Goal: Task Accomplishment & Management: Manage account settings

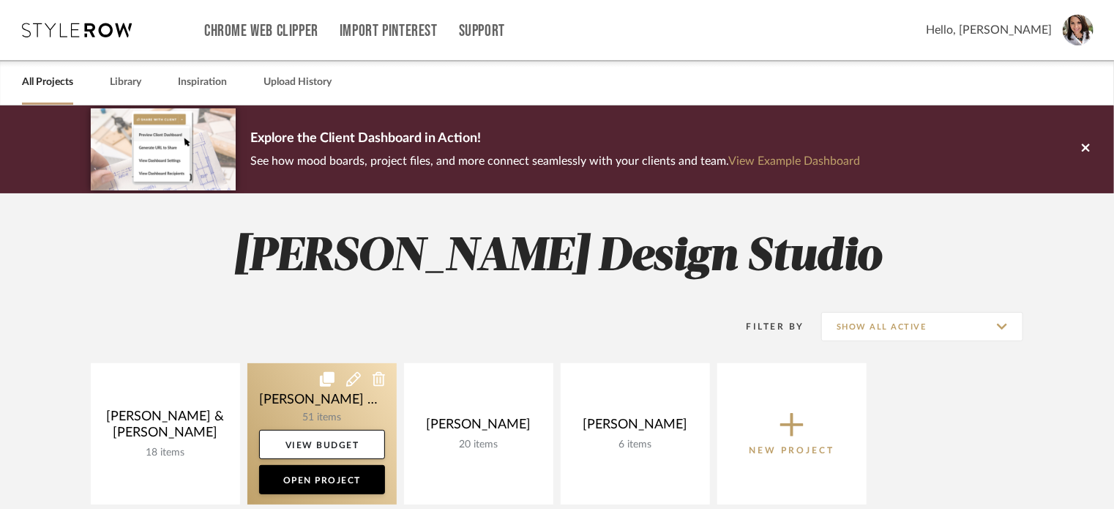
click at [289, 387] on link at bounding box center [321, 433] width 149 height 141
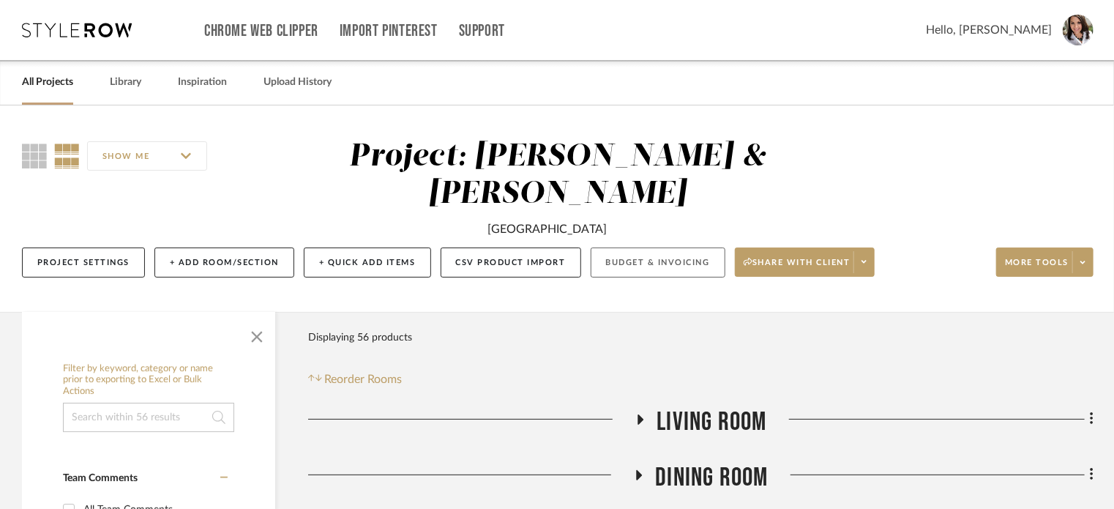
click at [638, 247] on button "Budget & Invoicing" at bounding box center [658, 262] width 135 height 30
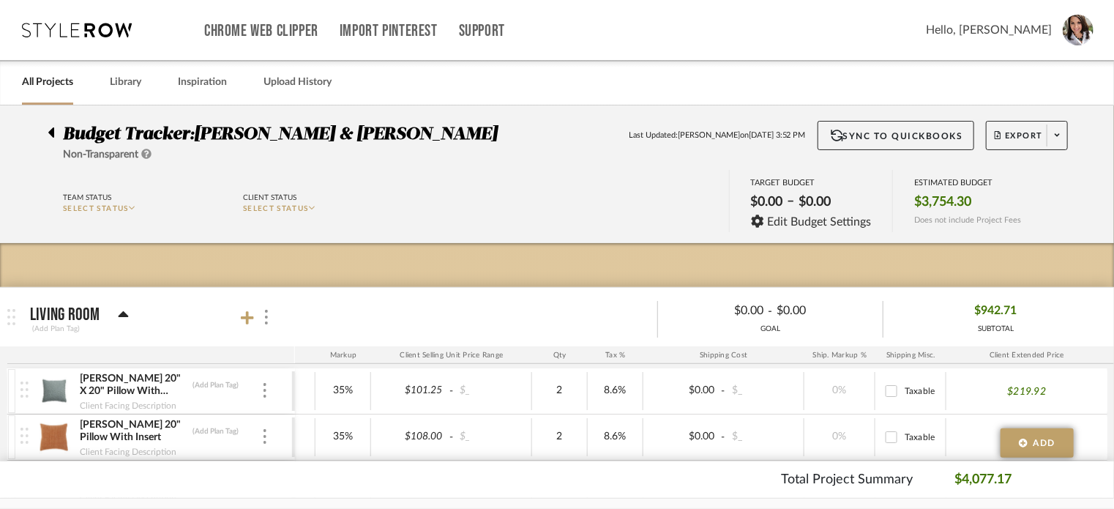
click at [56, 130] on div at bounding box center [55, 130] width 15 height 18
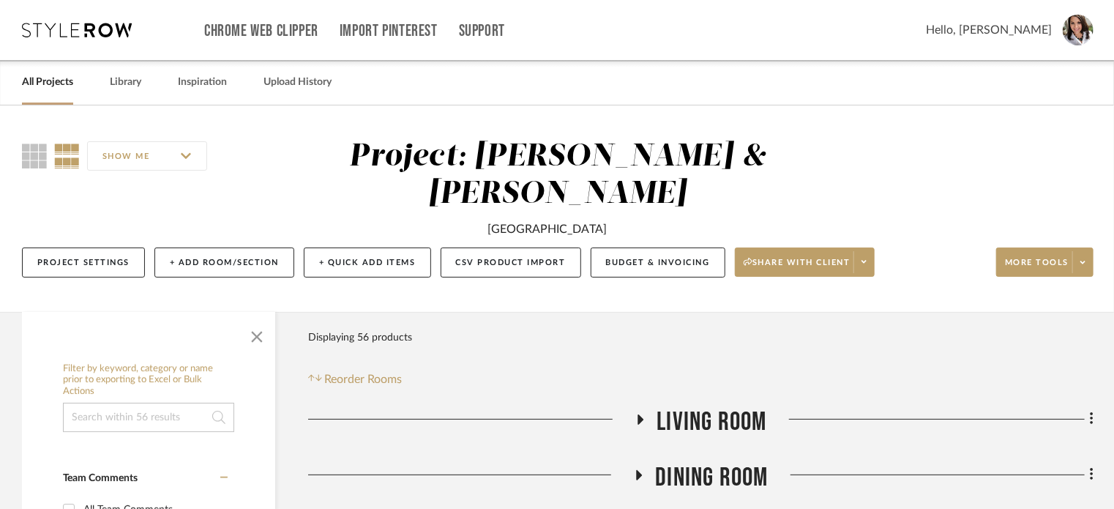
click at [639, 414] on icon at bounding box center [641, 419] width 6 height 10
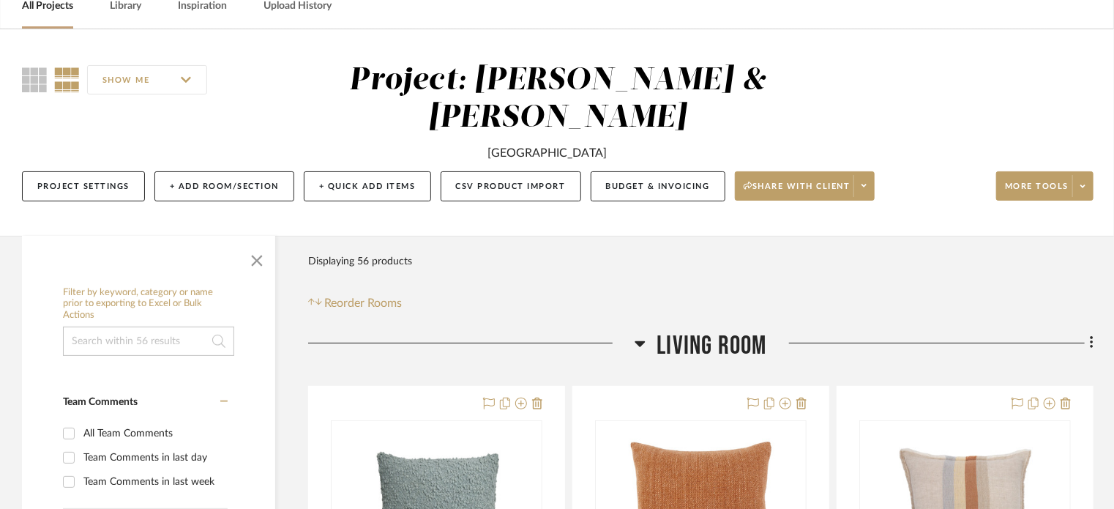
scroll to position [146, 0]
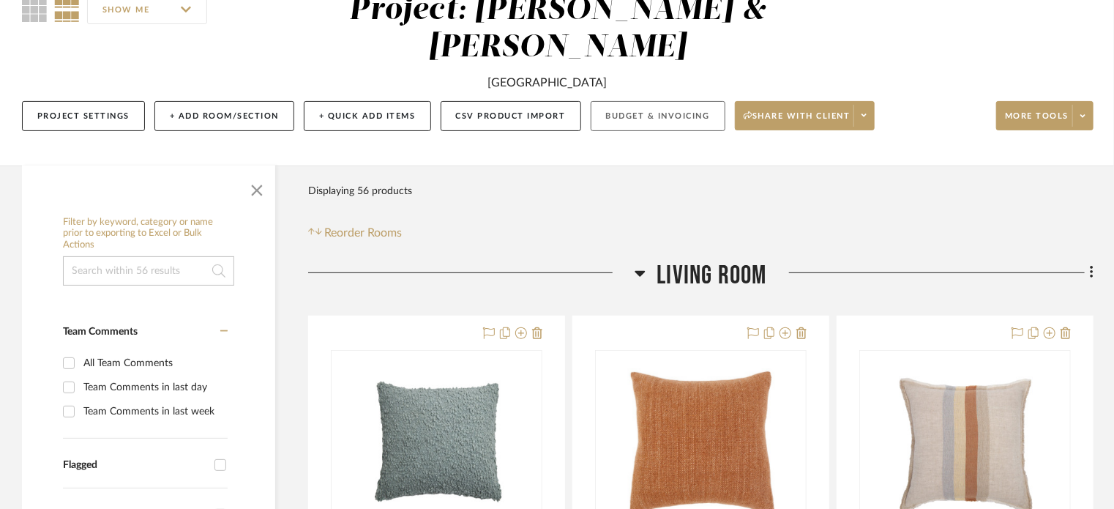
click at [633, 101] on button "Budget & Invoicing" at bounding box center [658, 116] width 135 height 30
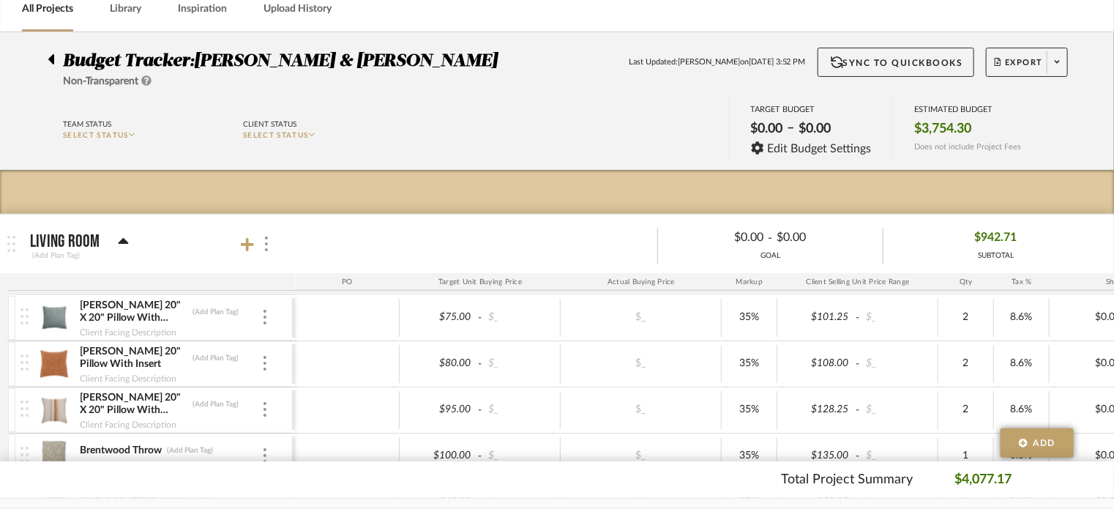
scroll to position [293, 0]
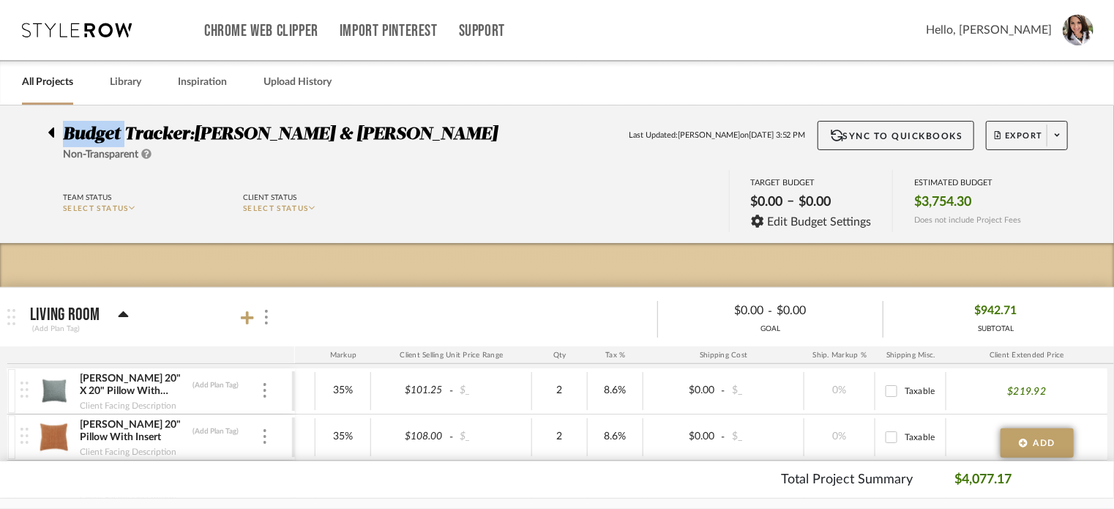
click at [52, 140] on icon at bounding box center [51, 133] width 7 height 18
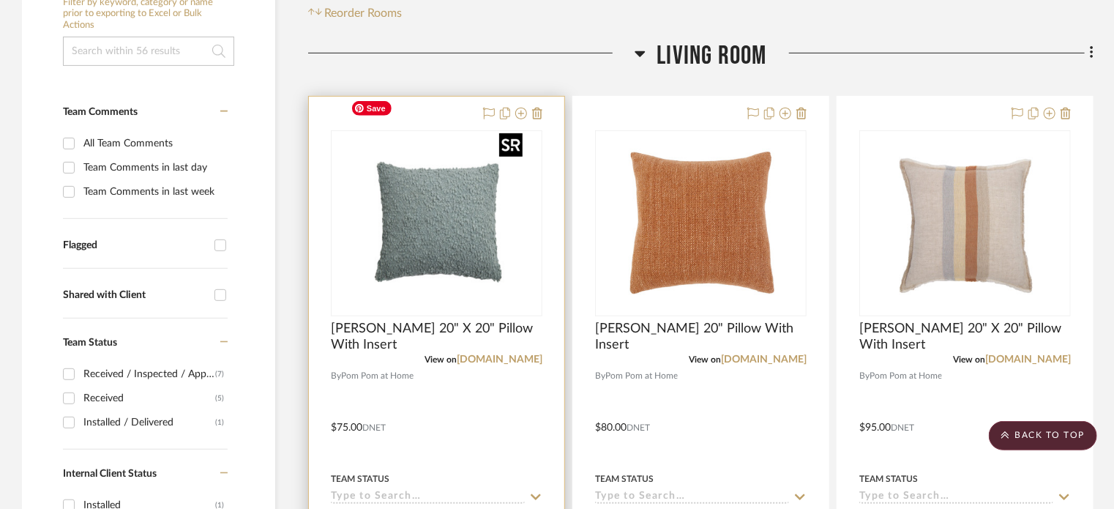
click at [422, 190] on img "0" at bounding box center [436, 223] width 183 height 183
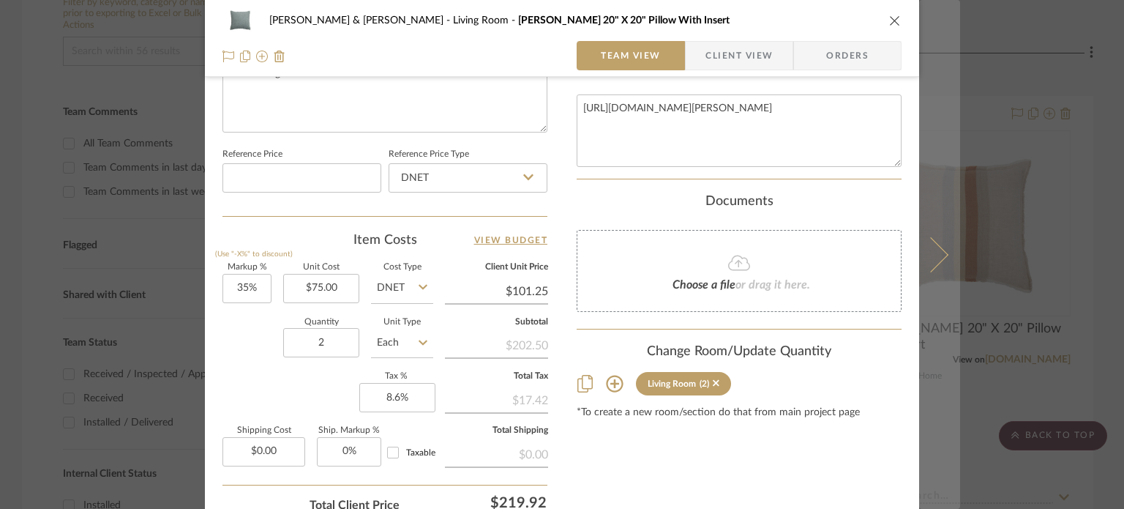
click at [929, 258] on icon at bounding box center [930, 253] width 35 height 35
click at [935, 261] on icon at bounding box center [930, 253] width 35 height 35
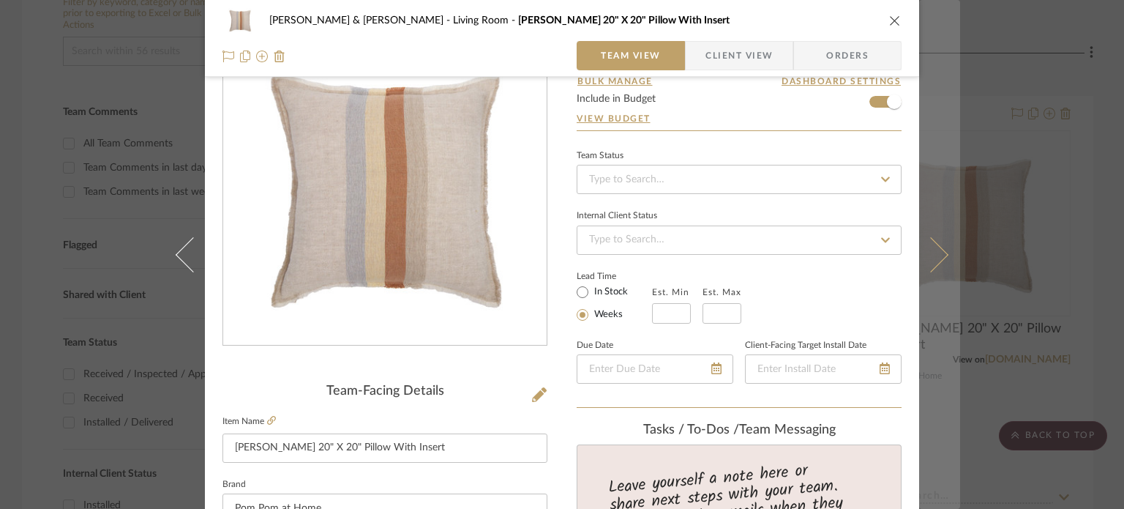
click at [933, 253] on icon at bounding box center [930, 253] width 35 height 35
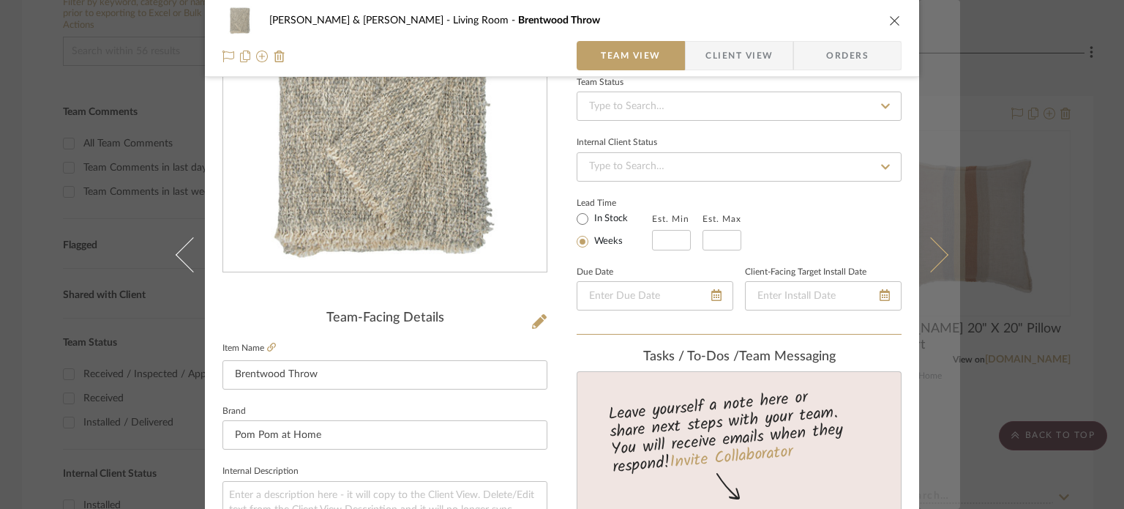
click at [922, 259] on icon at bounding box center [930, 253] width 35 height 35
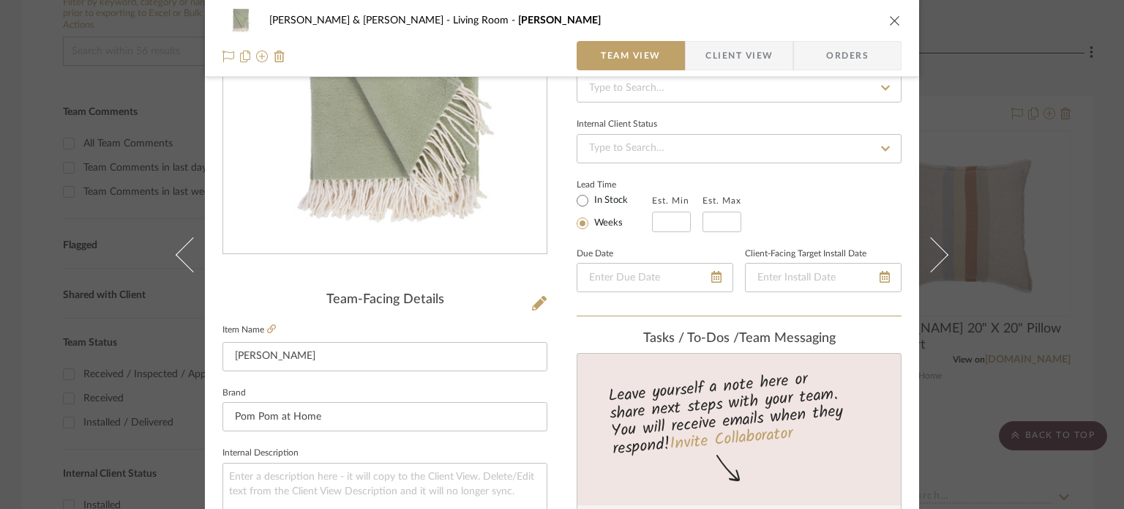
scroll to position [73, 0]
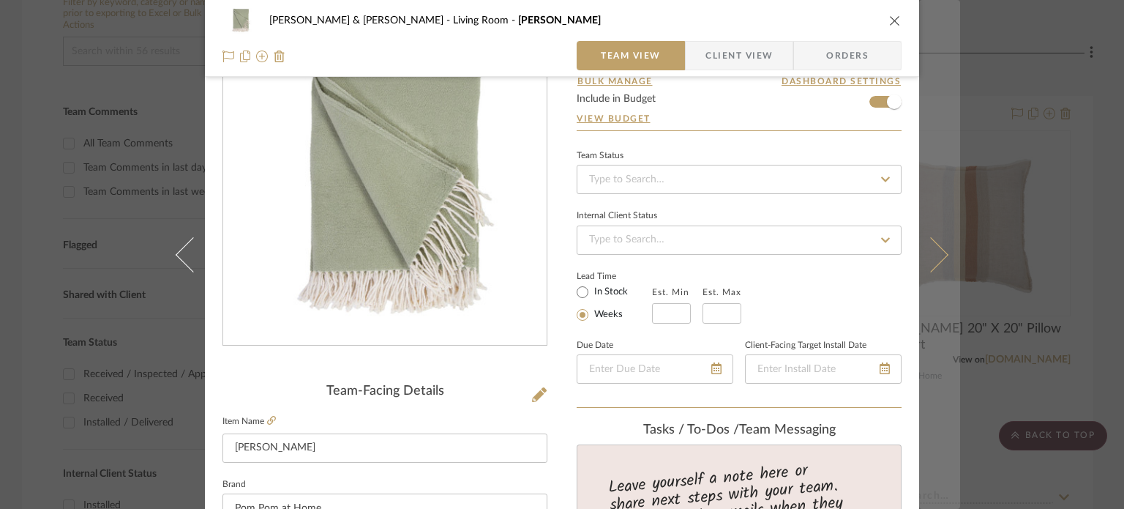
click at [934, 259] on icon at bounding box center [930, 253] width 35 height 35
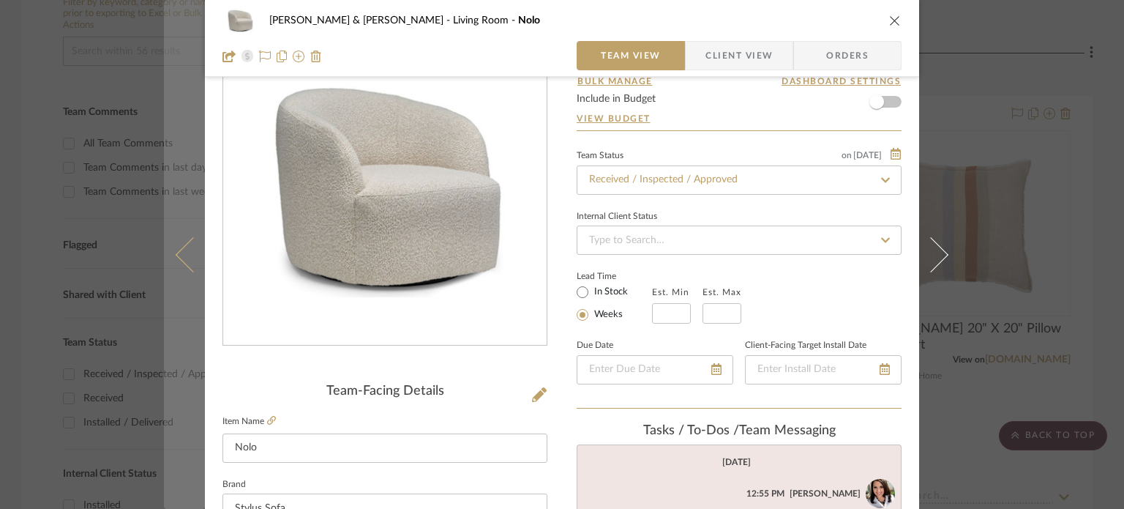
click at [173, 257] on button at bounding box center [184, 254] width 41 height 509
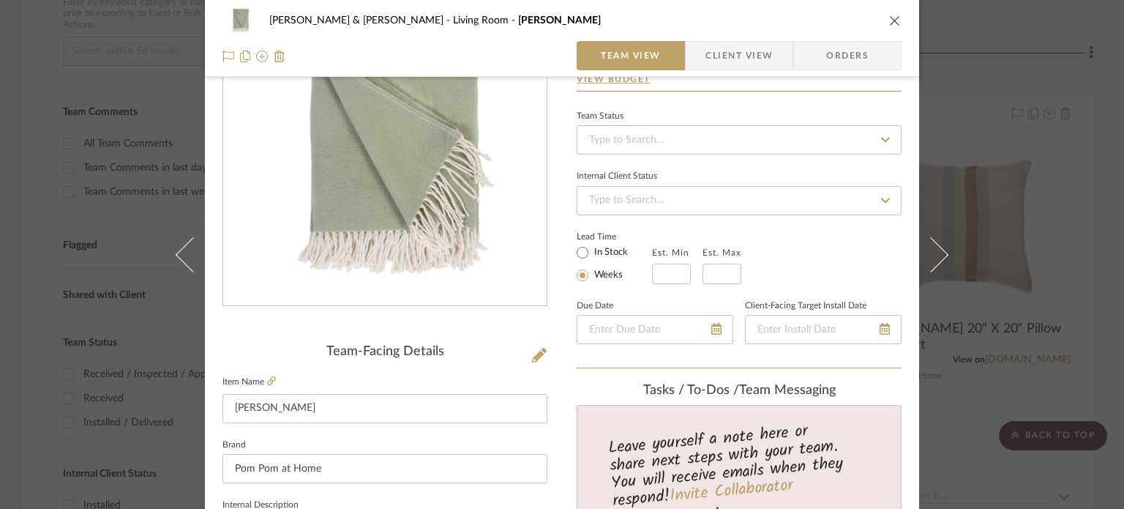
scroll to position [0, 0]
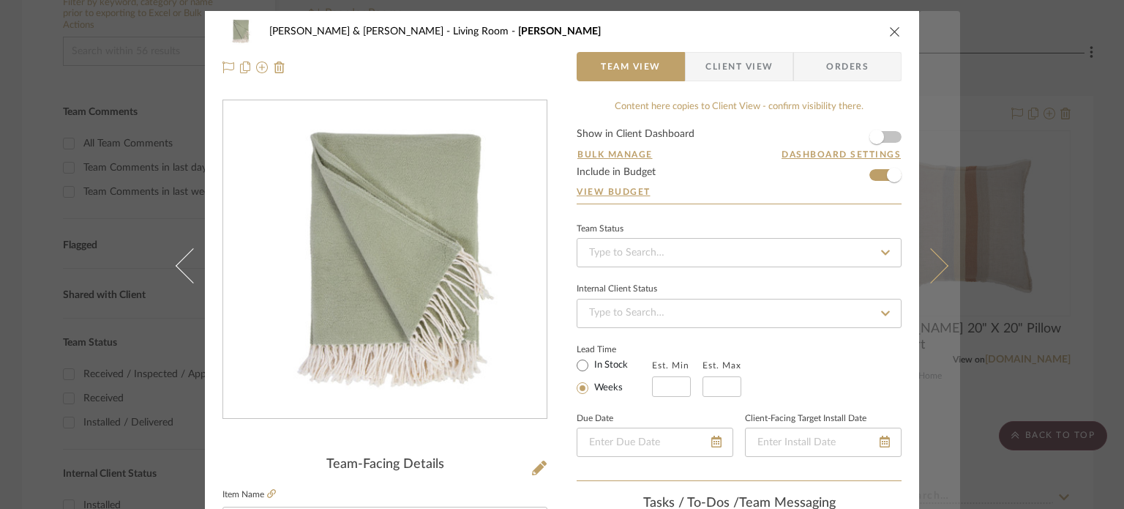
click at [927, 277] on icon at bounding box center [930, 264] width 35 height 35
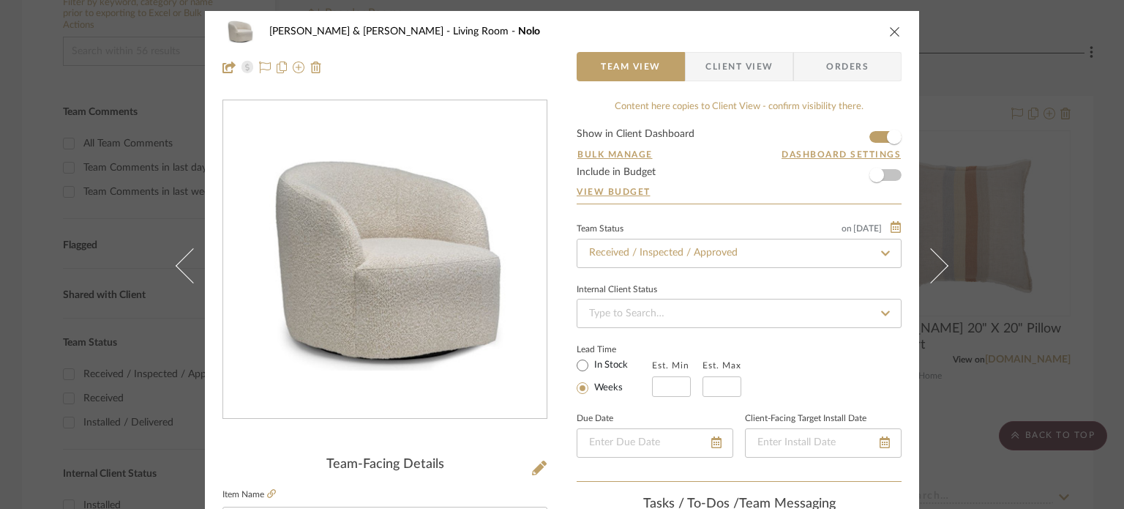
click at [924, 277] on icon at bounding box center [930, 264] width 35 height 35
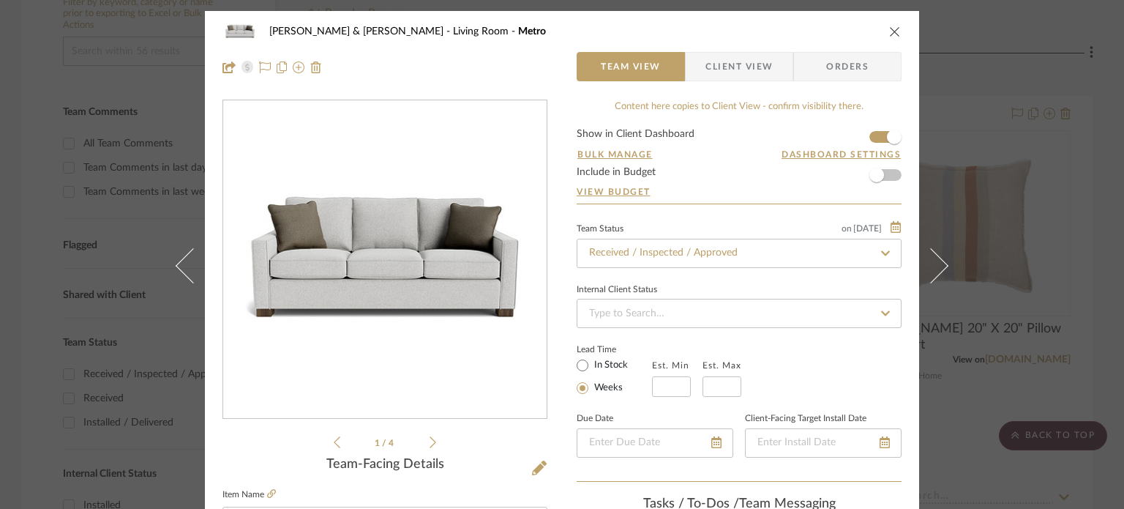
click at [889, 29] on icon "close" at bounding box center [895, 32] width 12 height 12
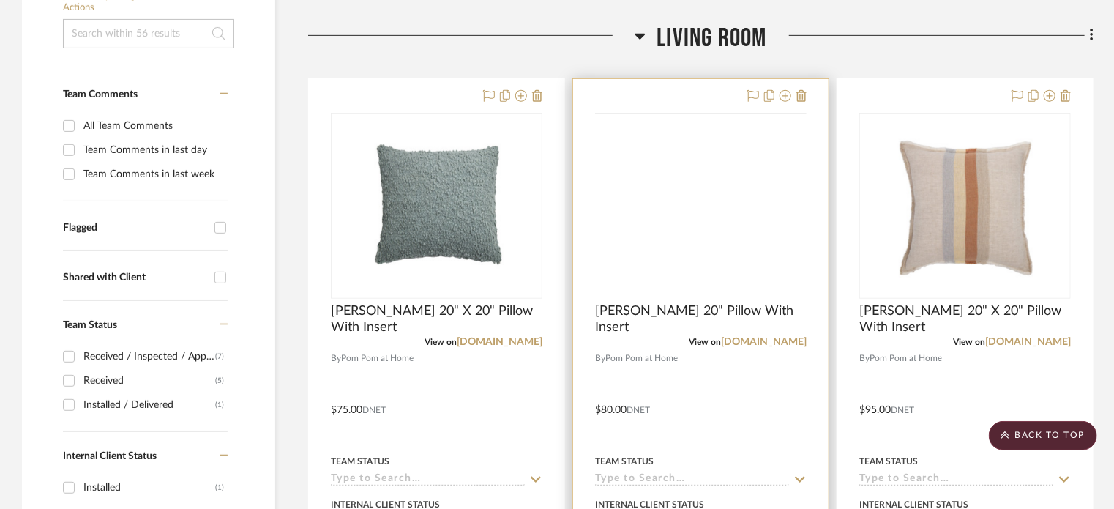
scroll to position [293, 0]
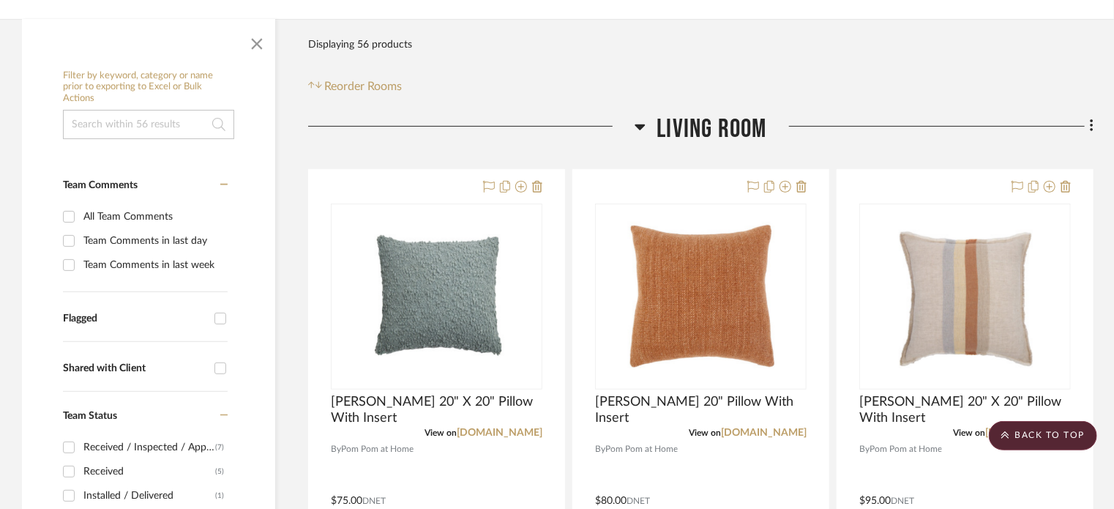
click at [644, 124] on icon at bounding box center [640, 127] width 10 height 6
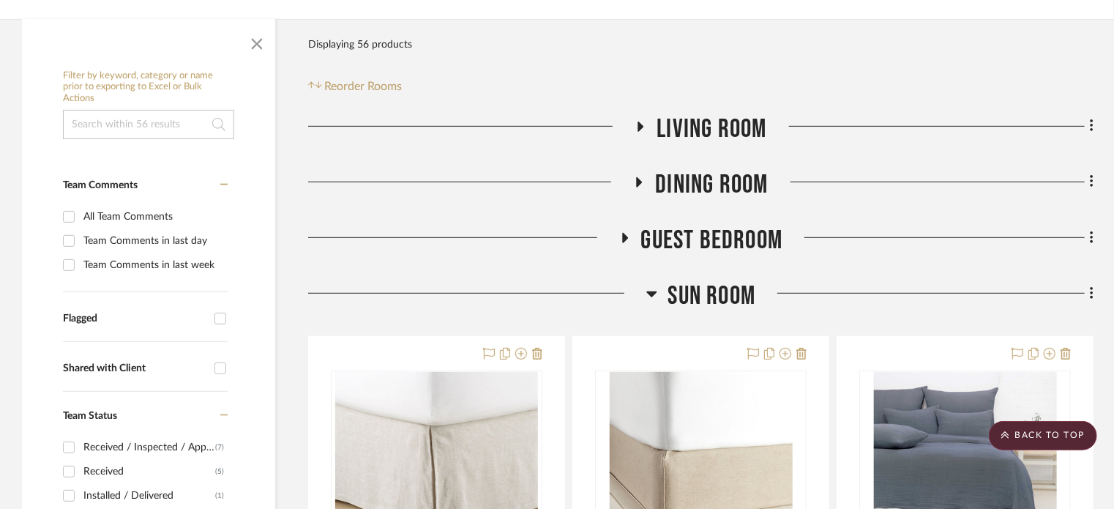
click at [640, 176] on icon at bounding box center [639, 181] width 18 height 11
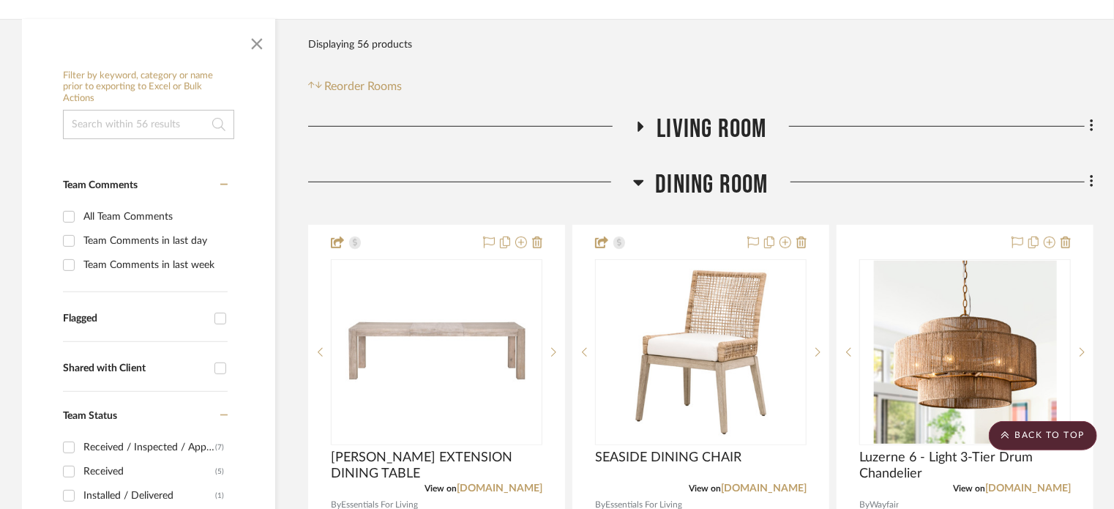
click at [640, 173] on icon at bounding box center [638, 182] width 11 height 18
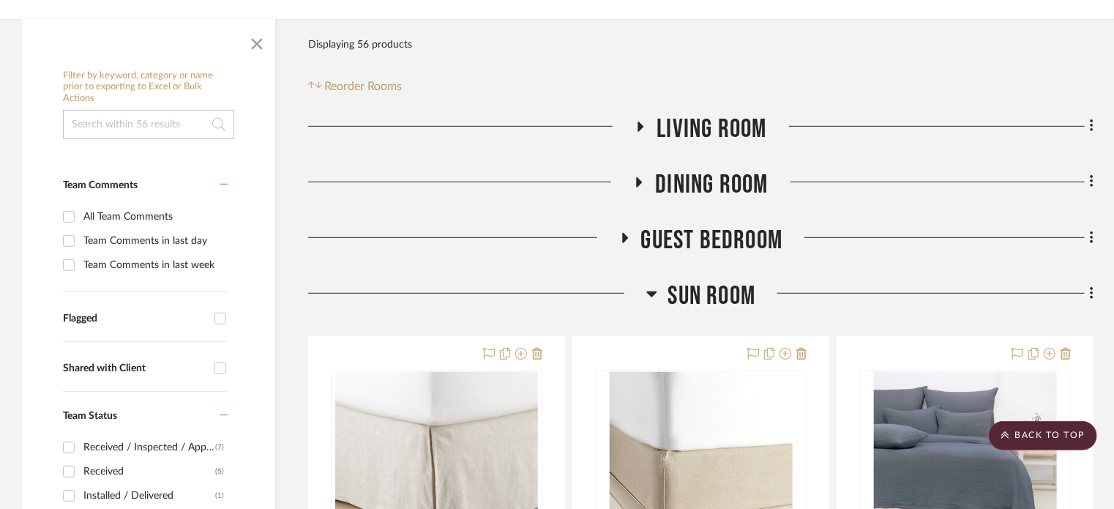
click at [624, 233] on icon at bounding box center [625, 238] width 6 height 10
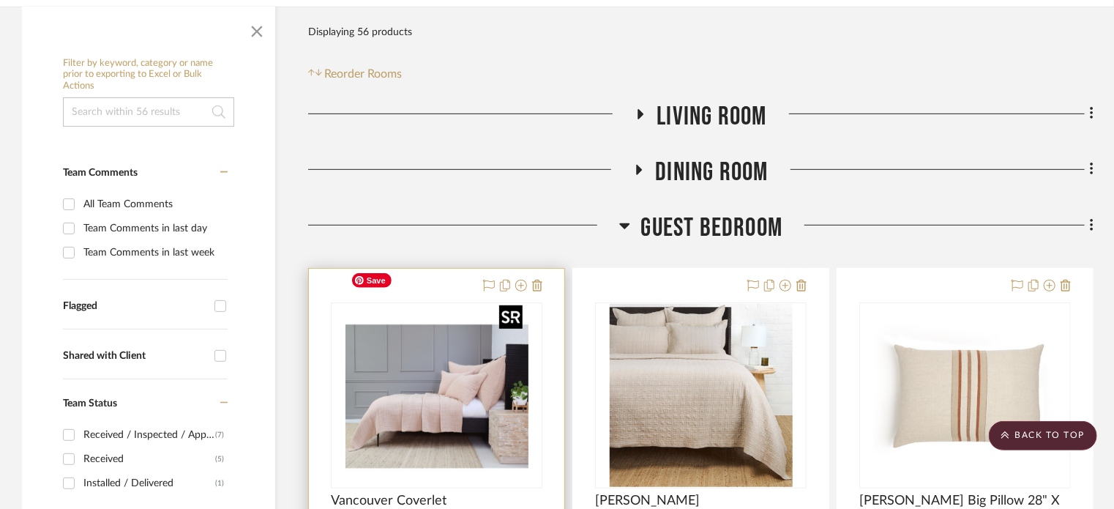
scroll to position [512, 0]
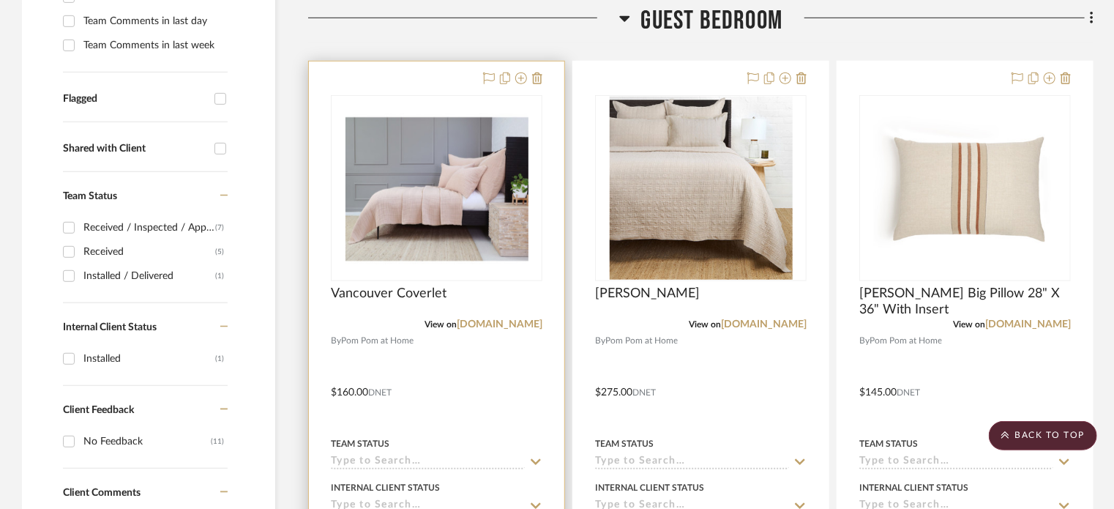
click at [457, 340] on div at bounding box center [436, 381] width 255 height 640
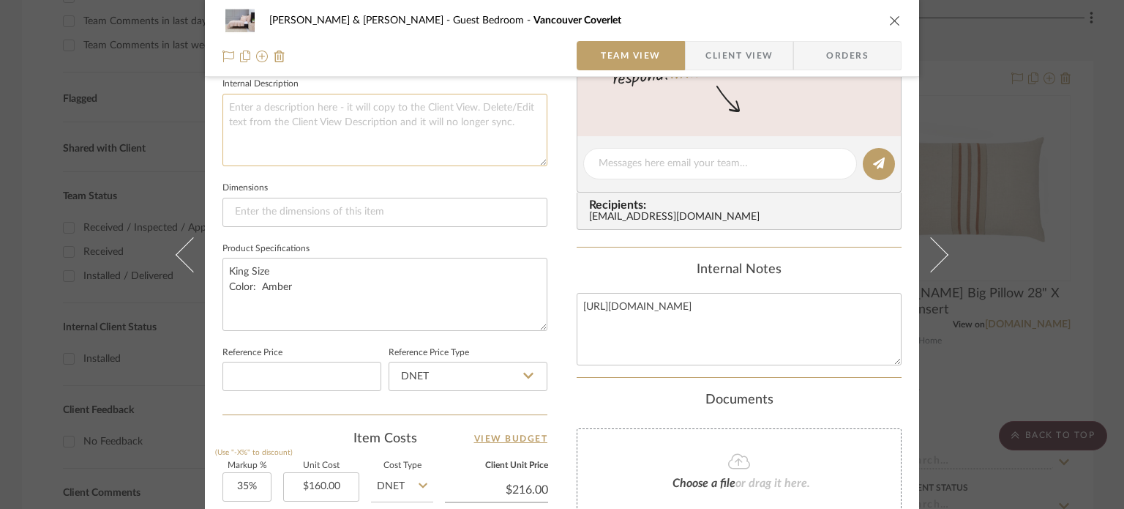
scroll to position [659, 0]
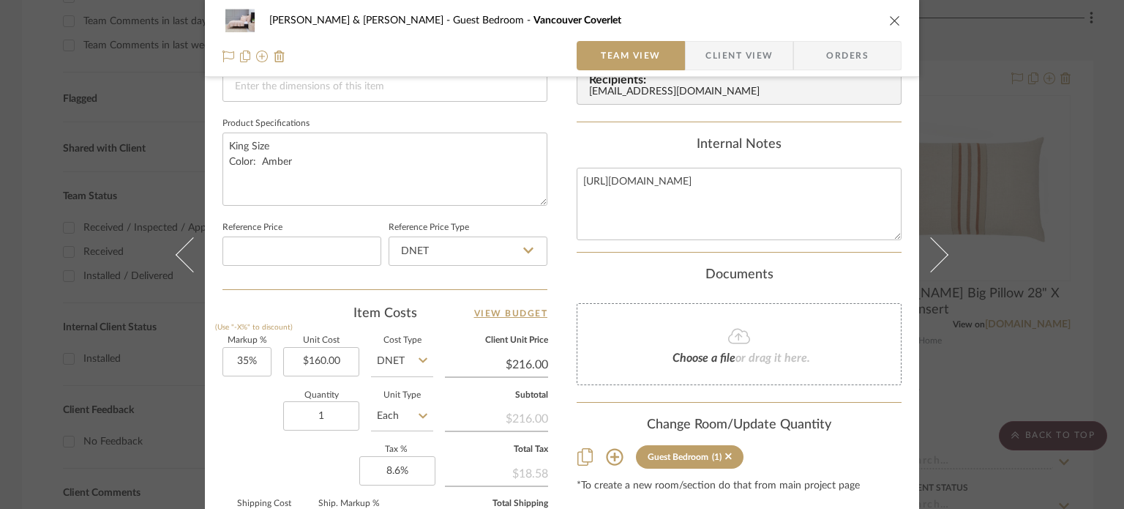
click at [889, 18] on icon "close" at bounding box center [895, 21] width 12 height 12
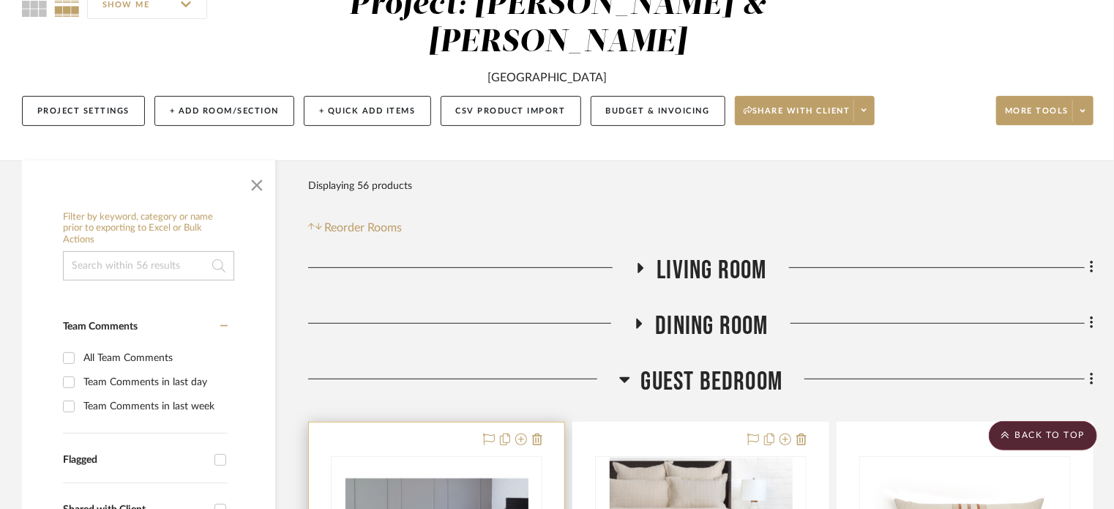
scroll to position [293, 0]
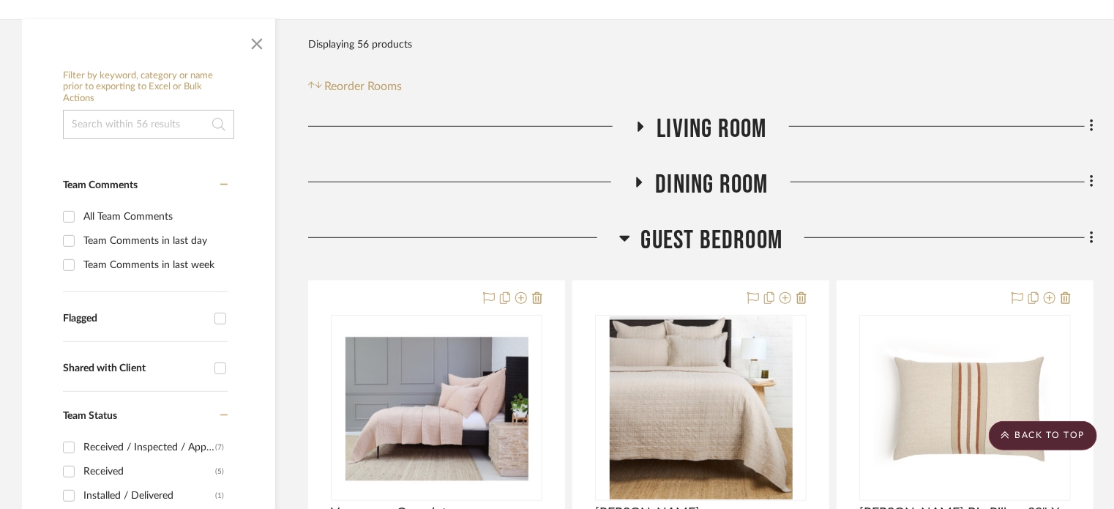
click at [640, 122] on icon at bounding box center [641, 127] width 6 height 10
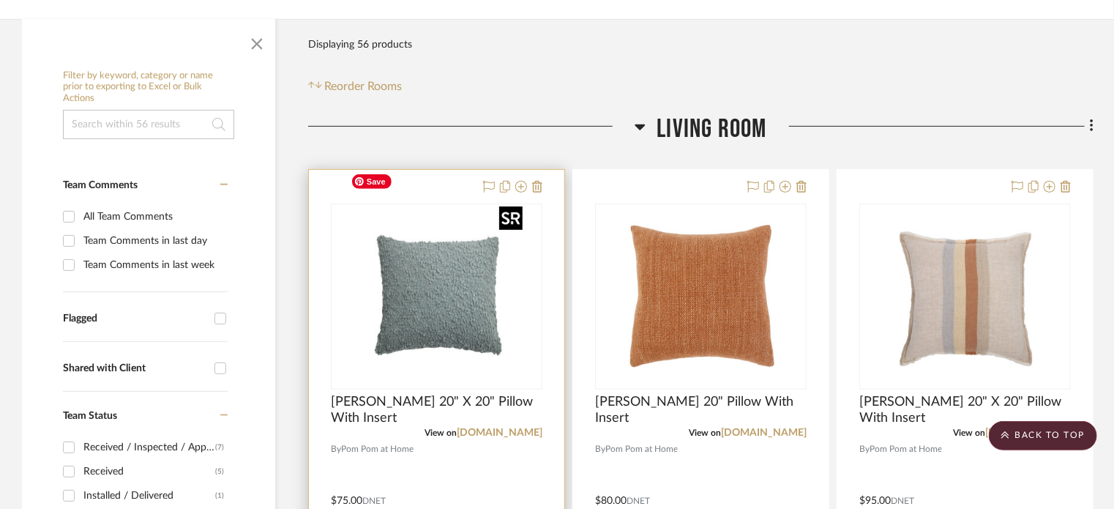
click at [0, 0] on img at bounding box center [0, 0] width 0 height 0
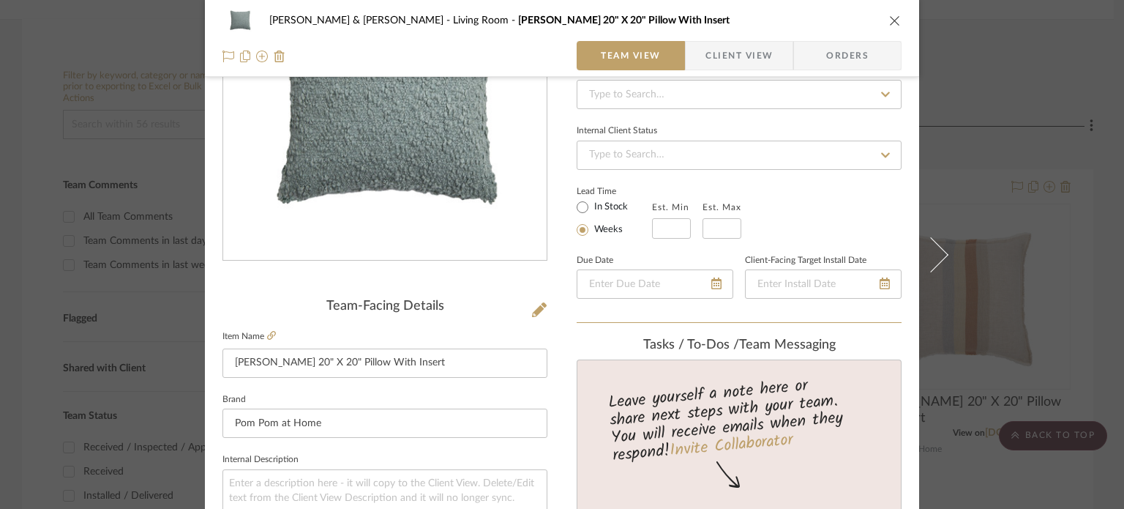
scroll to position [73, 0]
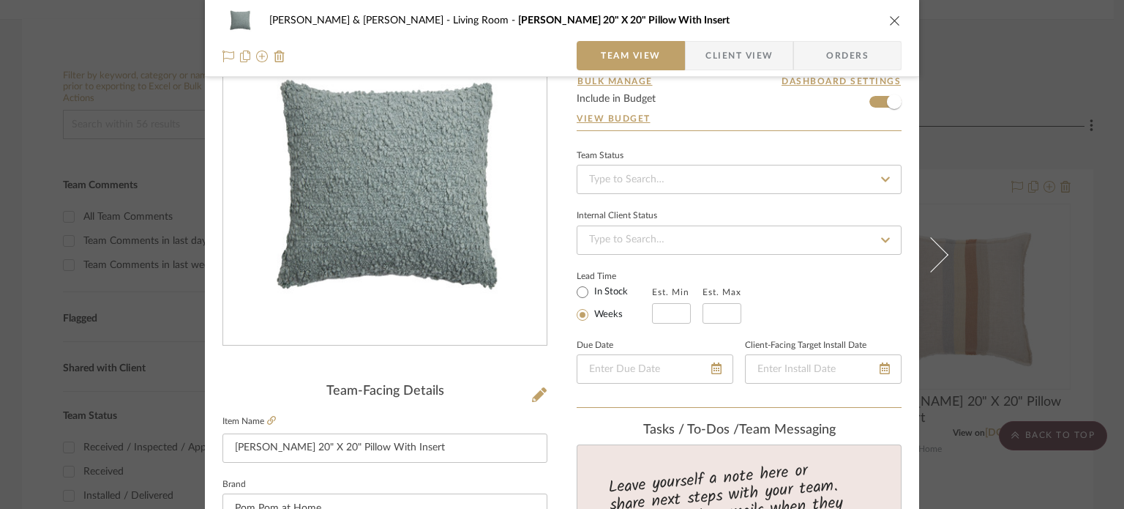
click at [889, 15] on icon "close" at bounding box center [895, 21] width 12 height 12
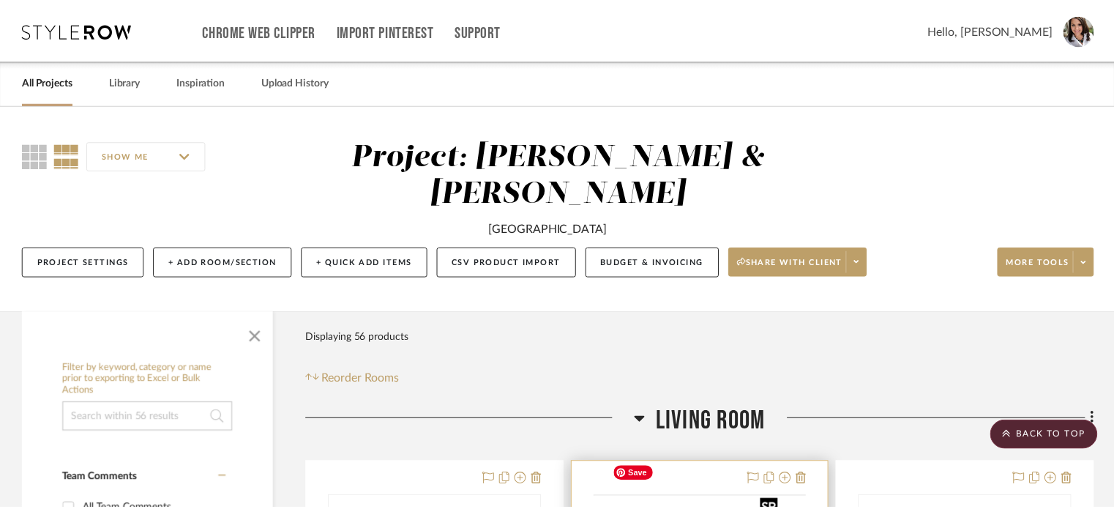
scroll to position [293, 0]
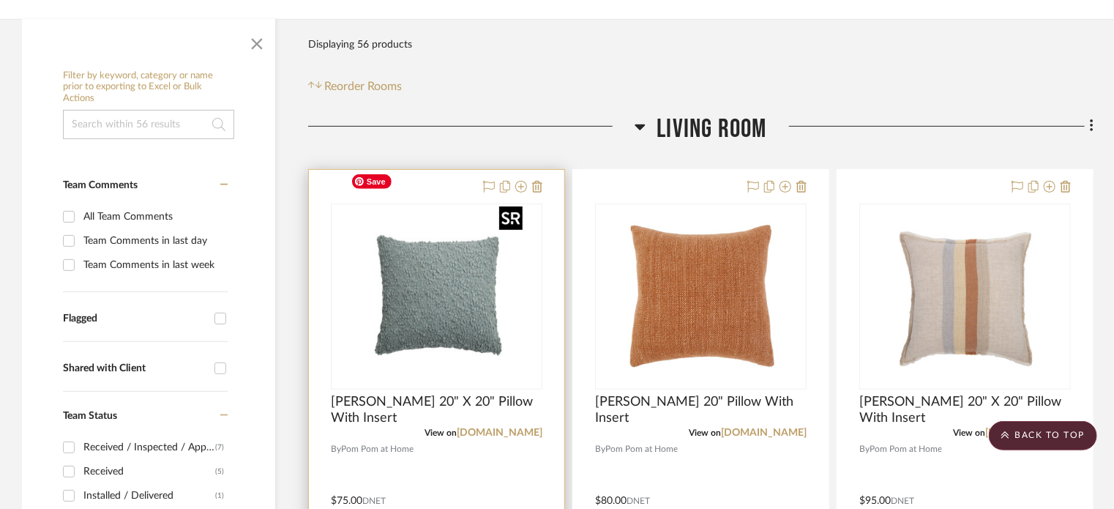
click at [458, 245] on img "0" at bounding box center [436, 296] width 183 height 183
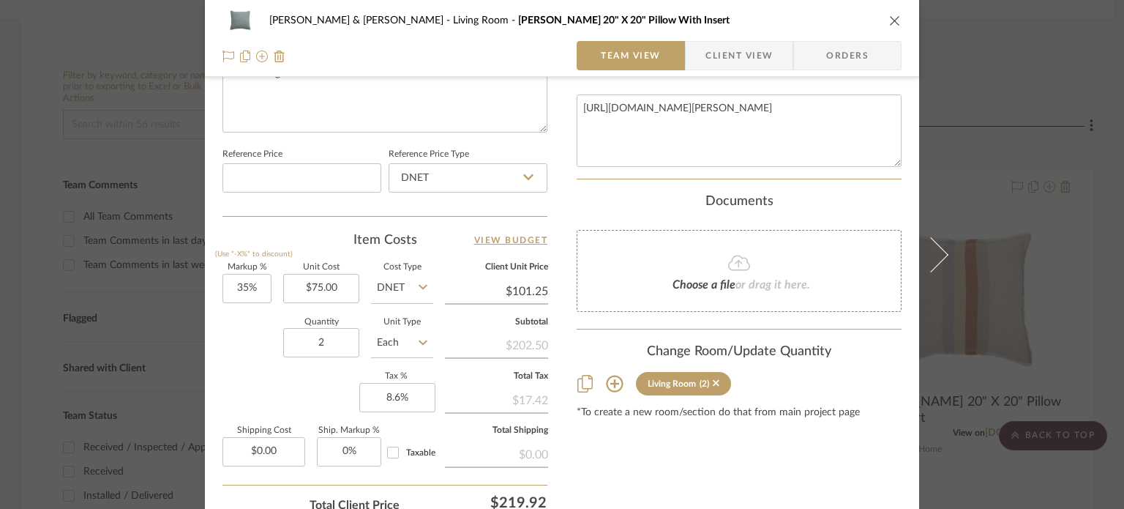
scroll to position [659, 0]
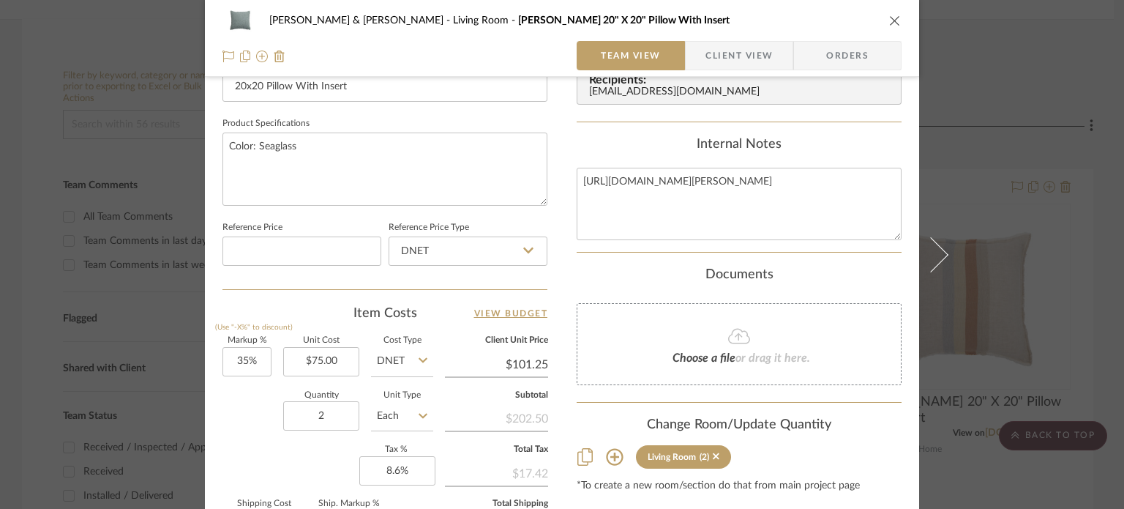
click at [927, 250] on icon at bounding box center [930, 253] width 35 height 35
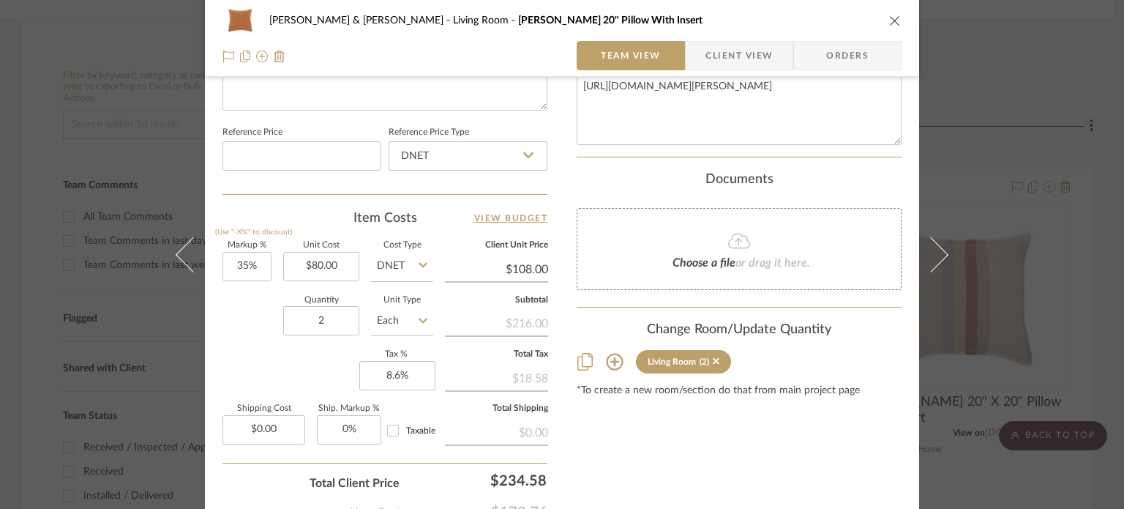
scroll to position [732, 0]
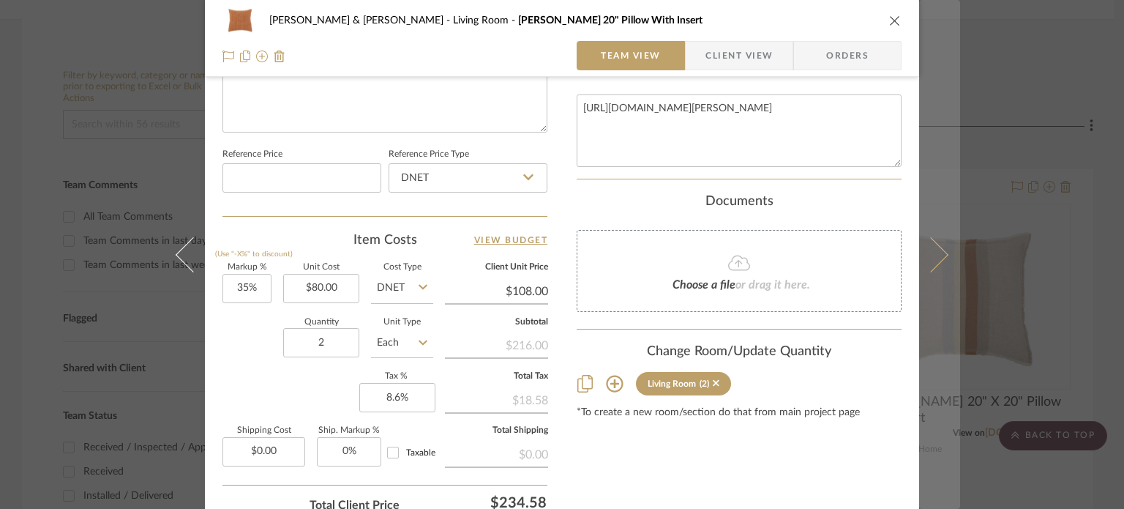
click at [935, 258] on icon at bounding box center [930, 253] width 35 height 35
click at [929, 253] on icon at bounding box center [930, 253] width 35 height 35
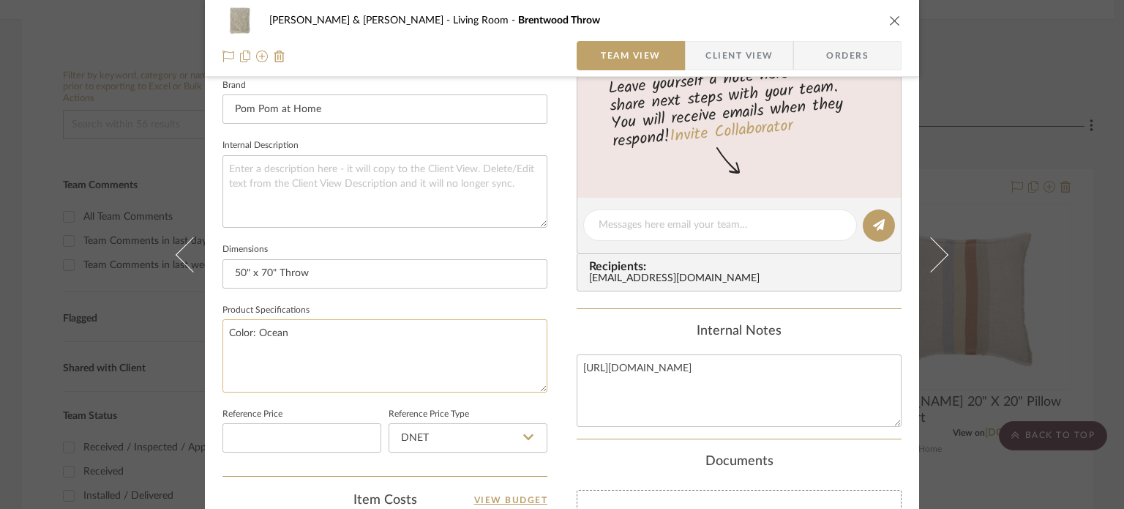
scroll to position [659, 0]
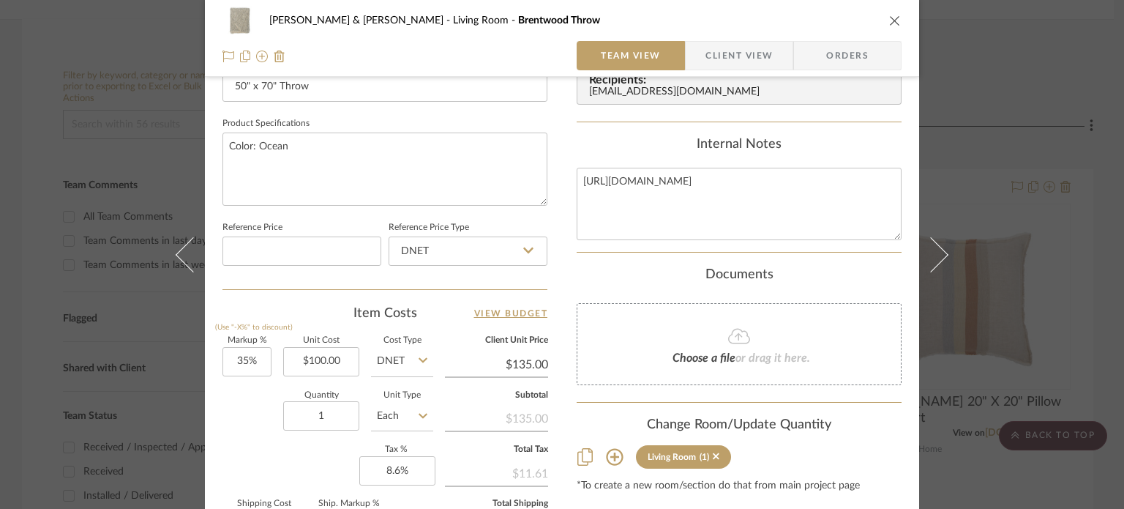
drag, startPoint x: 942, startPoint y: 255, endPoint x: 777, endPoint y: 312, distance: 174.1
click at [941, 255] on button at bounding box center [939, 254] width 41 height 509
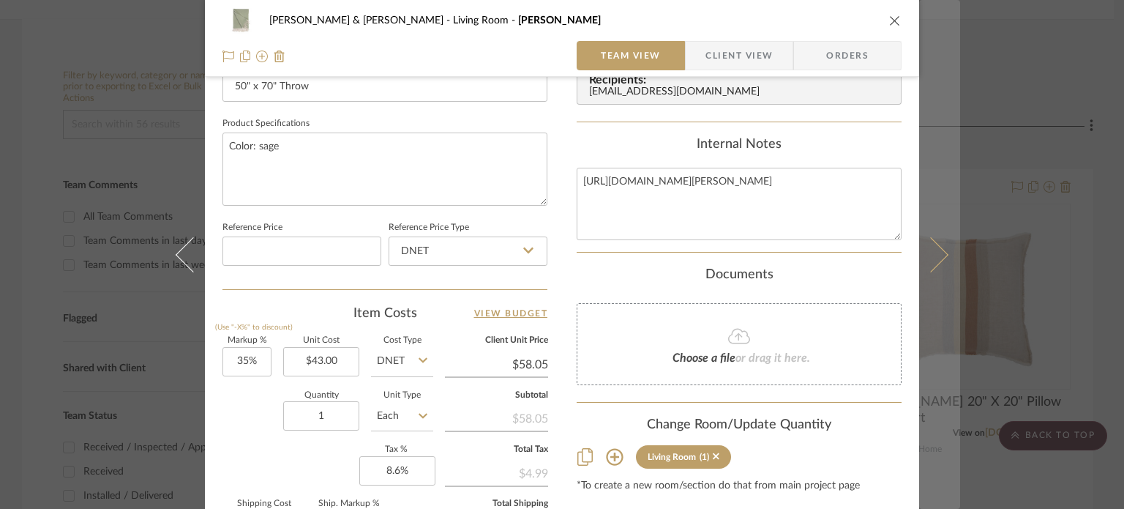
click at [932, 251] on icon at bounding box center [930, 253] width 35 height 35
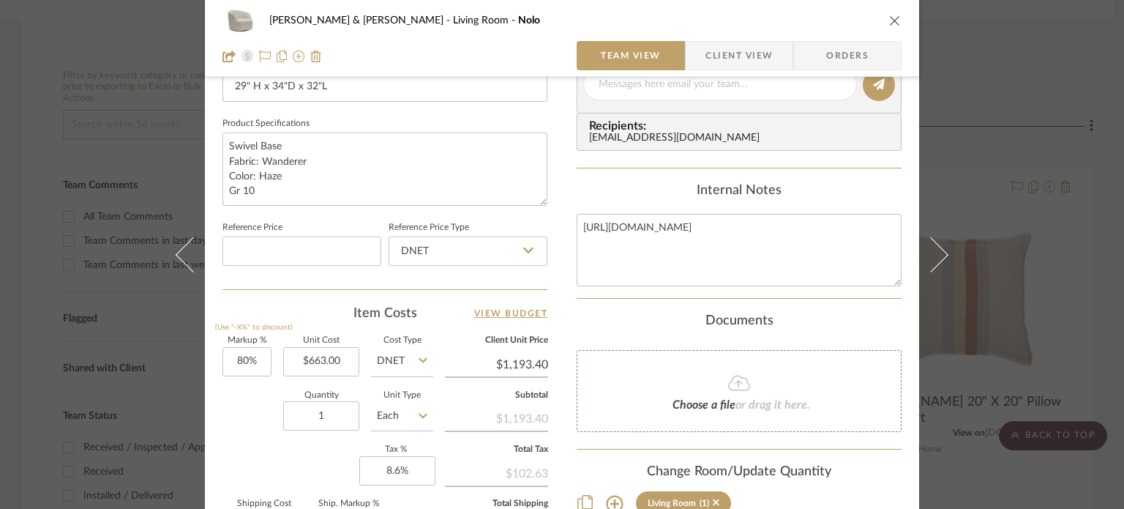
click at [889, 23] on button "close" at bounding box center [895, 20] width 13 height 13
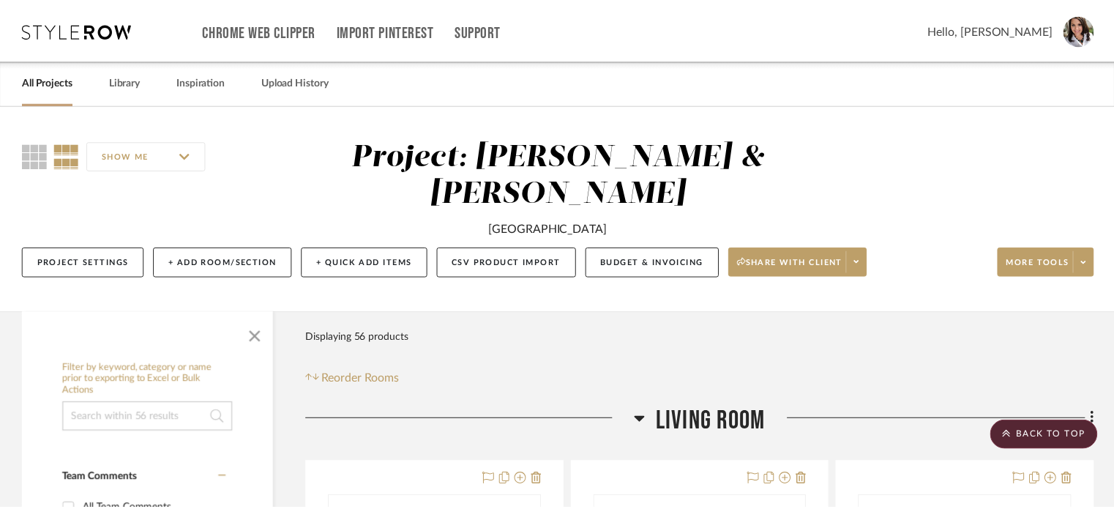
scroll to position [293, 0]
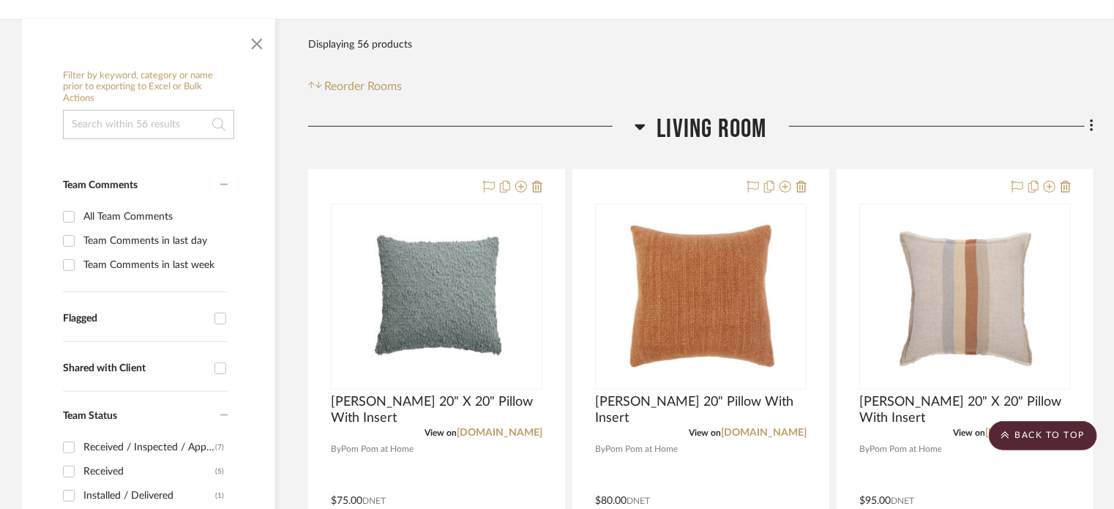
click at [642, 118] on icon at bounding box center [640, 127] width 11 height 18
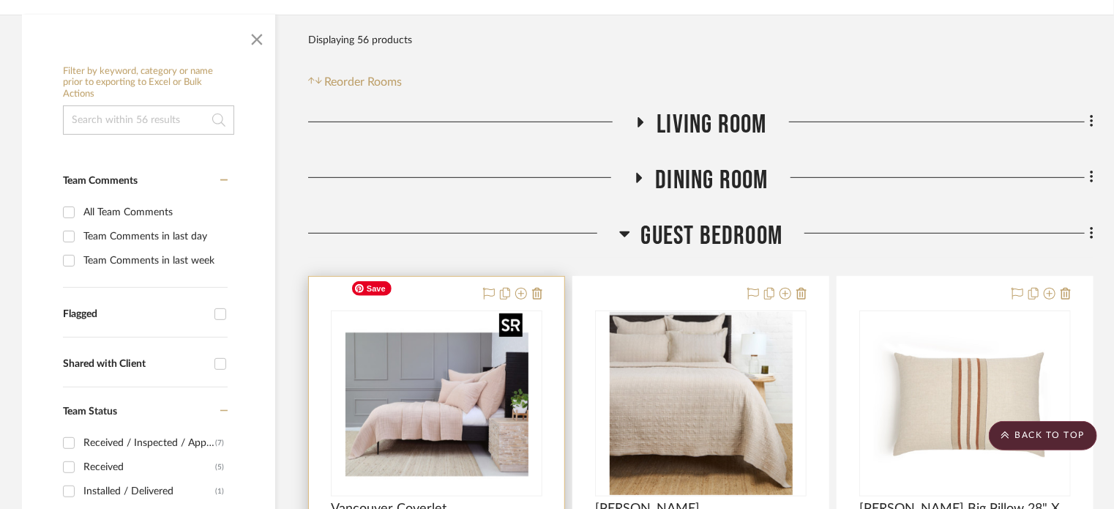
scroll to position [439, 0]
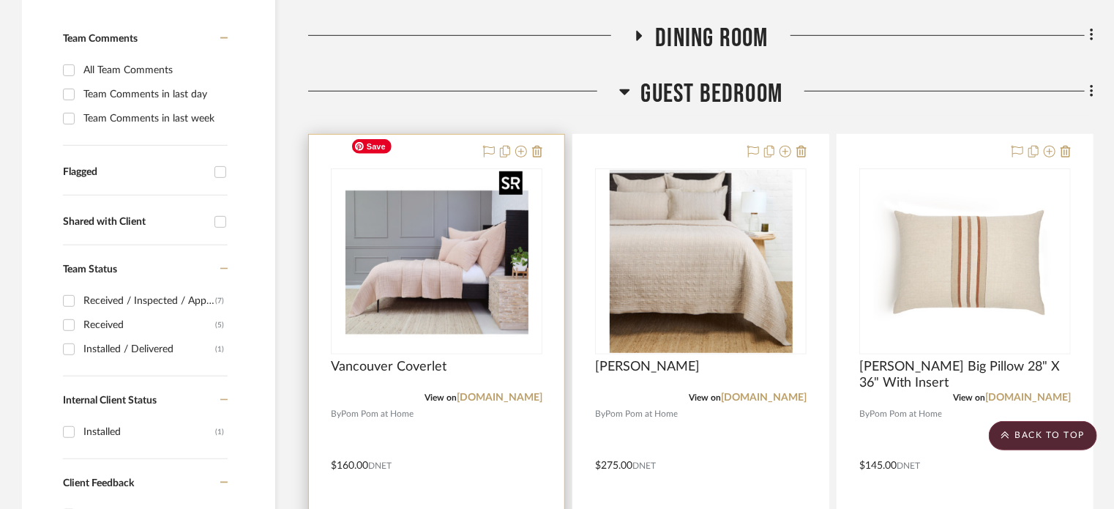
click at [416, 274] on img "0" at bounding box center [436, 261] width 183 height 183
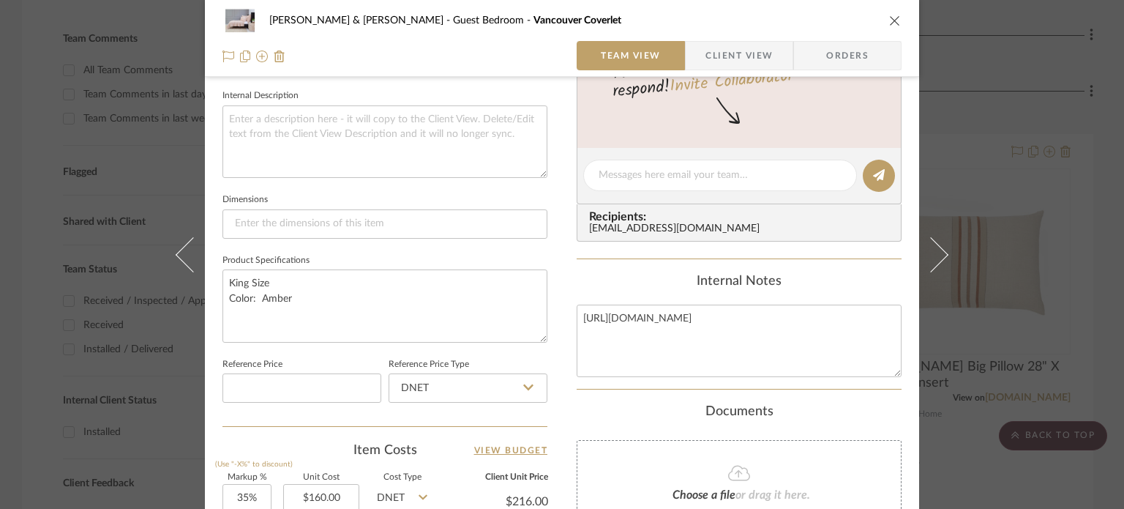
scroll to position [586, 0]
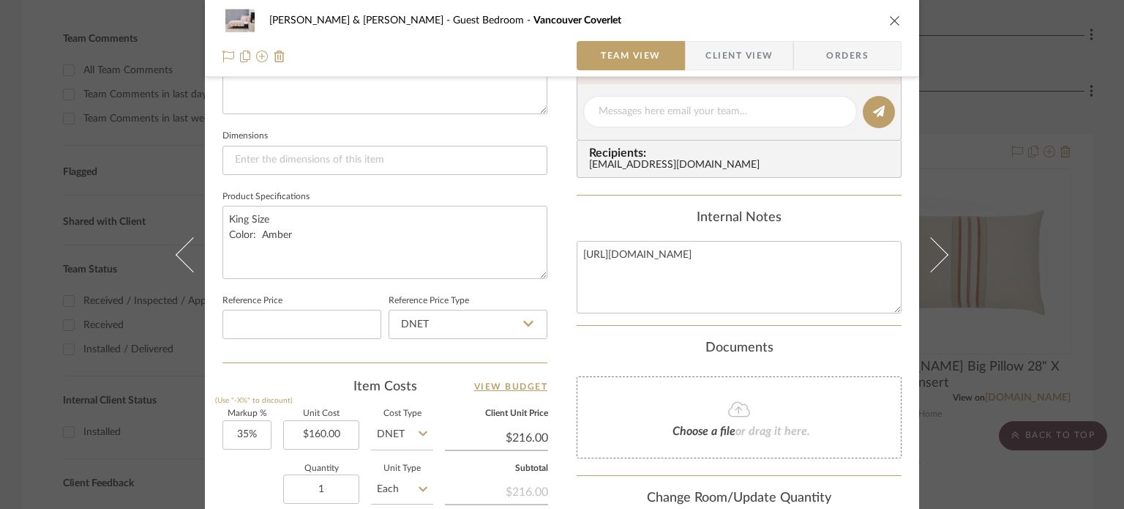
click at [889, 15] on icon "close" at bounding box center [895, 21] width 12 height 12
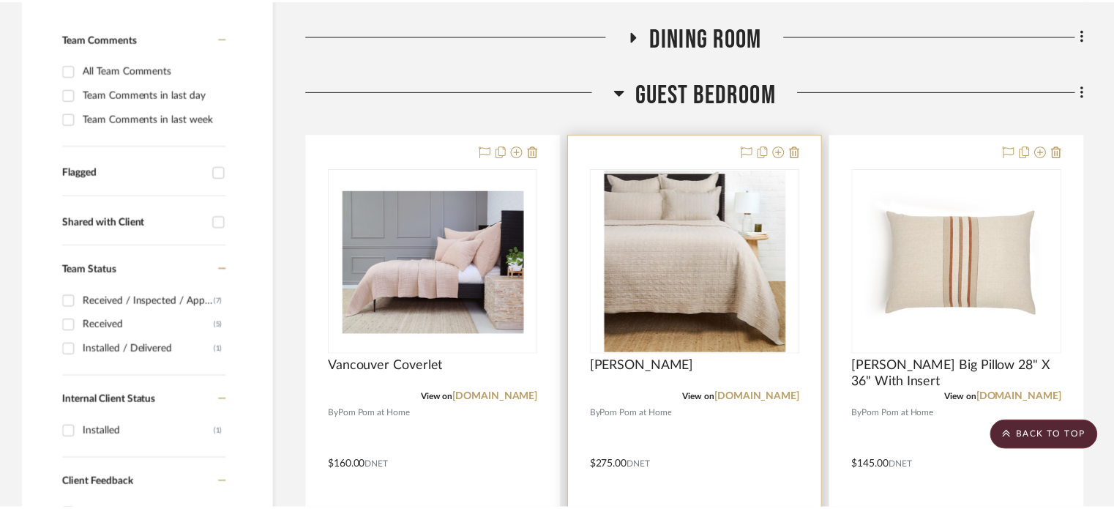
scroll to position [439, 0]
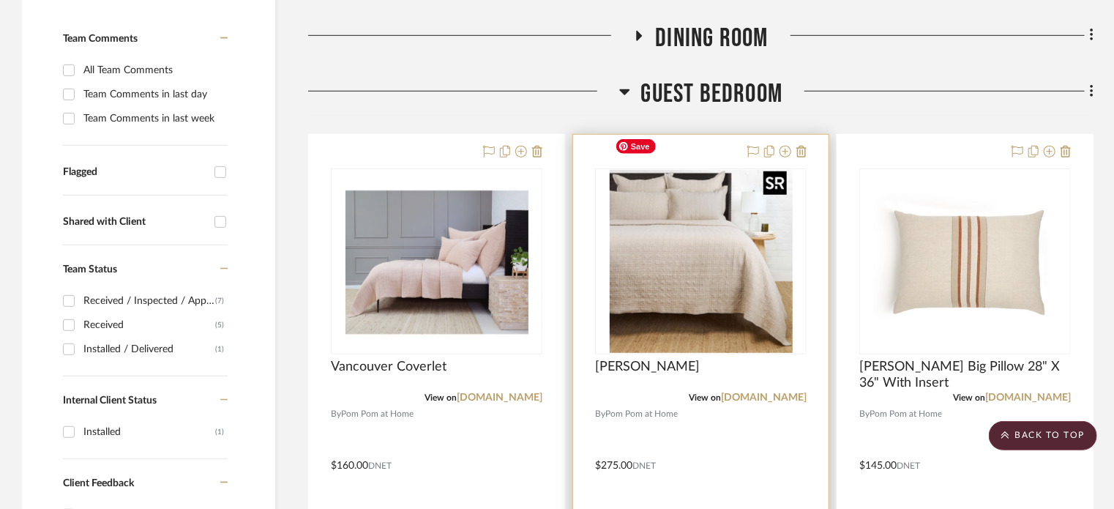
click at [703, 277] on img "0" at bounding box center [701, 261] width 183 height 183
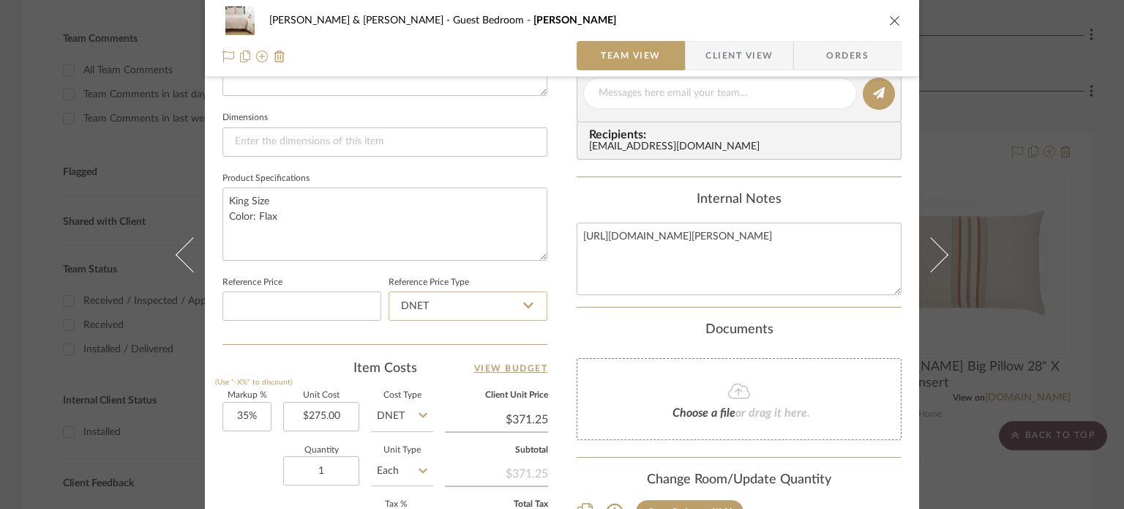
scroll to position [659, 0]
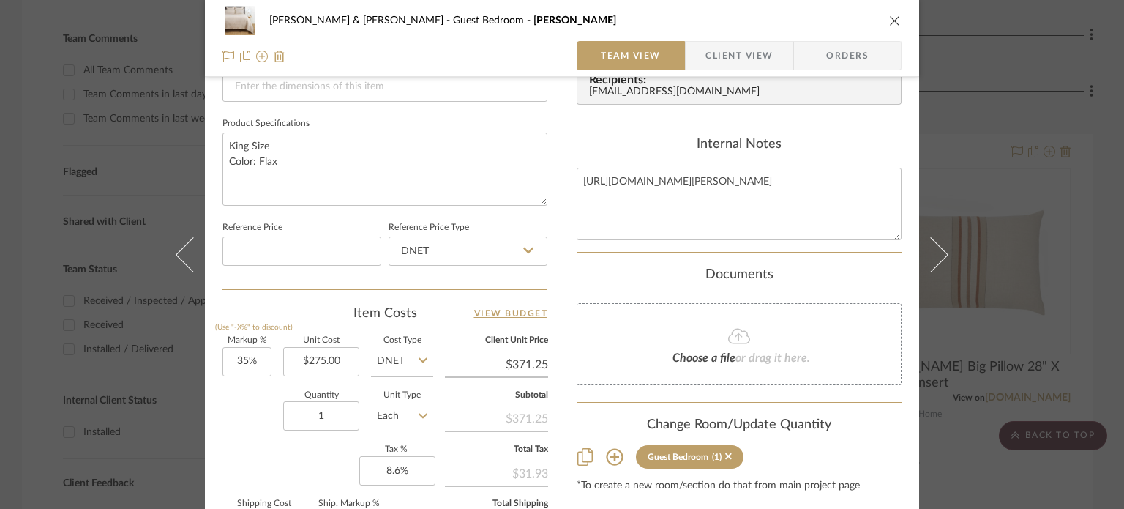
click at [886, 27] on div "[PERSON_NAME] & [PERSON_NAME] Guest Bedroom [PERSON_NAME]" at bounding box center [562, 20] width 679 height 29
drag, startPoint x: 889, startPoint y: 20, endPoint x: 816, endPoint y: 103, distance: 111.0
click at [889, 20] on icon "close" at bounding box center [895, 21] width 12 height 12
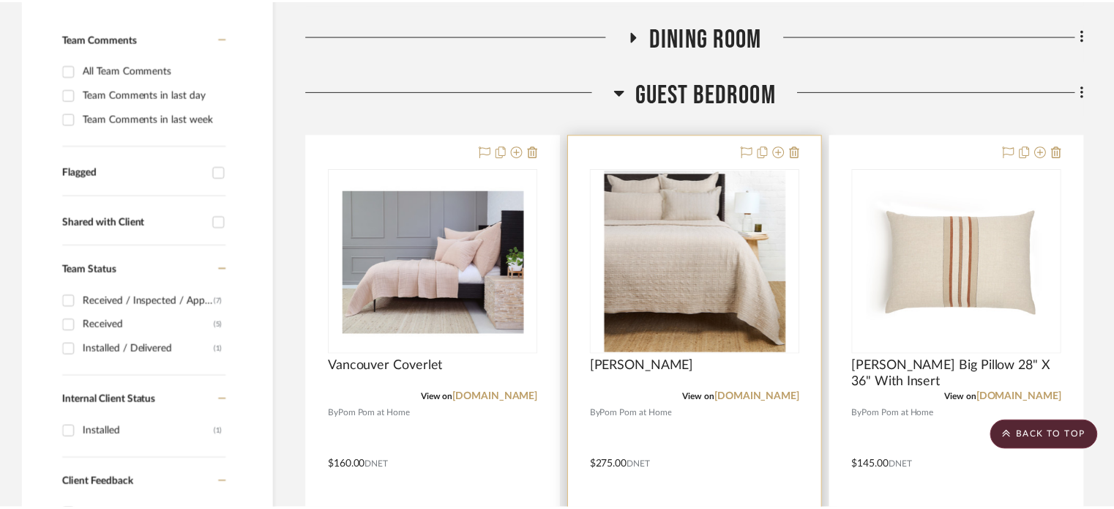
scroll to position [439, 0]
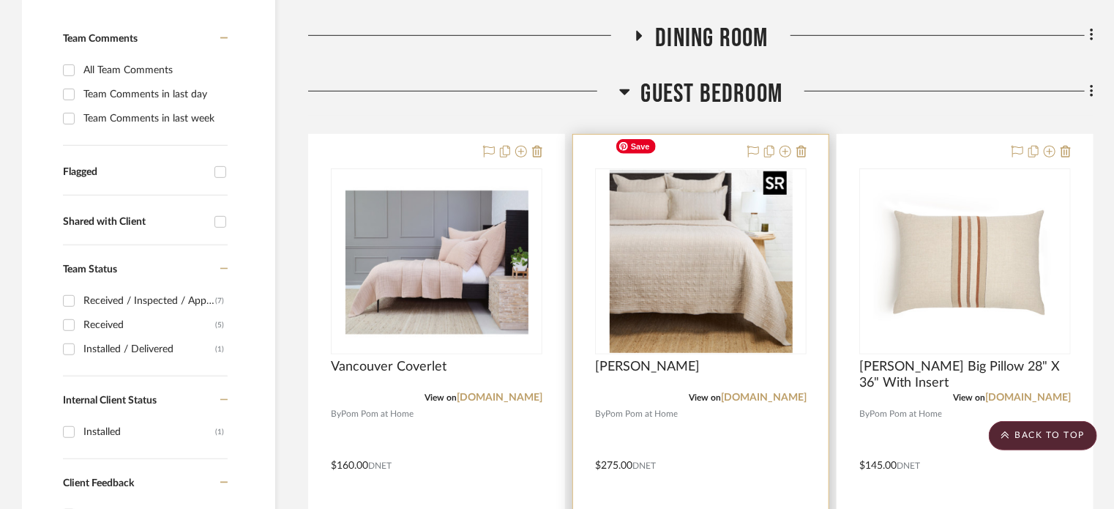
click at [714, 237] on img "0" at bounding box center [701, 261] width 183 height 183
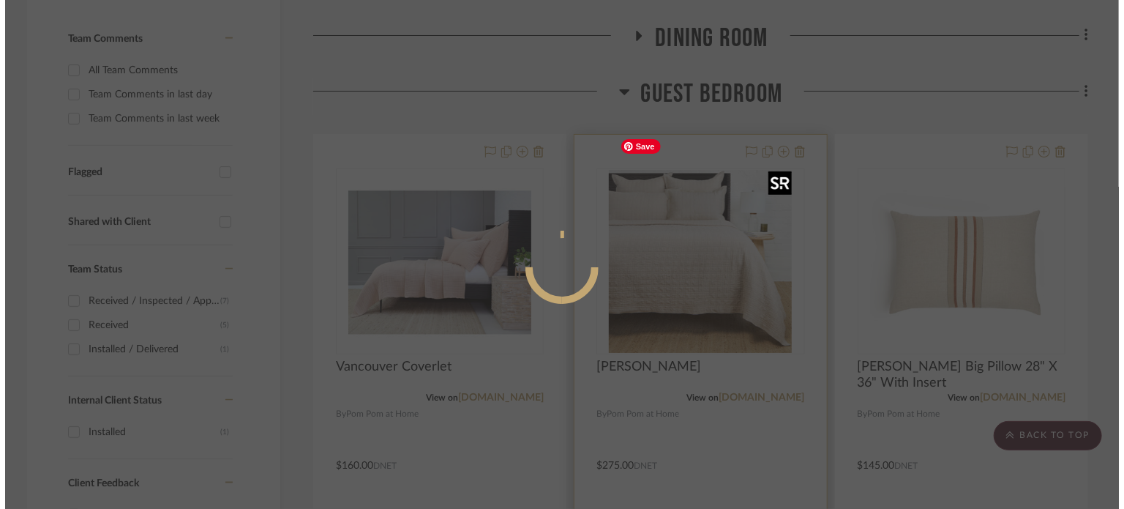
scroll to position [0, 0]
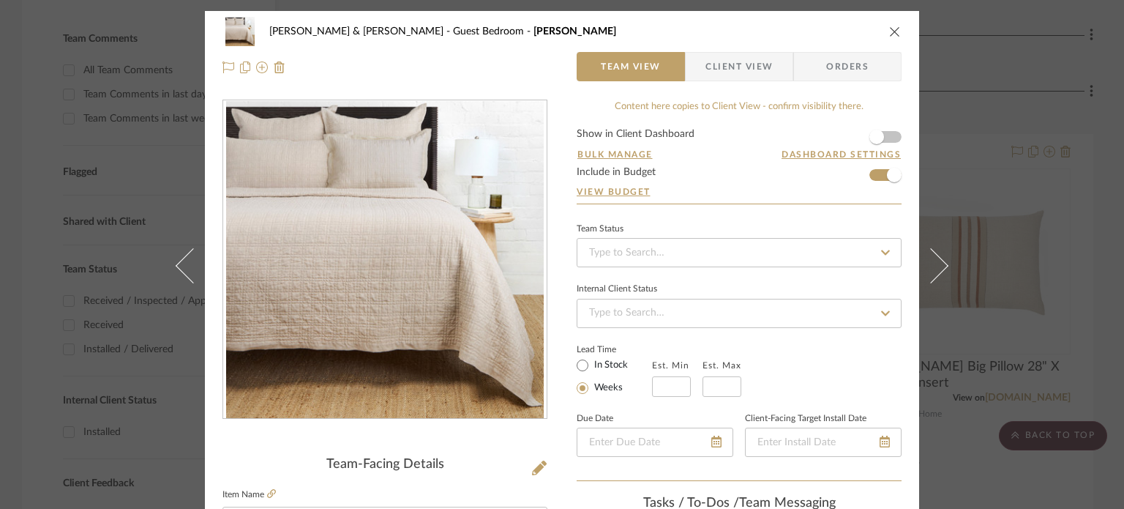
click at [895, 33] on icon "close" at bounding box center [895, 32] width 12 height 12
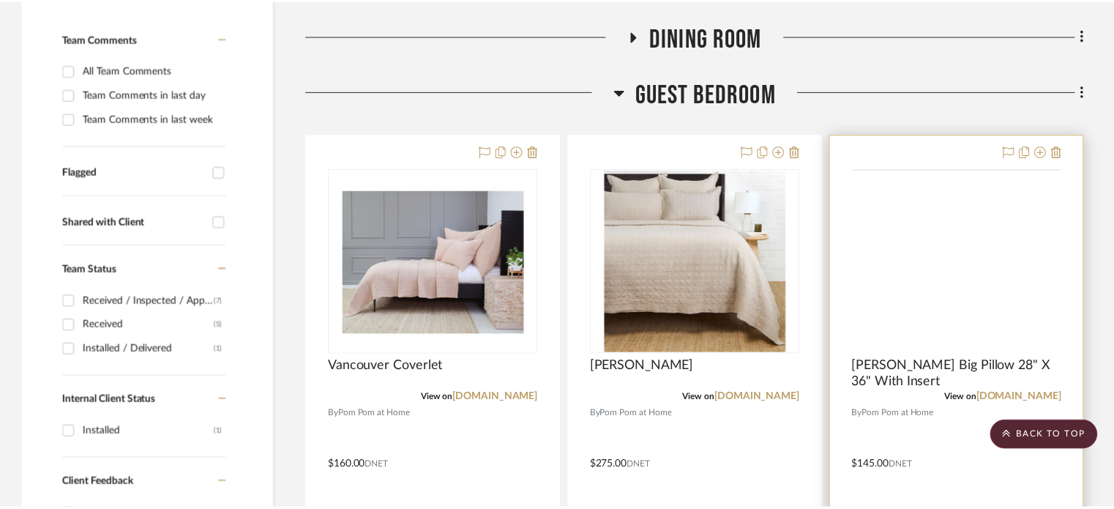
scroll to position [439, 0]
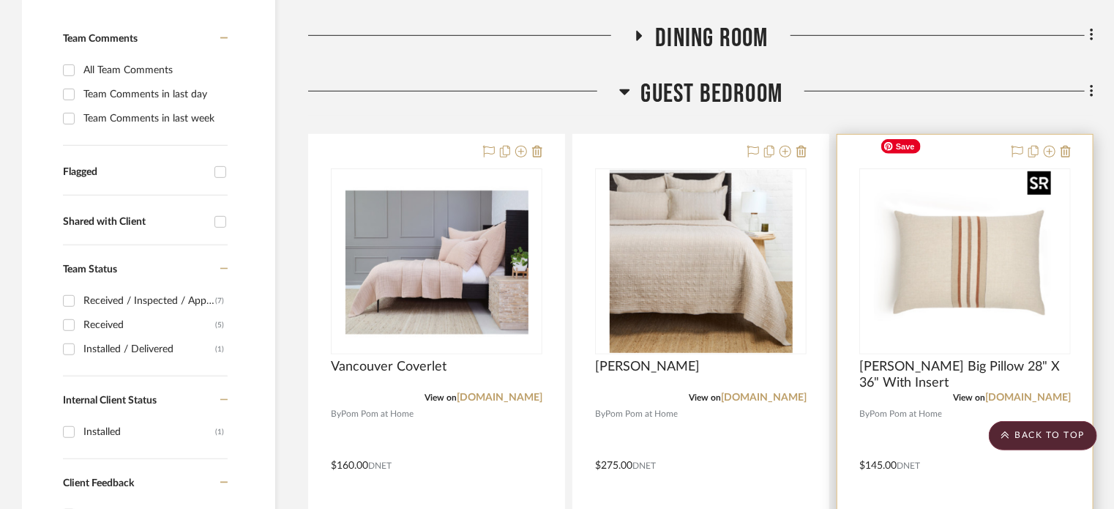
click at [0, 0] on img at bounding box center [0, 0] width 0 height 0
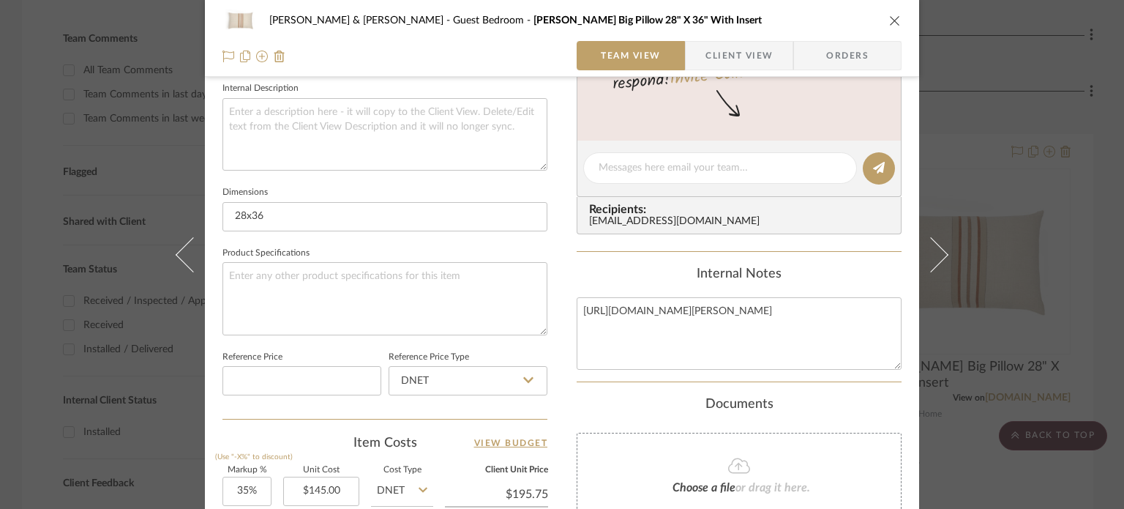
scroll to position [512, 0]
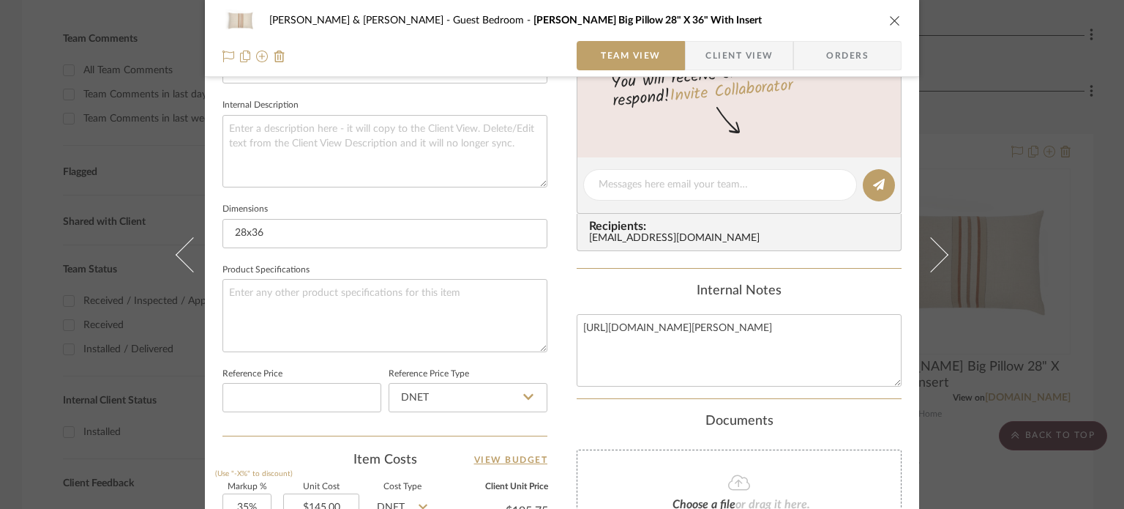
drag, startPoint x: 889, startPoint y: 23, endPoint x: 886, endPoint y: 31, distance: 9.3
click at [889, 24] on icon "close" at bounding box center [895, 21] width 12 height 12
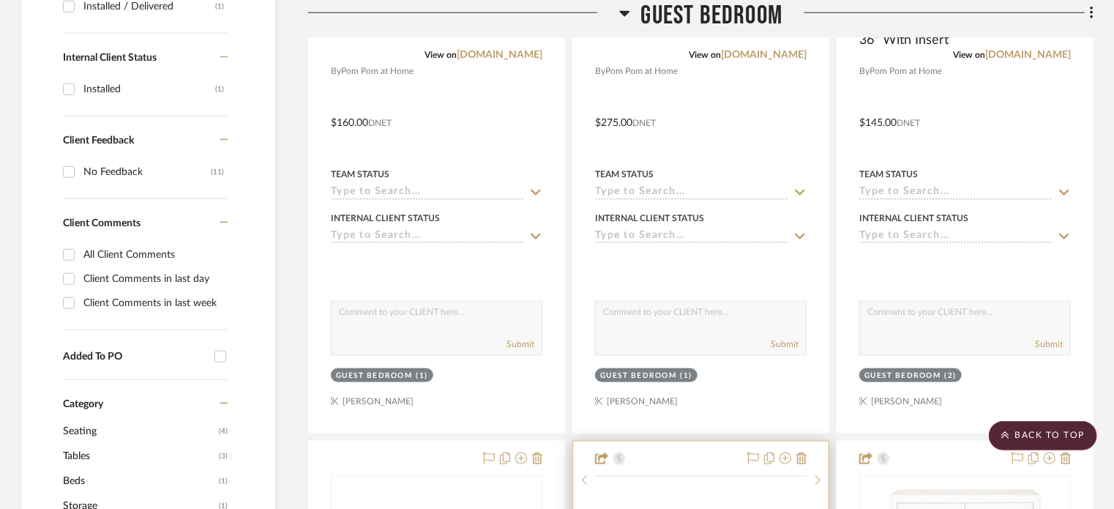
scroll to position [1025, 0]
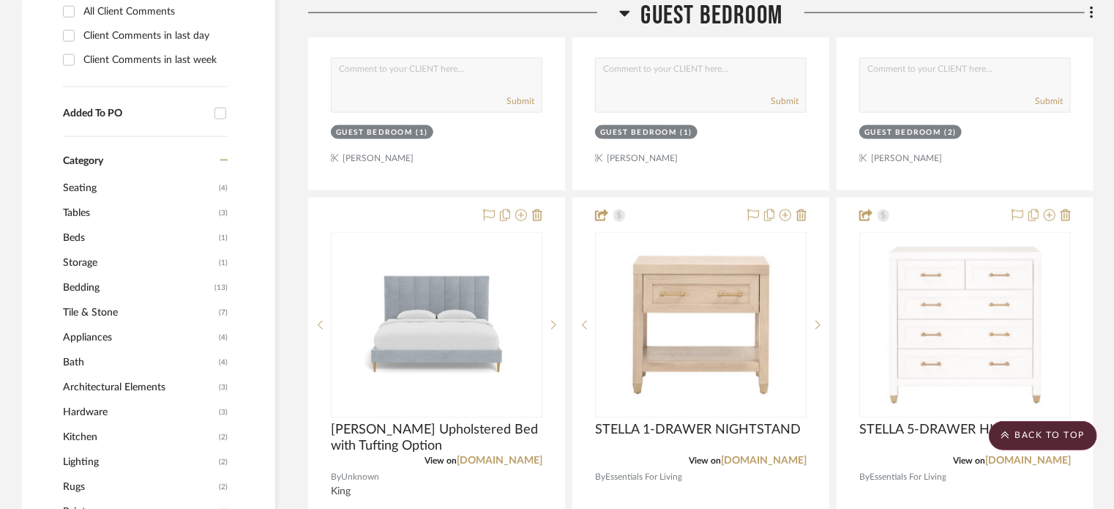
click at [621, 12] on icon at bounding box center [624, 14] width 10 height 6
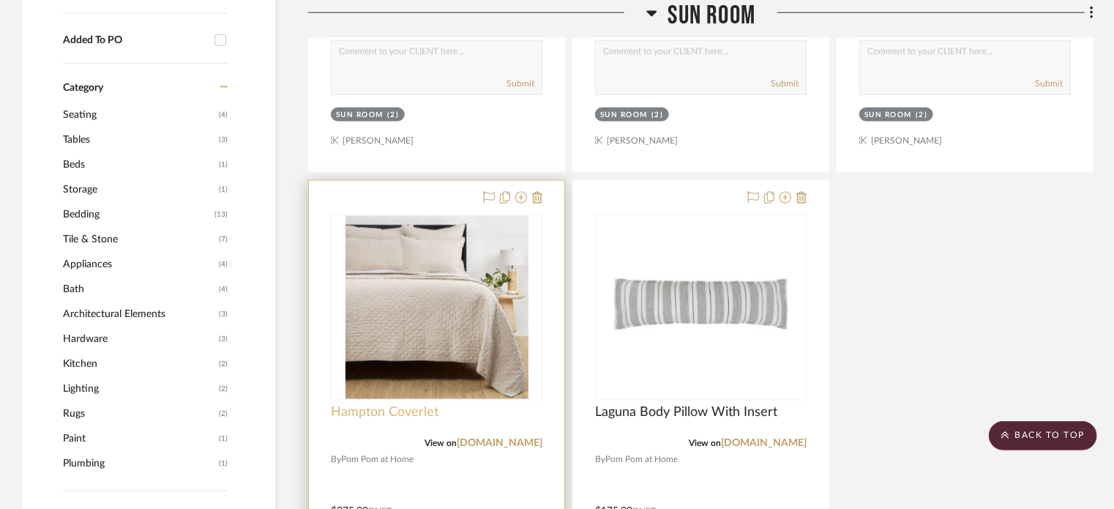
scroll to position [1244, 0]
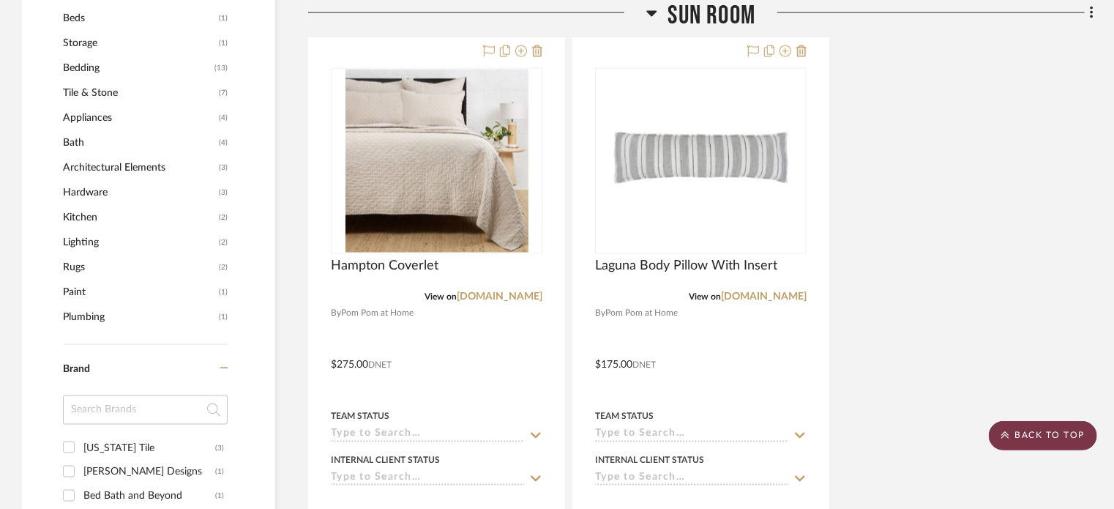
click at [1075, 427] on scroll-to-top-button "BACK TO TOP" at bounding box center [1043, 435] width 108 height 29
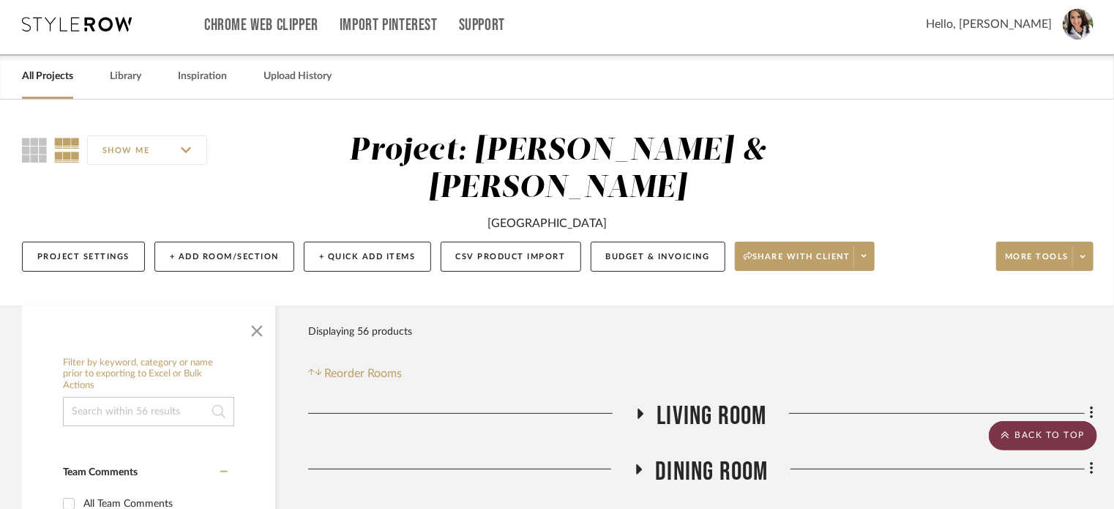
scroll to position [0, 0]
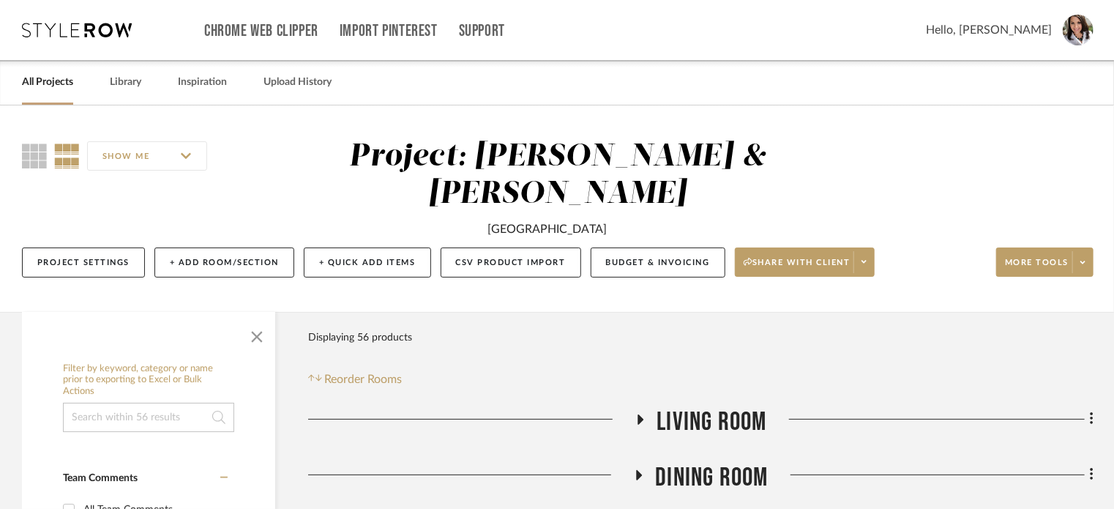
click at [636, 414] on icon at bounding box center [641, 419] width 18 height 11
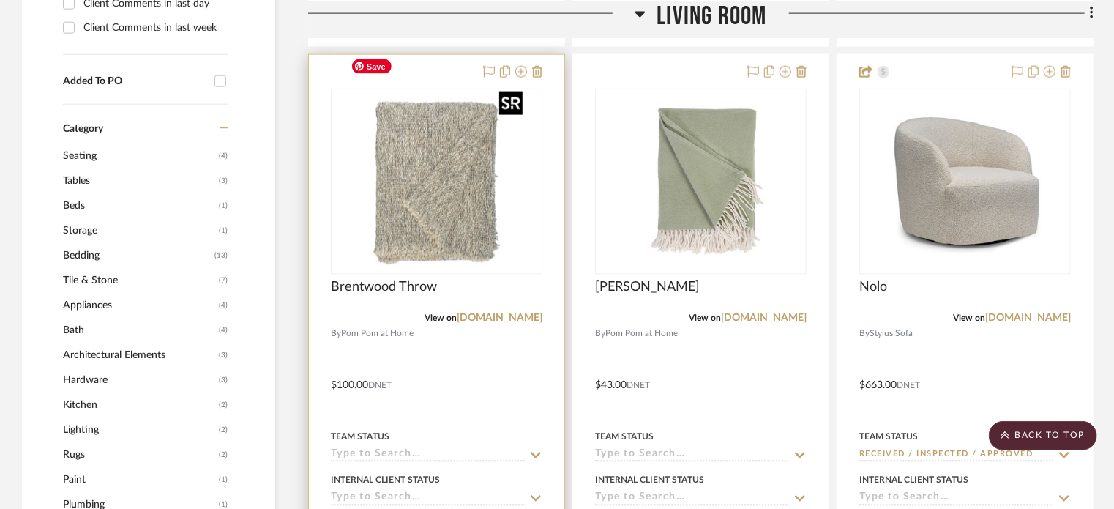
scroll to position [1098, 0]
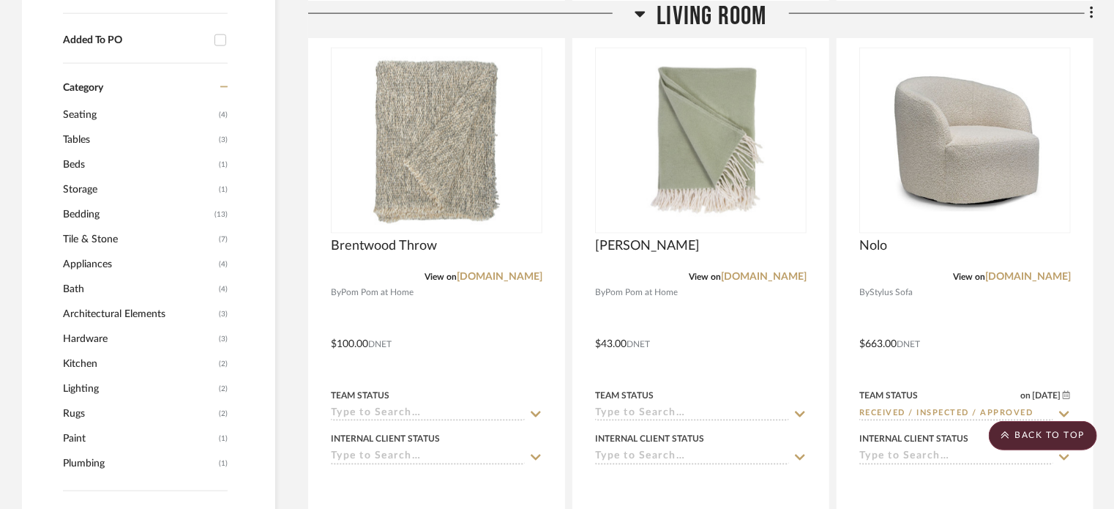
click at [647, 17] on h3 "Living Room" at bounding box center [701, 15] width 132 height 31
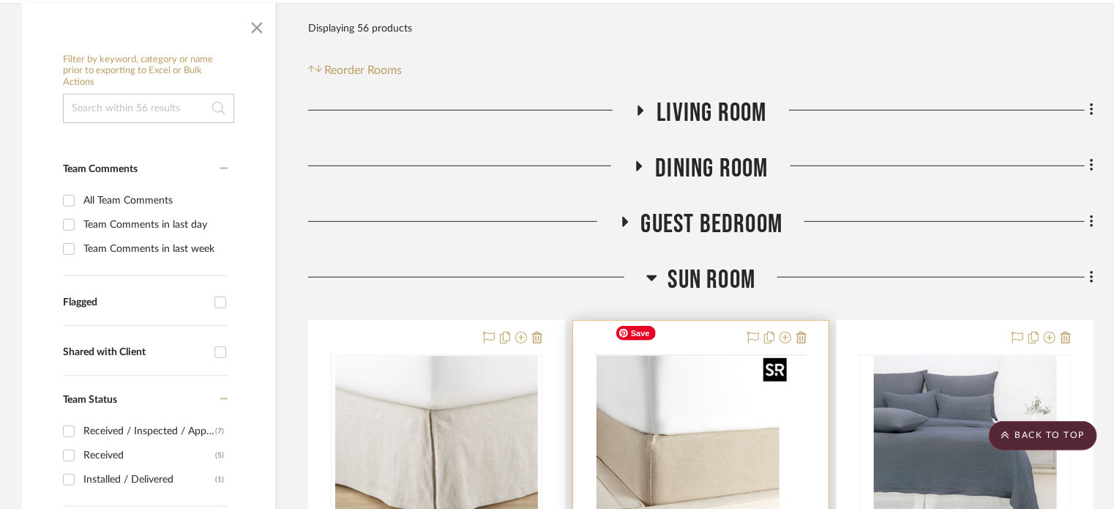
scroll to position [366, 0]
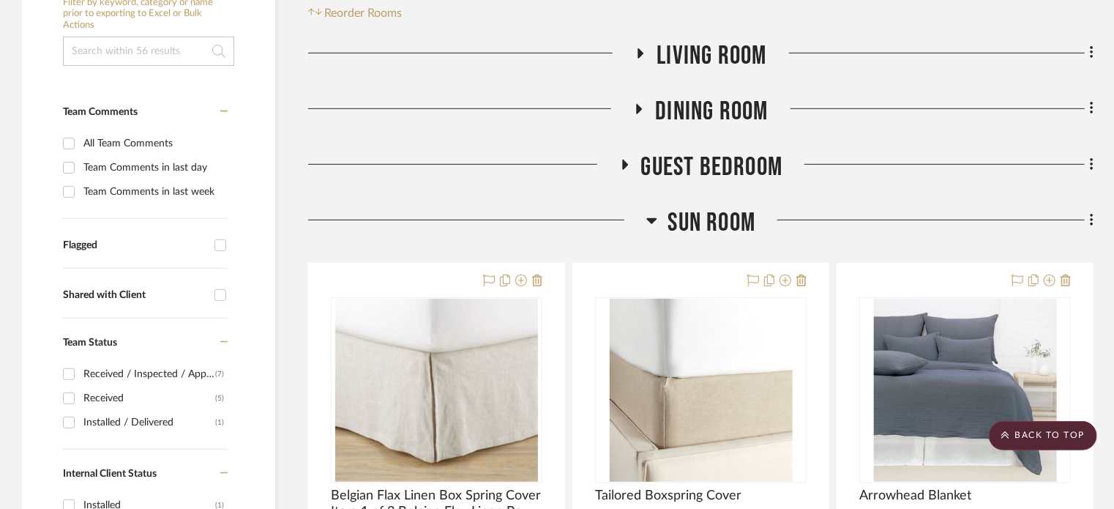
click at [629, 159] on icon at bounding box center [625, 164] width 18 height 11
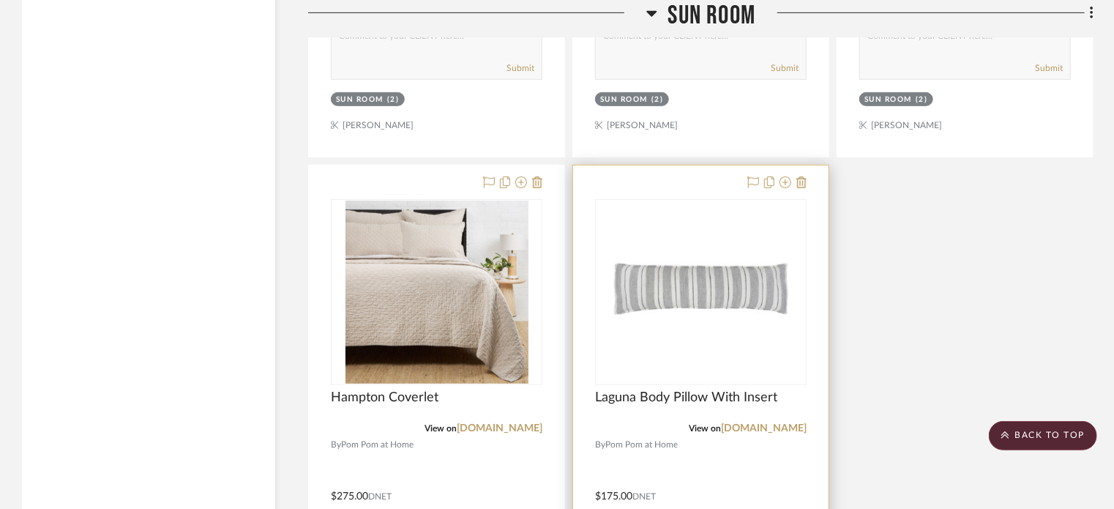
scroll to position [3221, 0]
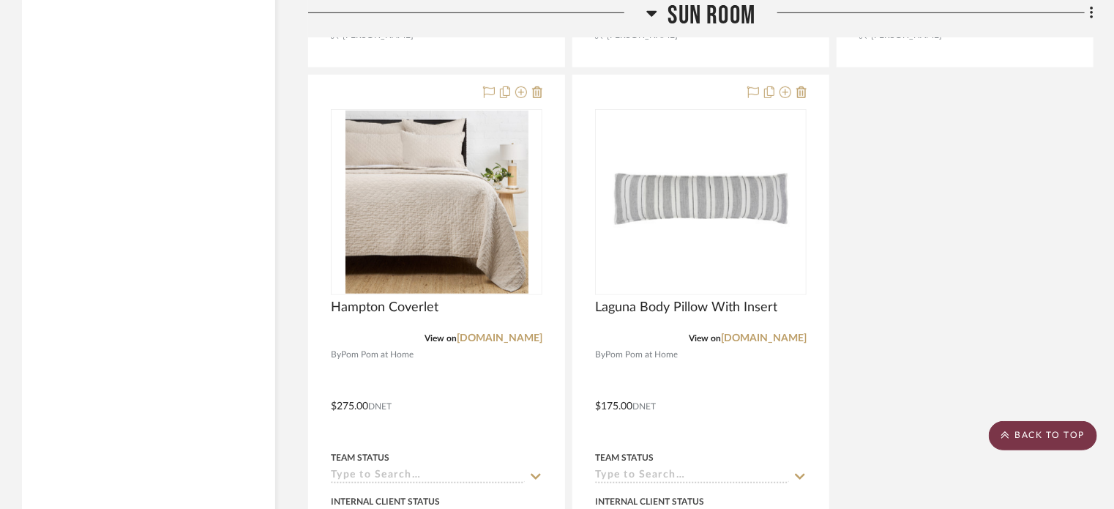
click at [1028, 429] on scroll-to-top-button "BACK TO TOP" at bounding box center [1043, 435] width 108 height 29
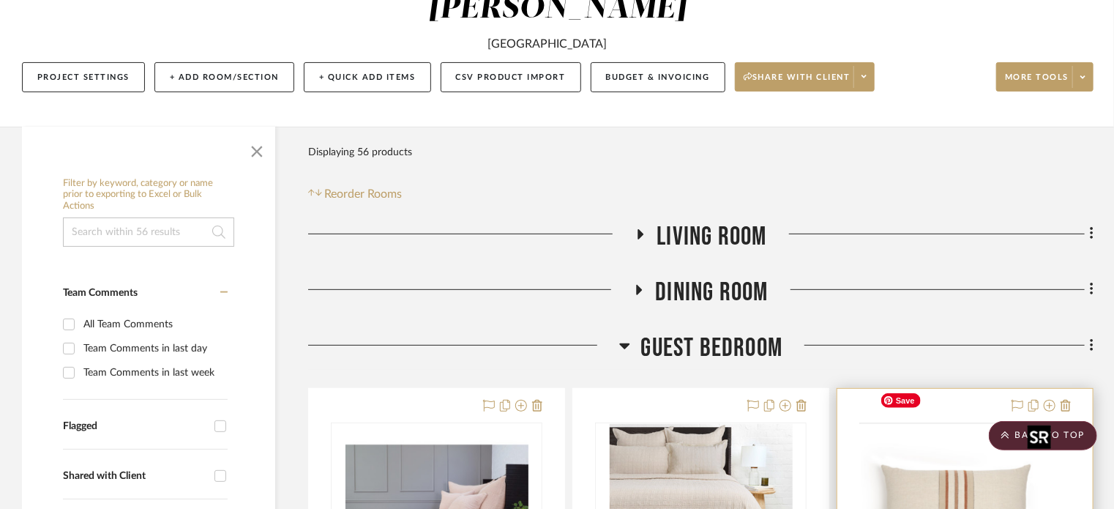
scroll to position [0, 0]
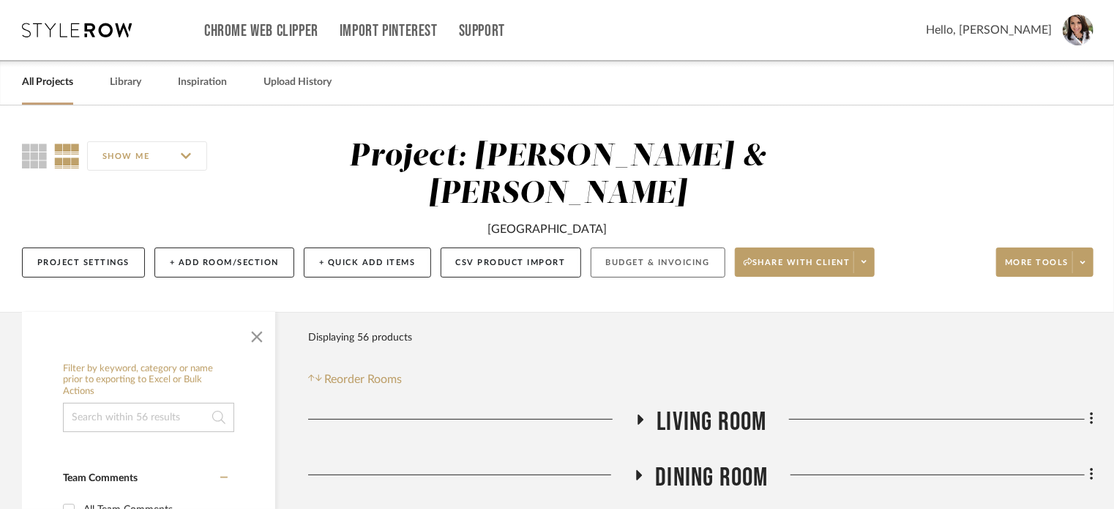
click at [635, 247] on button "Budget & Invoicing" at bounding box center [658, 262] width 135 height 30
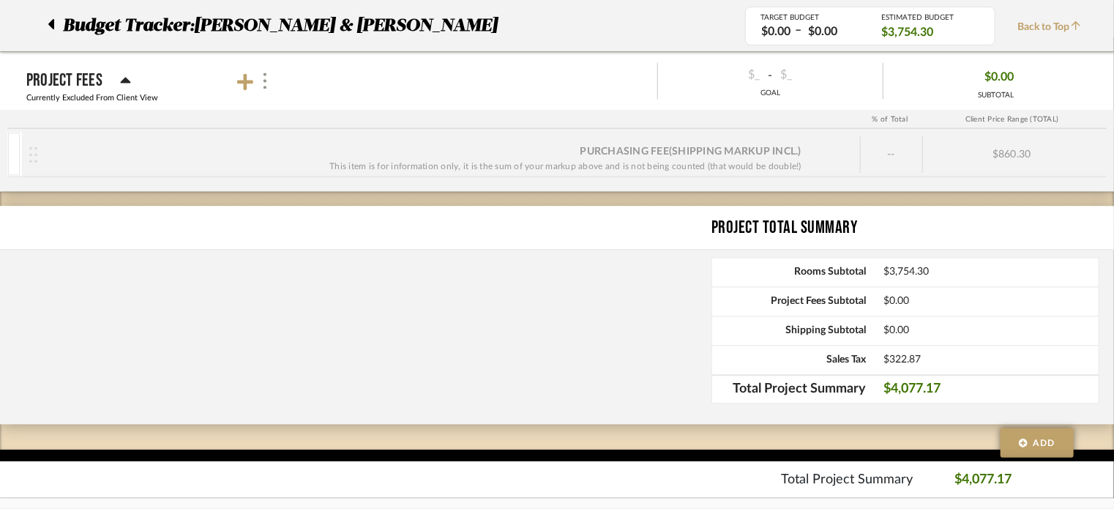
scroll to position [1438, 0]
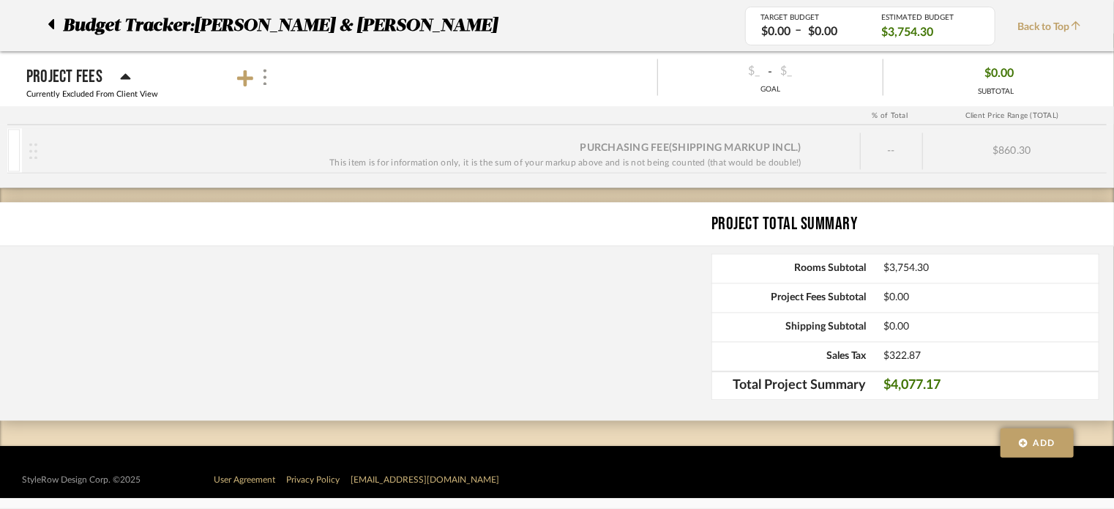
click at [51, 24] on icon at bounding box center [51, 24] width 6 height 10
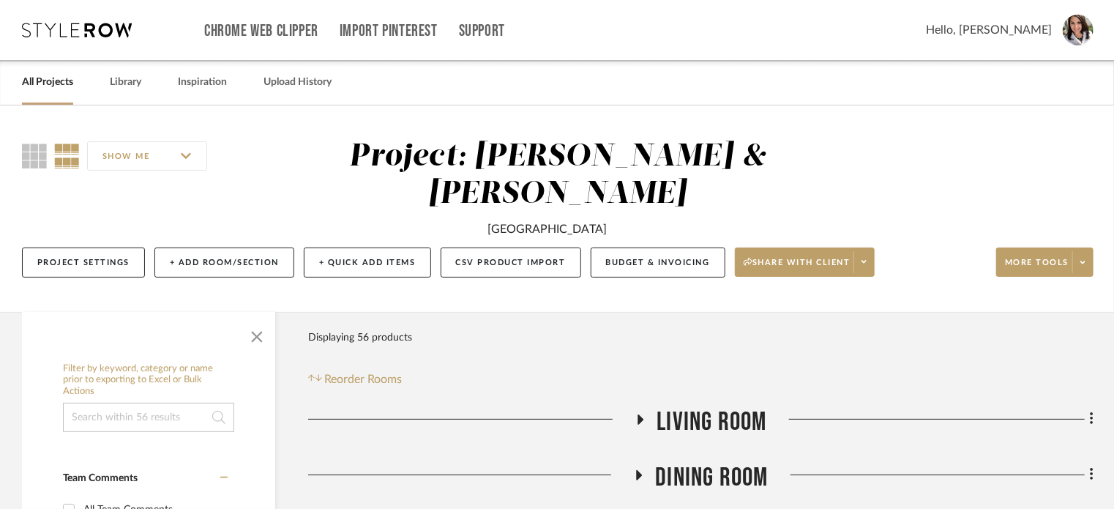
click at [641, 414] on icon at bounding box center [641, 419] width 18 height 11
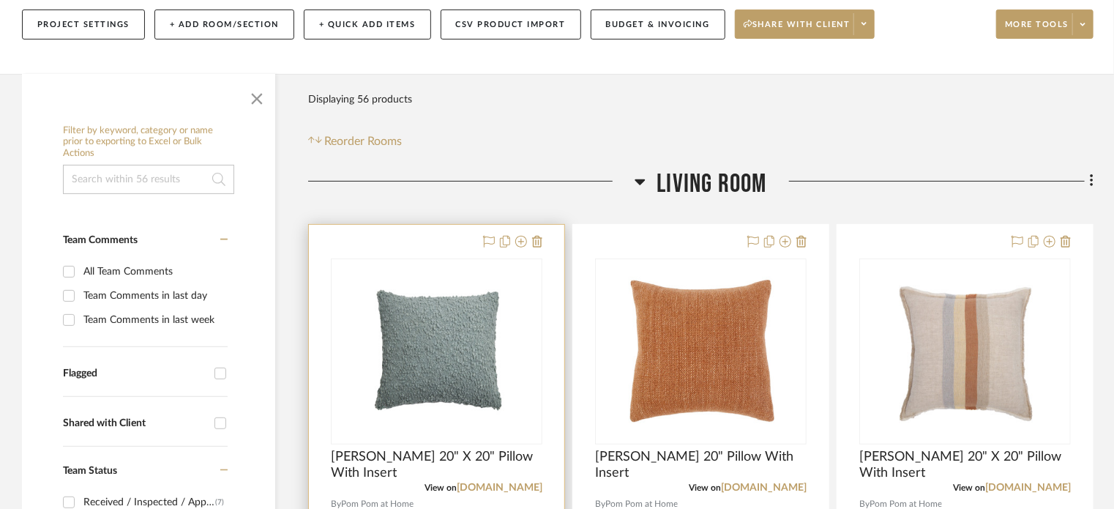
scroll to position [293, 0]
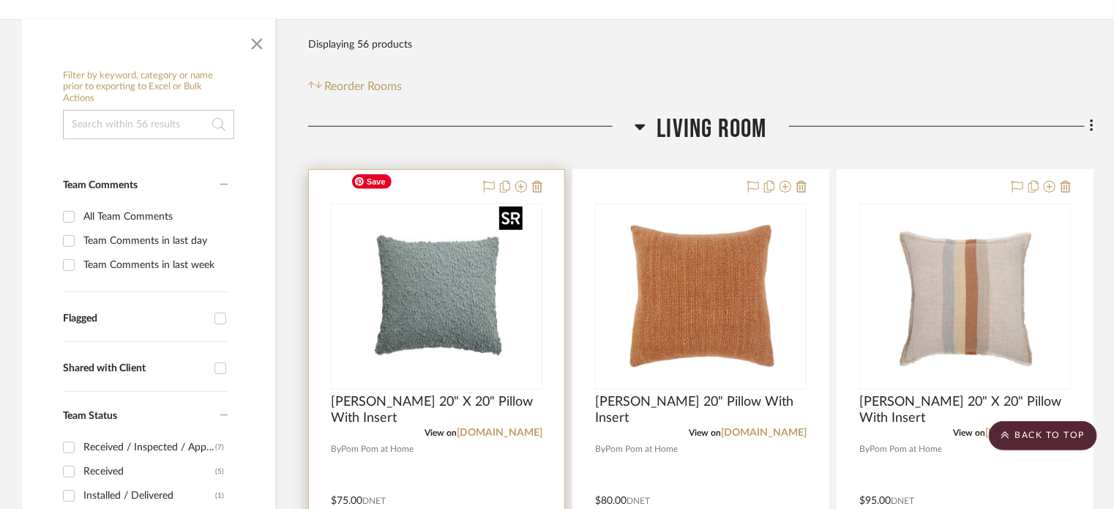
click at [0, 0] on img at bounding box center [0, 0] width 0 height 0
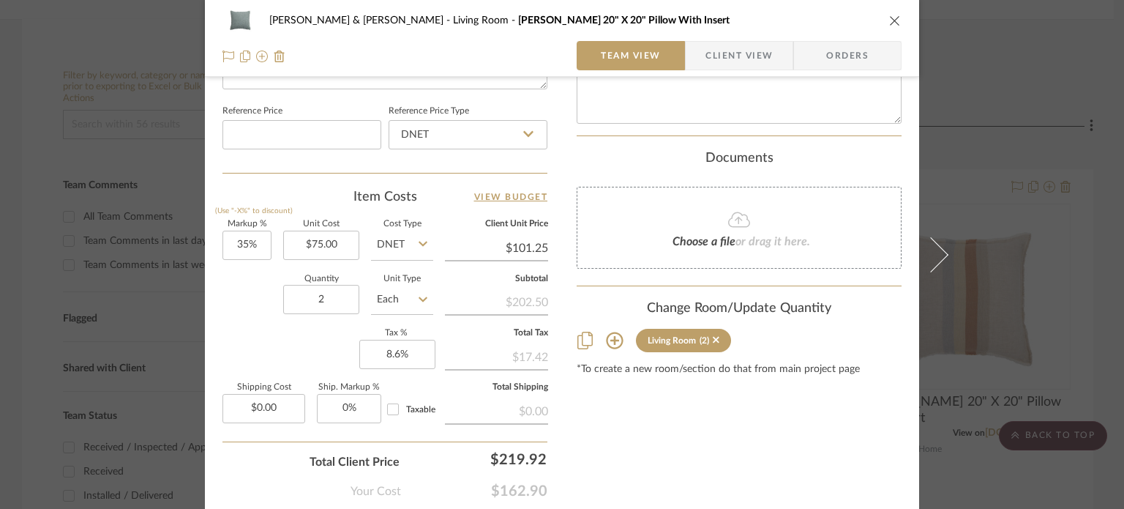
scroll to position [852, 0]
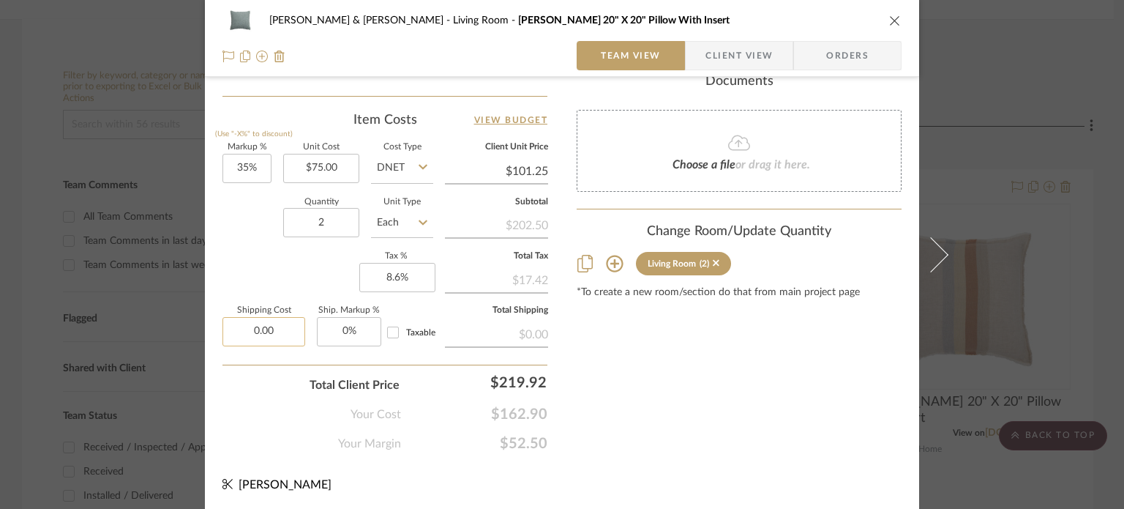
click at [284, 330] on input "0.00" at bounding box center [264, 331] width 83 height 29
type input "$347.28"
click at [889, 23] on icon "close" at bounding box center [895, 21] width 12 height 12
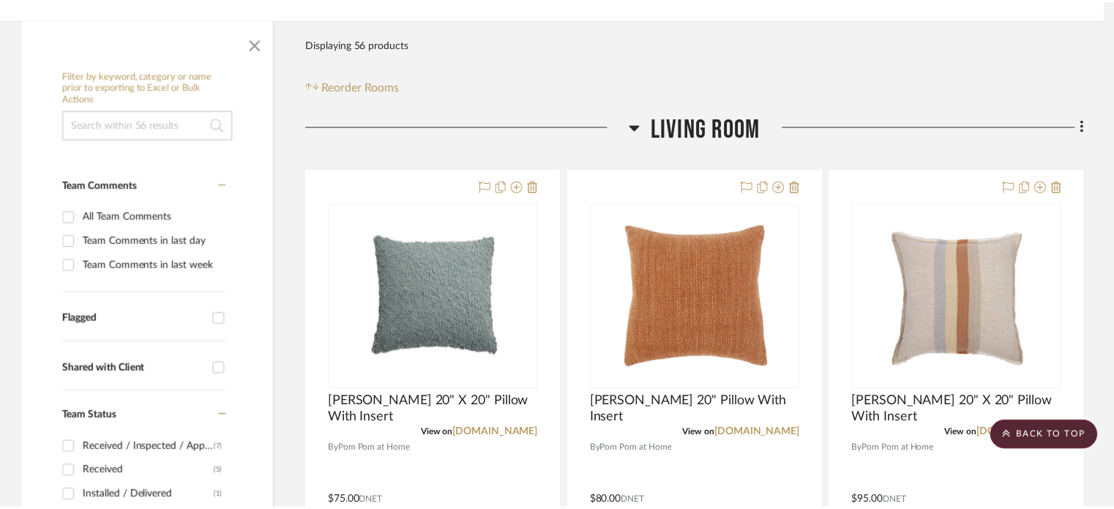
scroll to position [293, 0]
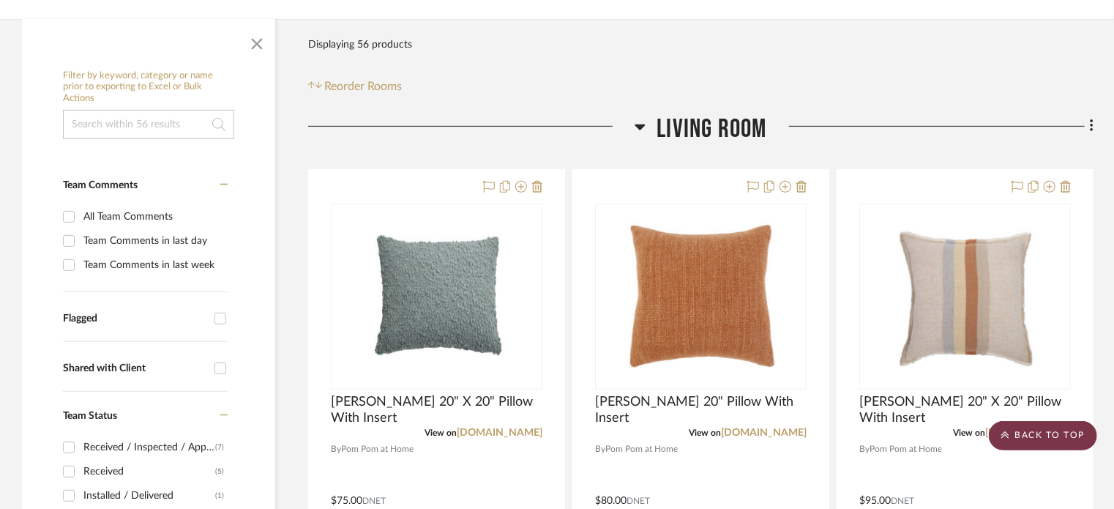
click at [1019, 427] on scroll-to-top-button "BACK TO TOP" at bounding box center [1043, 435] width 108 height 29
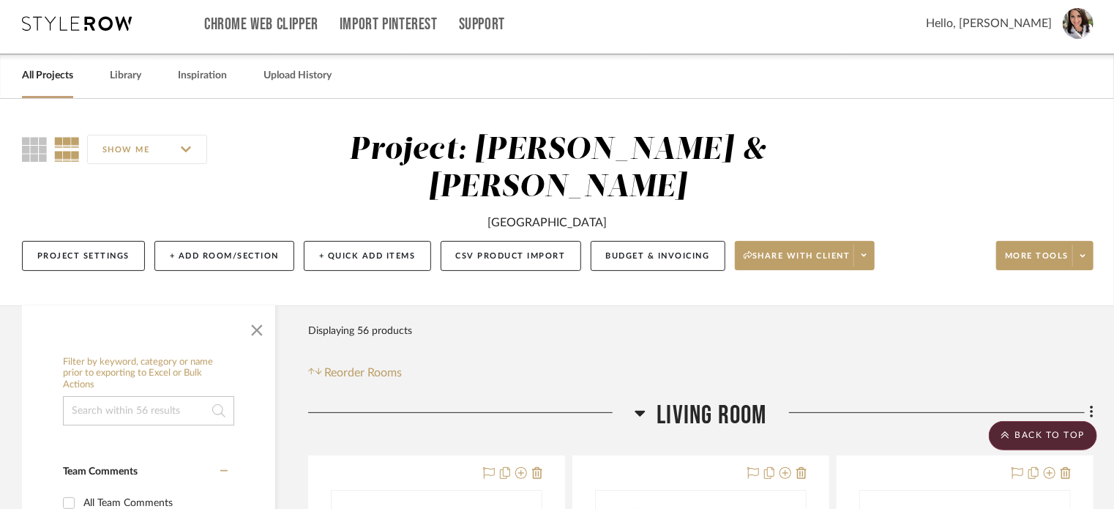
scroll to position [0, 0]
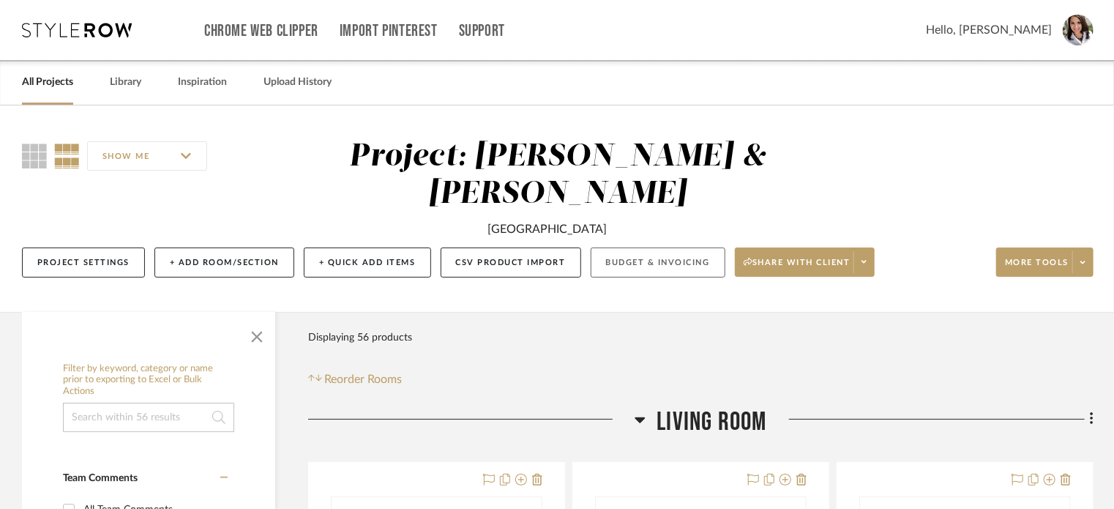
click at [638, 247] on button "Budget & Invoicing" at bounding box center [658, 262] width 135 height 30
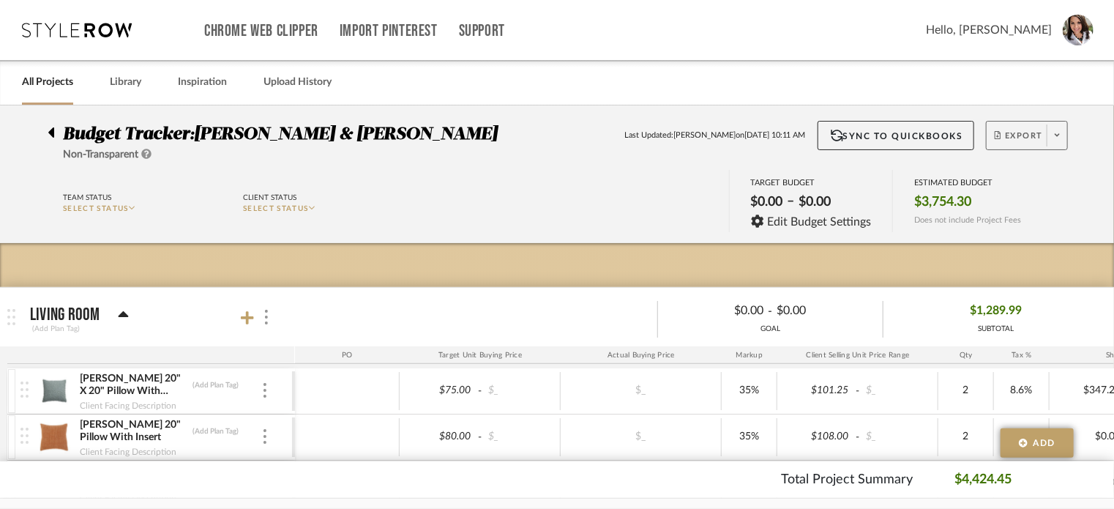
click at [1031, 138] on span "Export" at bounding box center [1019, 141] width 48 height 22
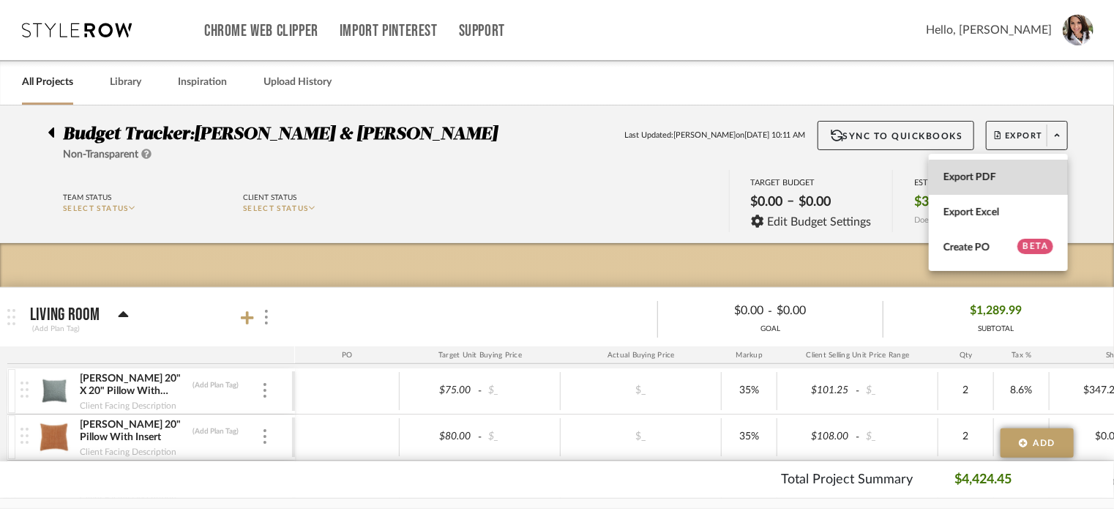
click at [1000, 179] on span "Export PDF" at bounding box center [998, 177] width 110 height 12
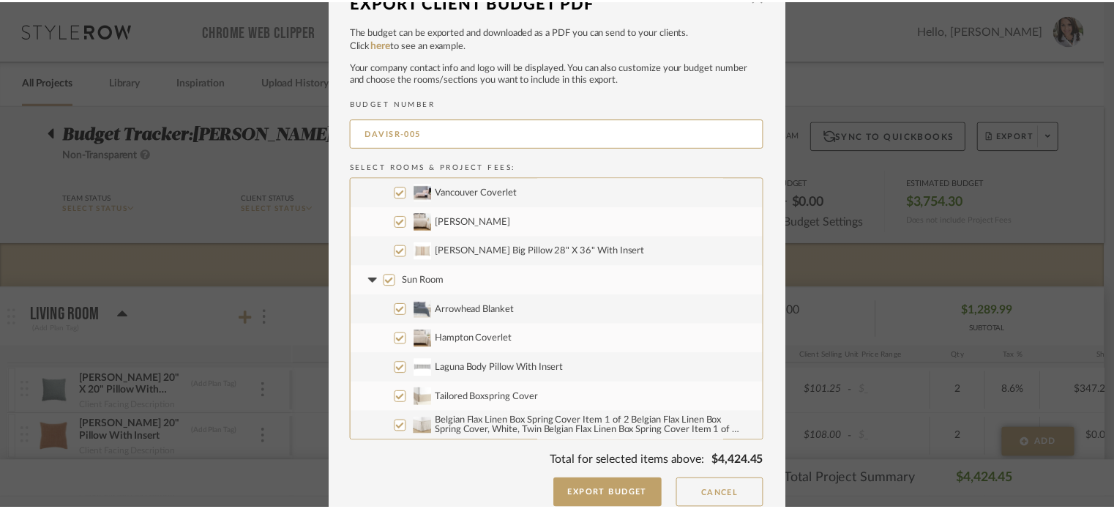
scroll to position [41, 0]
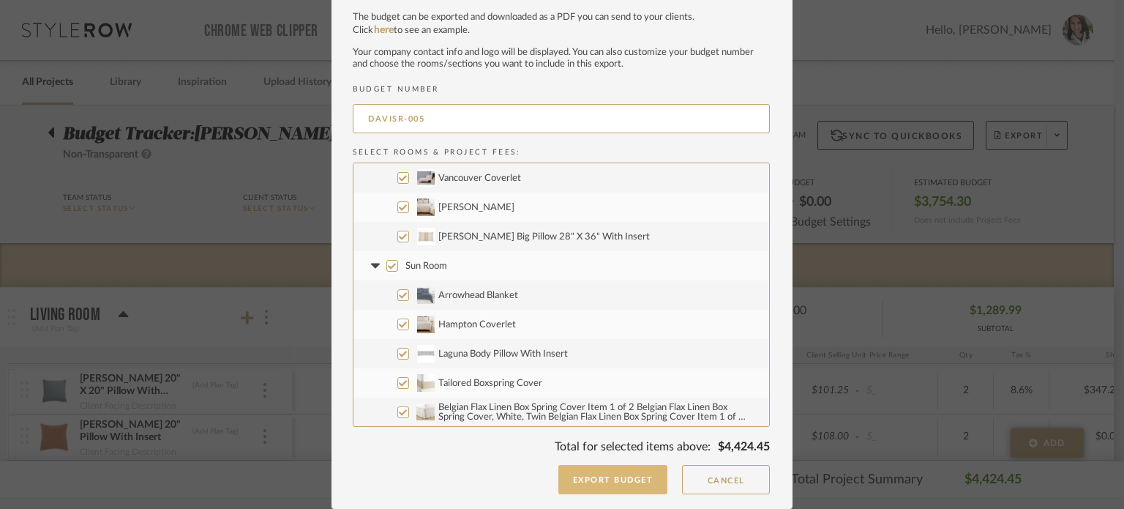
click at [627, 491] on button "Export Budget" at bounding box center [613, 479] width 110 height 29
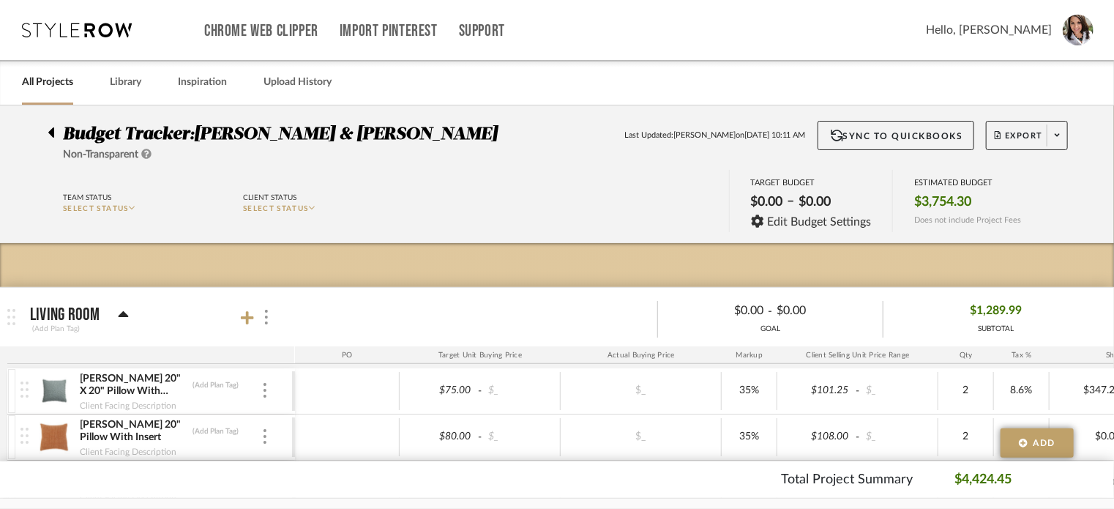
click at [53, 136] on icon at bounding box center [51, 132] width 6 height 10
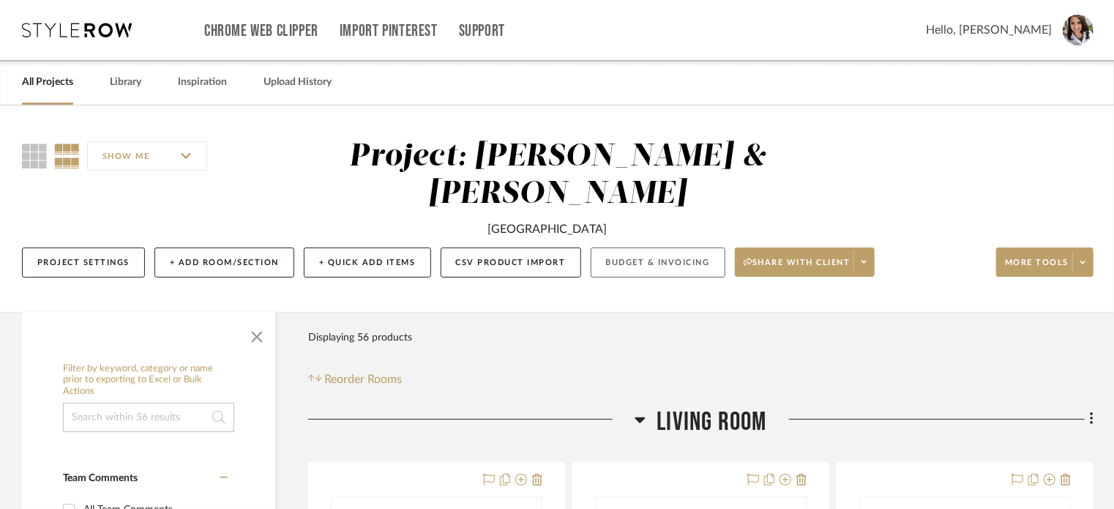
click at [676, 247] on button "Budget & Invoicing" at bounding box center [658, 262] width 135 height 30
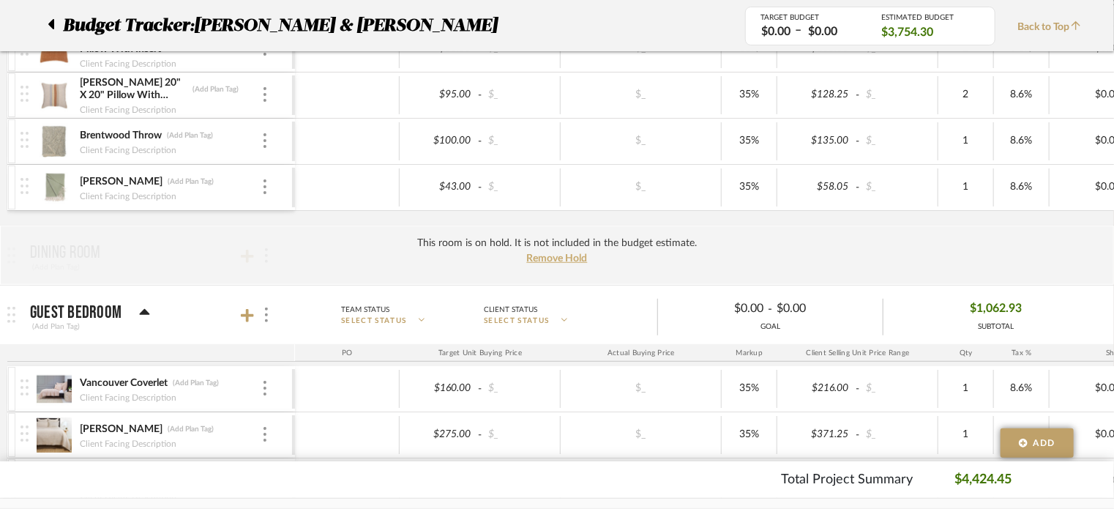
scroll to position [366, 0]
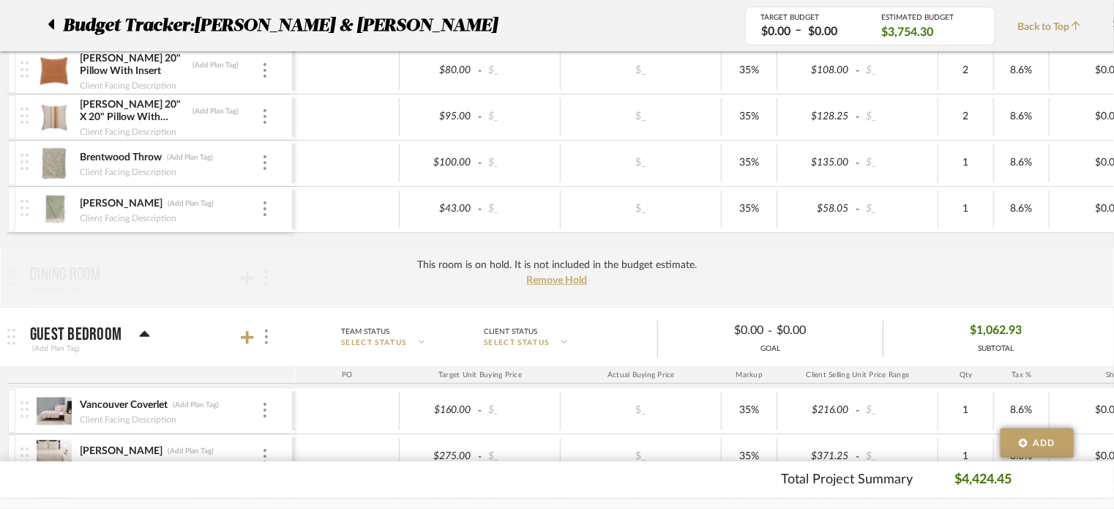
click at [56, 26] on div at bounding box center [55, 25] width 15 height 26
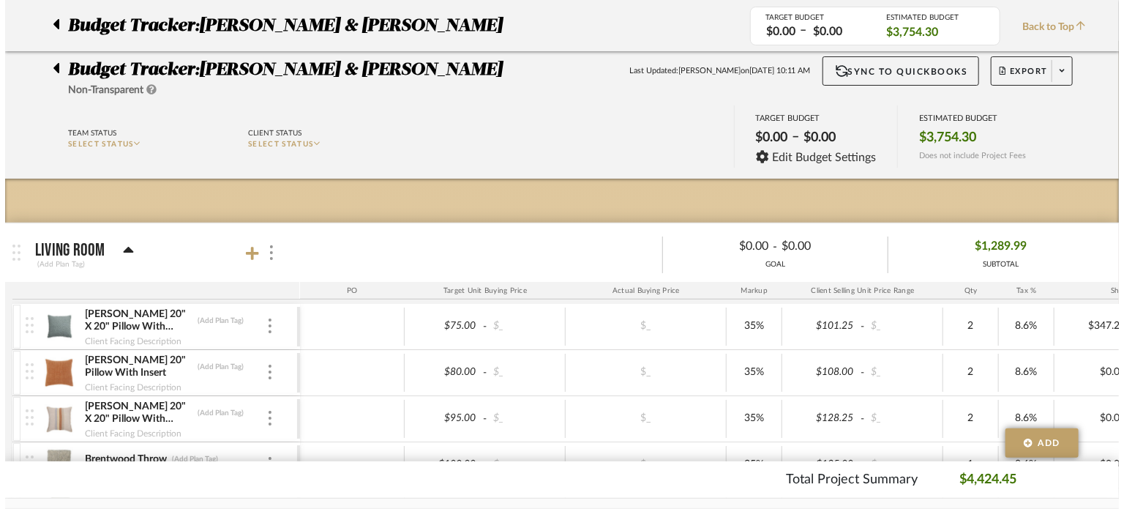
scroll to position [0, 0]
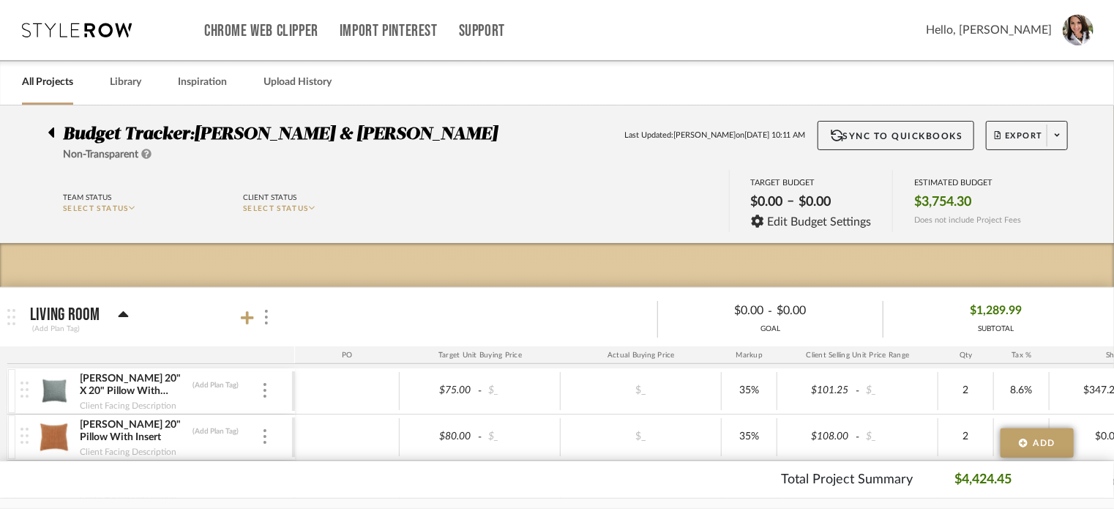
click at [51, 136] on icon at bounding box center [51, 132] width 6 height 10
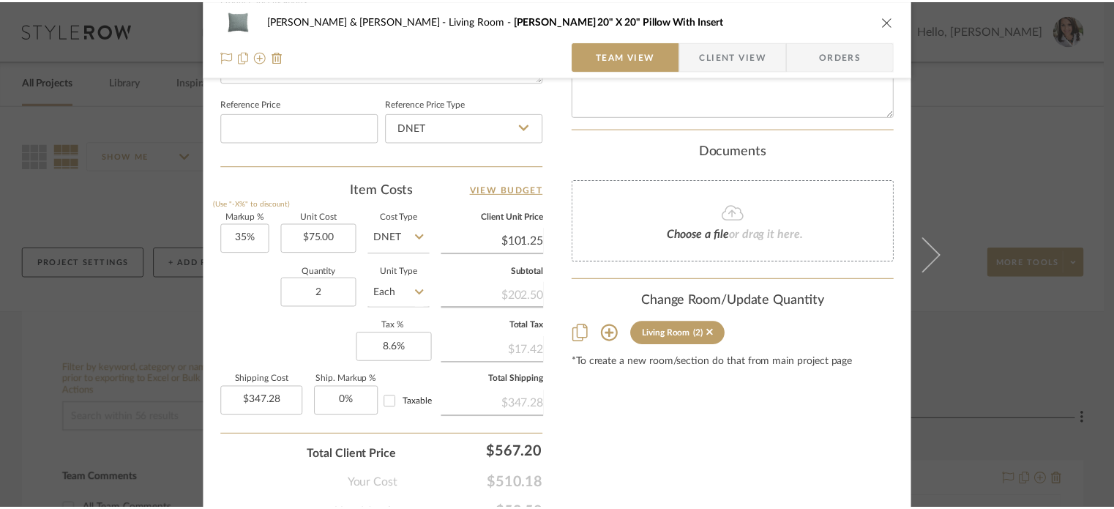
scroll to position [805, 0]
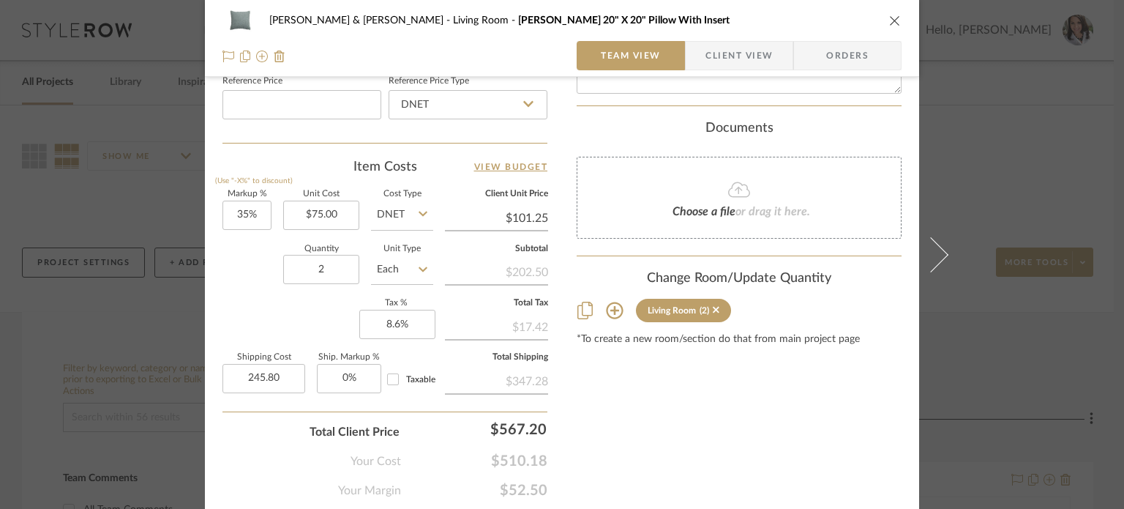
type input "$245.80"
click at [891, 22] on icon "close" at bounding box center [895, 21] width 12 height 12
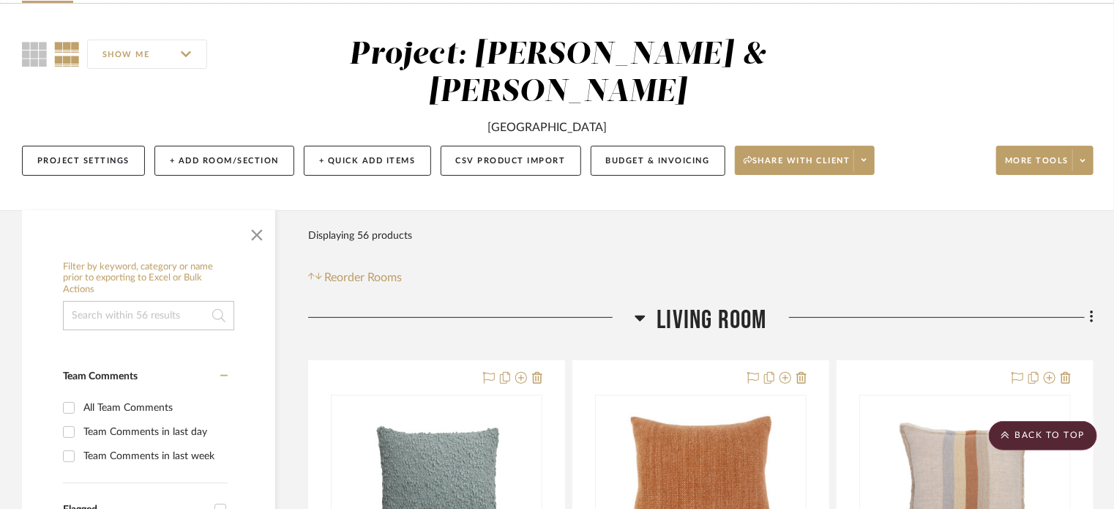
scroll to position [73, 0]
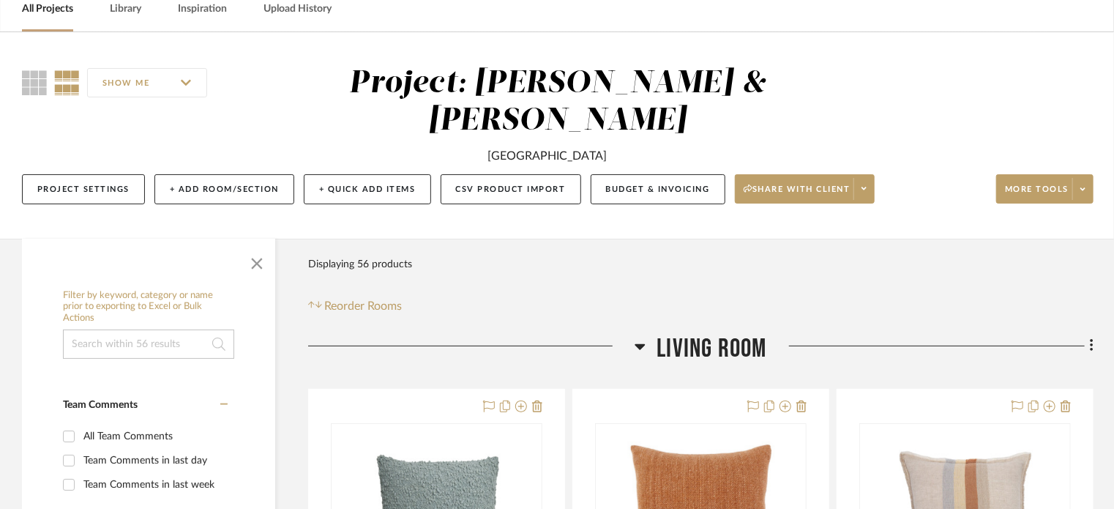
click at [640, 344] on icon at bounding box center [640, 347] width 10 height 6
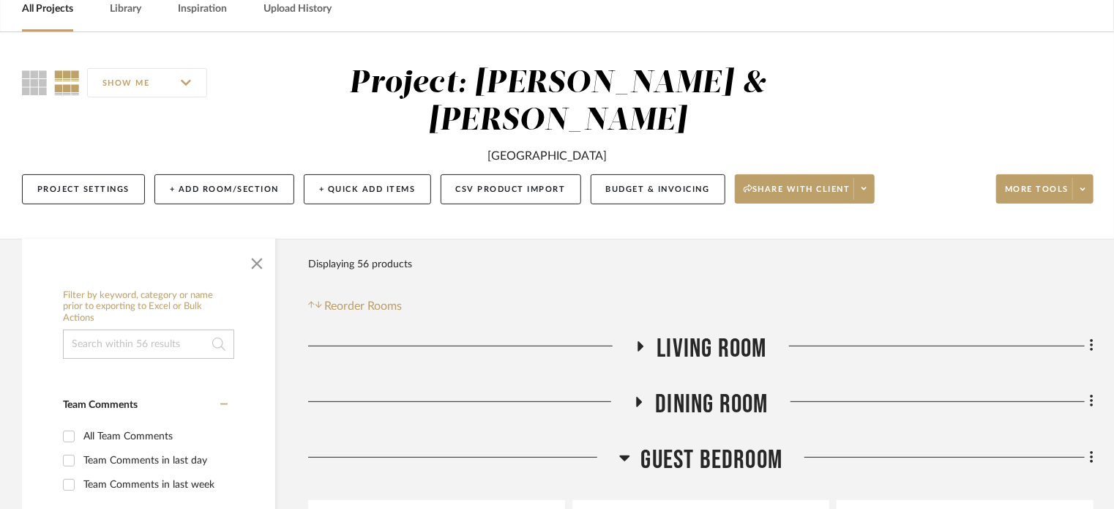
click at [624, 455] on icon at bounding box center [624, 458] width 10 height 6
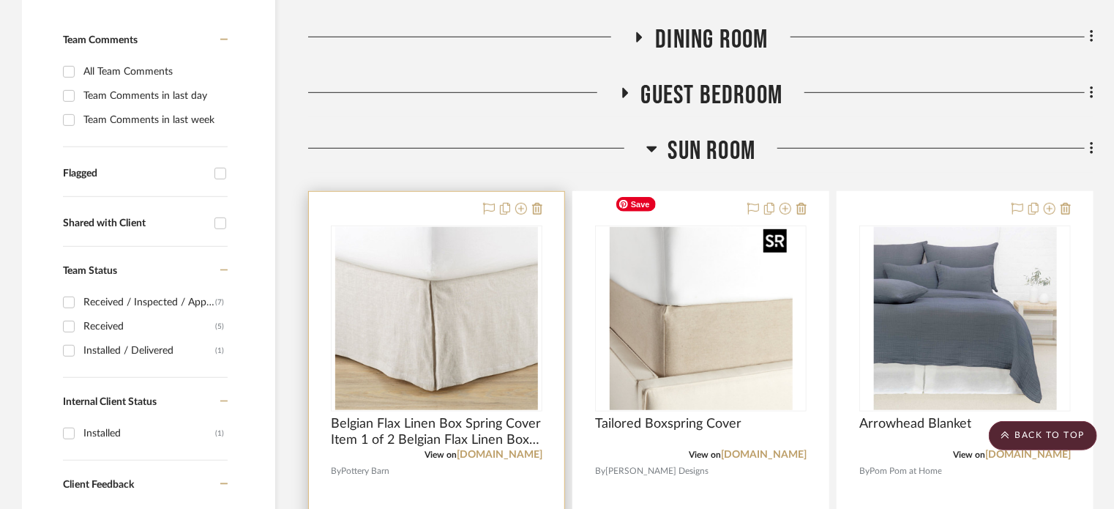
scroll to position [512, 0]
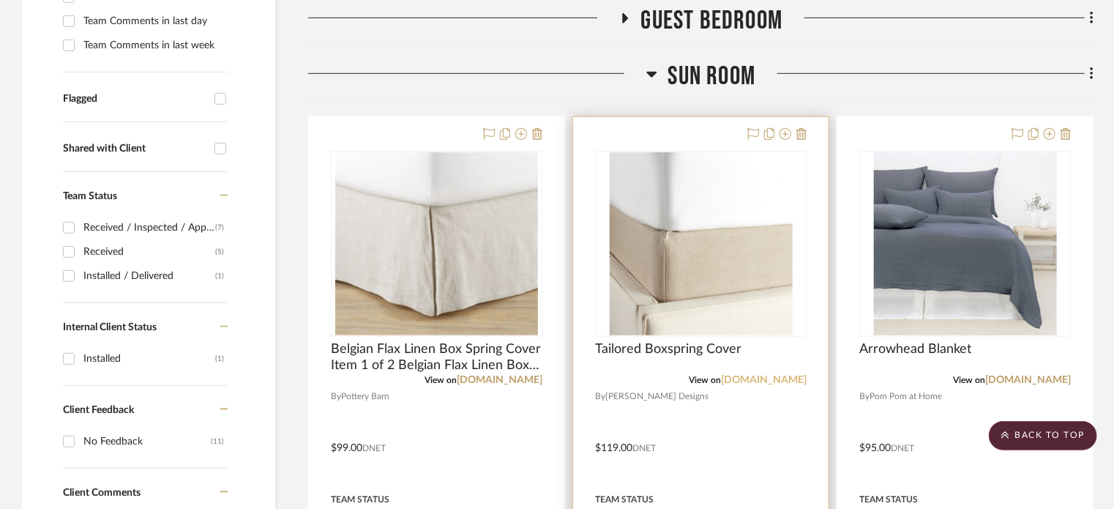
click at [742, 375] on link "[DOMAIN_NAME]" at bounding box center [764, 380] width 86 height 10
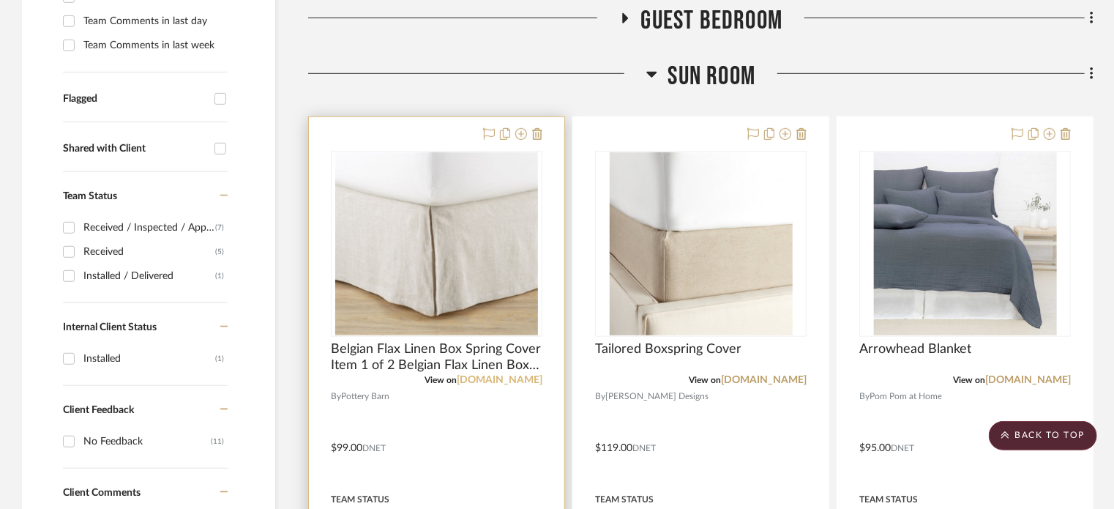
click at [505, 375] on link "[DOMAIN_NAME]" at bounding box center [500, 380] width 86 height 10
click at [468, 261] on img "0" at bounding box center [436, 243] width 203 height 183
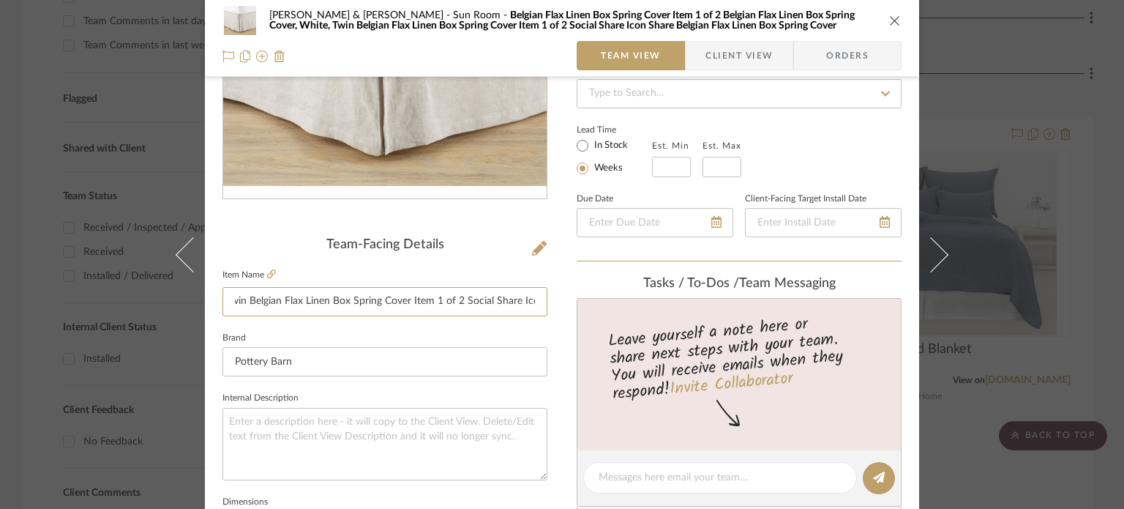
scroll to position [0, 620]
drag, startPoint x: 231, startPoint y: 298, endPoint x: 483, endPoint y: 314, distance: 253.0
click at [662, 315] on div "[PERSON_NAME] & [PERSON_NAME] Room Belgian Flax Linen Box Spring Cover Item 1 o…" at bounding box center [562, 467] width 714 height 1352
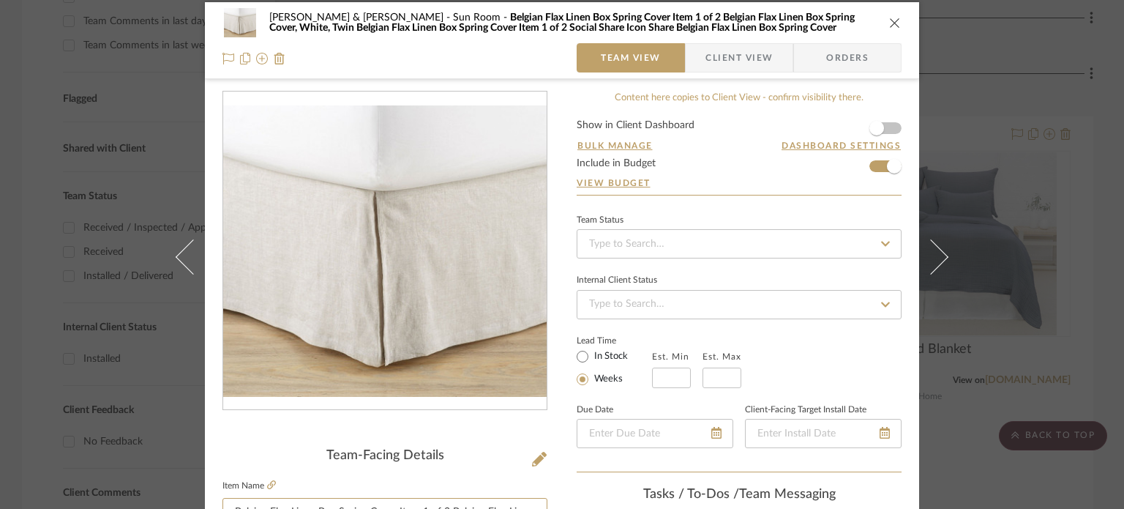
scroll to position [0, 0]
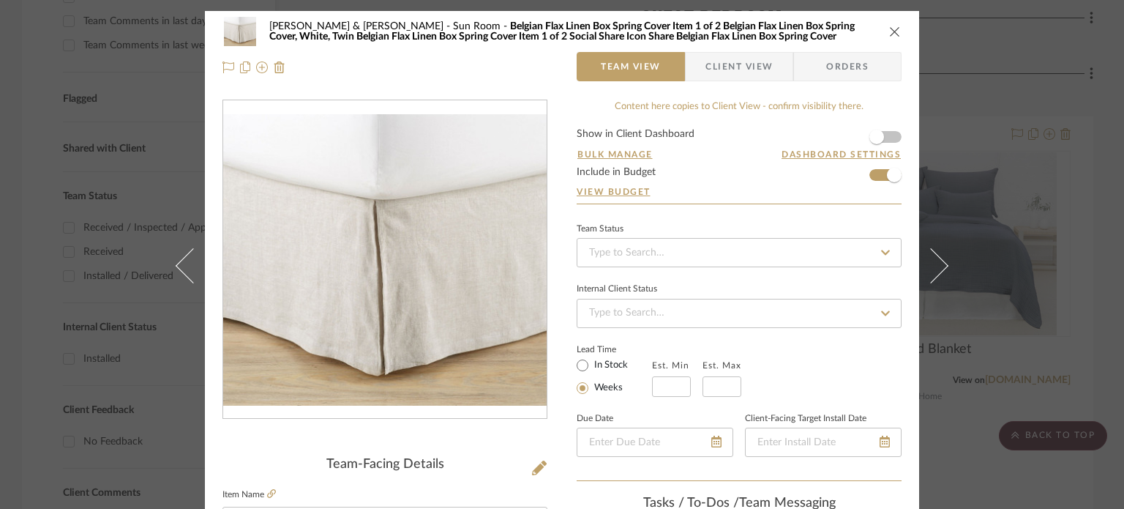
click at [893, 29] on icon "close" at bounding box center [895, 32] width 12 height 12
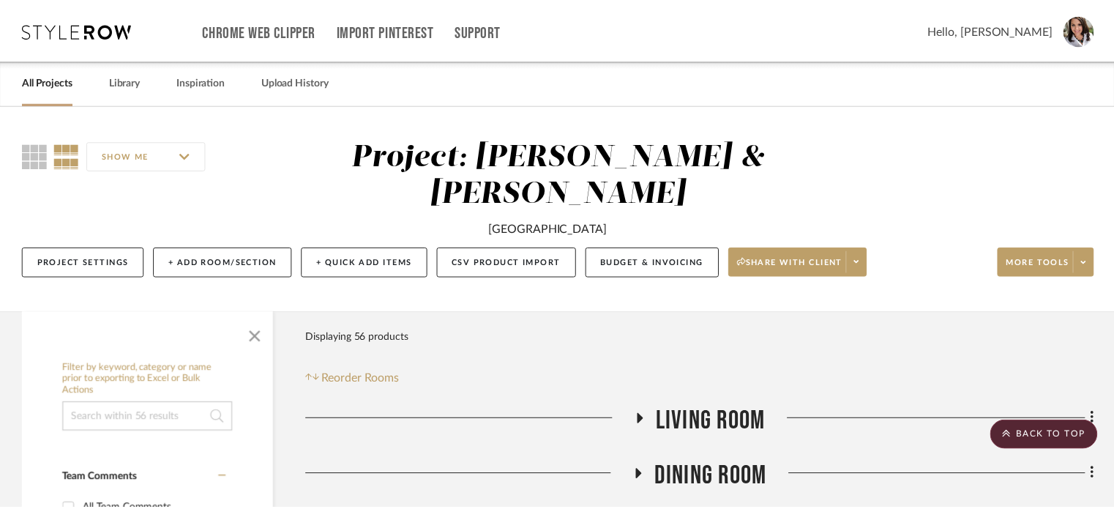
scroll to position [512, 0]
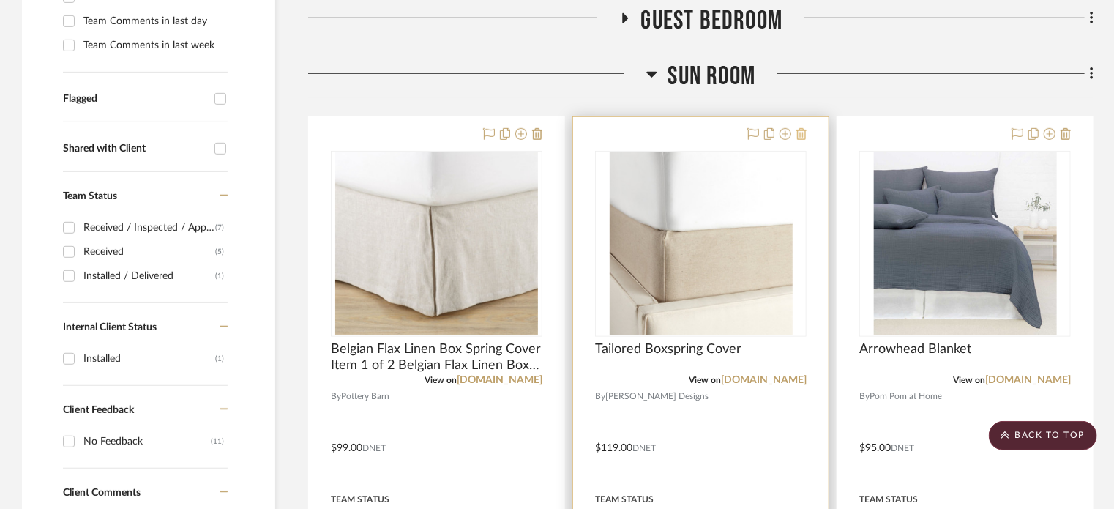
click at [799, 128] on icon at bounding box center [801, 134] width 10 height 12
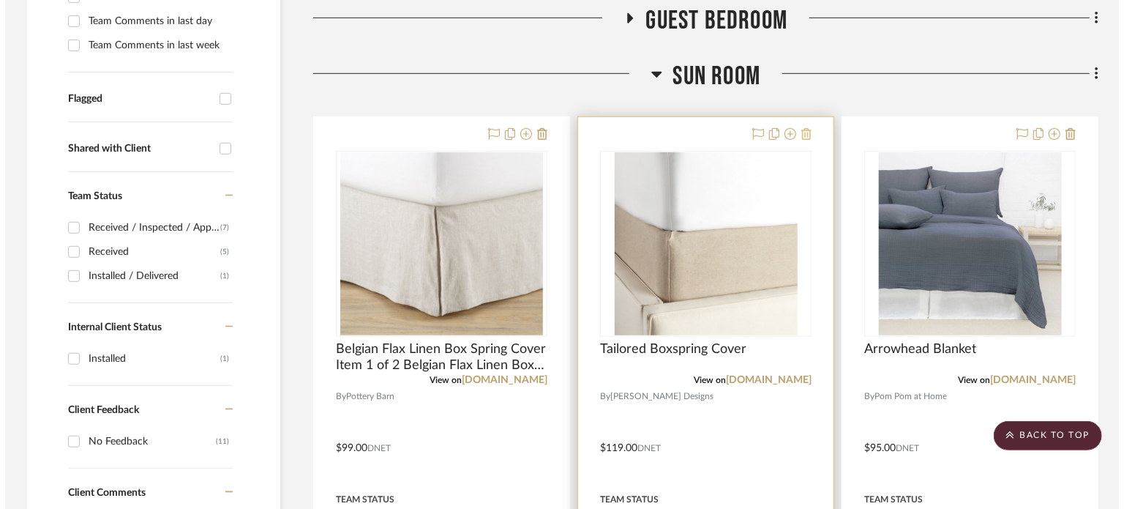
scroll to position [0, 0]
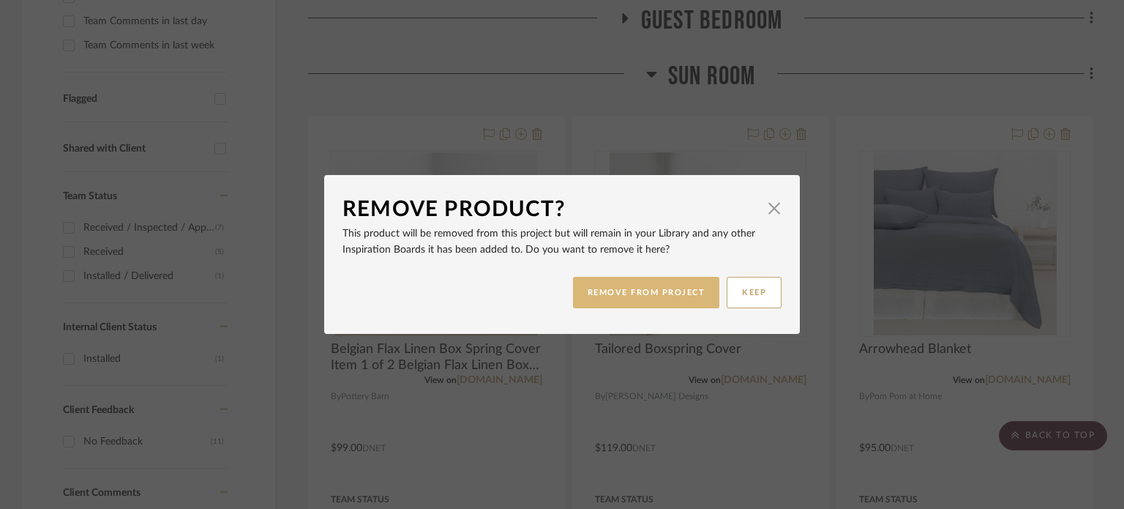
click at [679, 296] on button "REMOVE FROM PROJECT" at bounding box center [646, 292] width 147 height 31
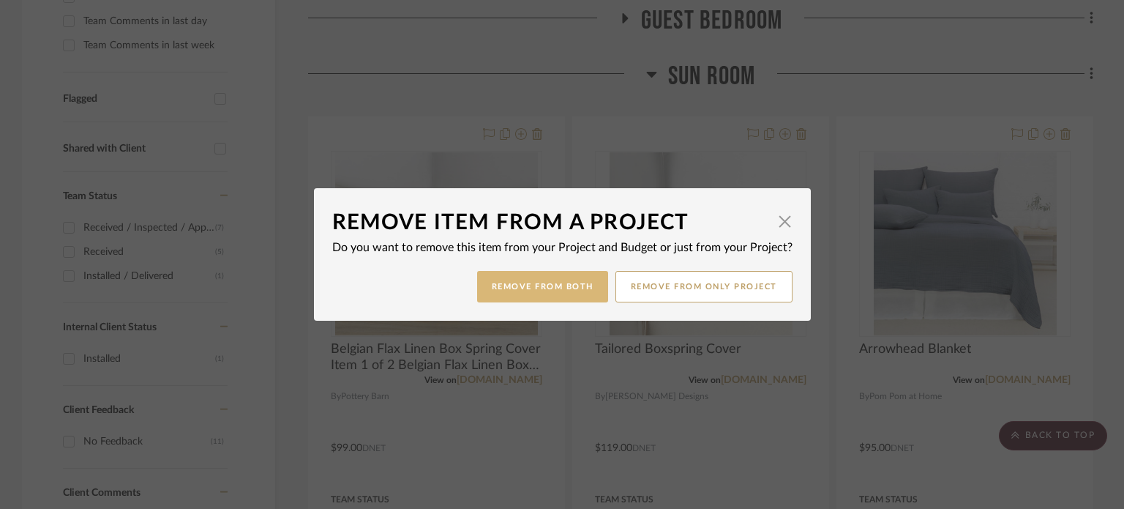
click at [542, 295] on button "Remove from Both" at bounding box center [542, 286] width 131 height 31
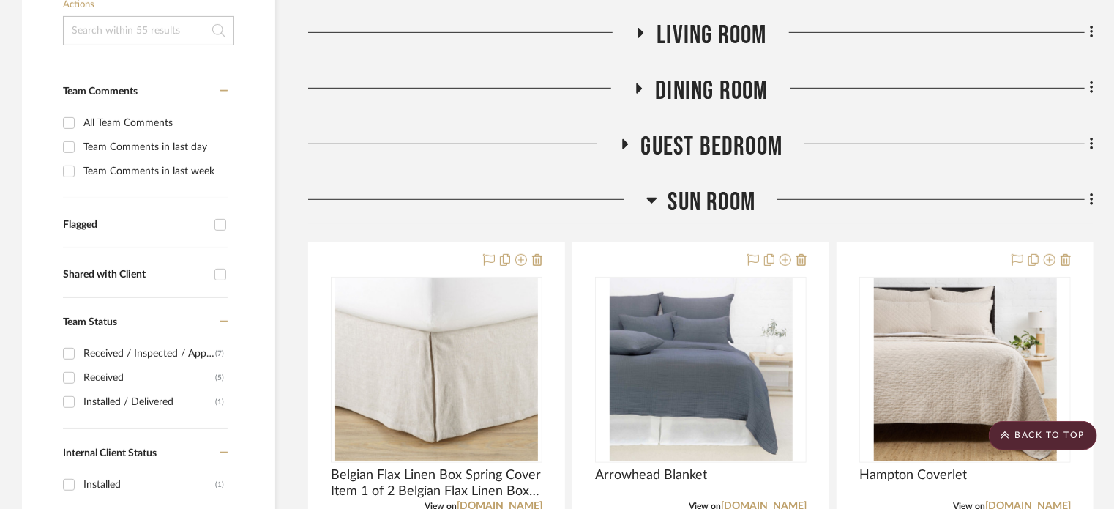
scroll to position [483, 0]
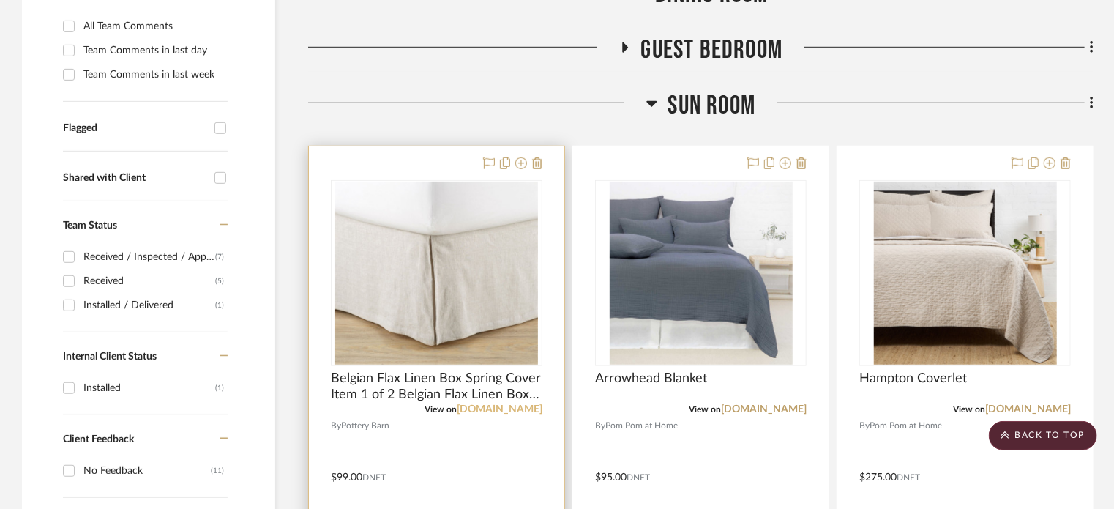
click at [490, 404] on link "[DOMAIN_NAME]" at bounding box center [500, 409] width 86 height 10
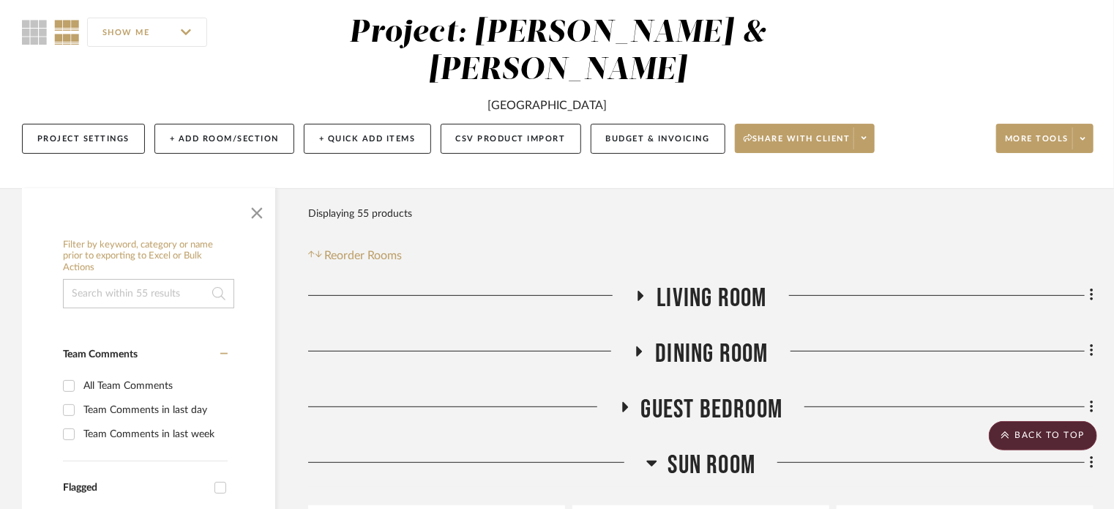
scroll to position [0, 0]
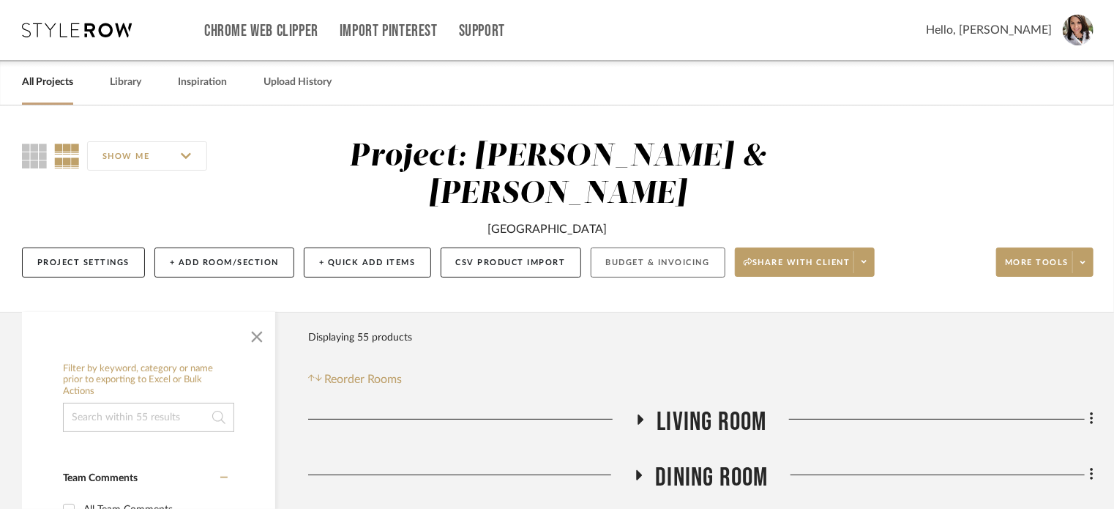
click at [660, 247] on button "Budget & Invoicing" at bounding box center [658, 262] width 135 height 30
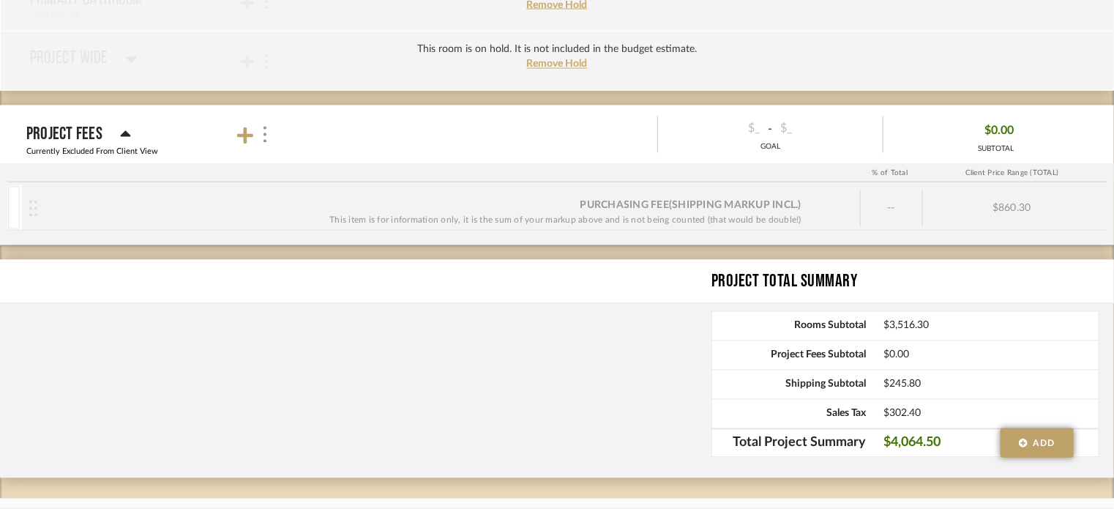
scroll to position [1393, 0]
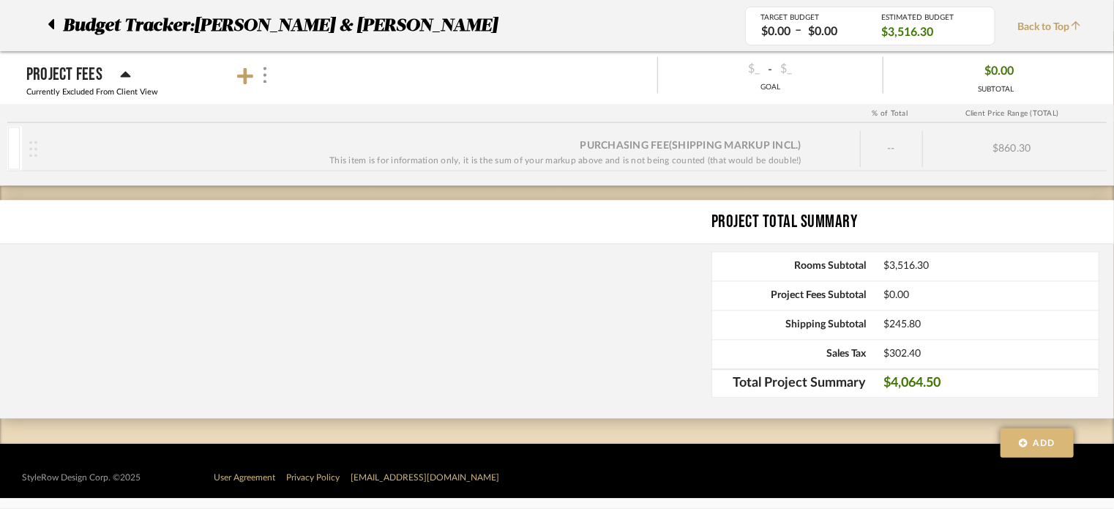
click at [1037, 446] on span "Add" at bounding box center [1045, 442] width 22 height 13
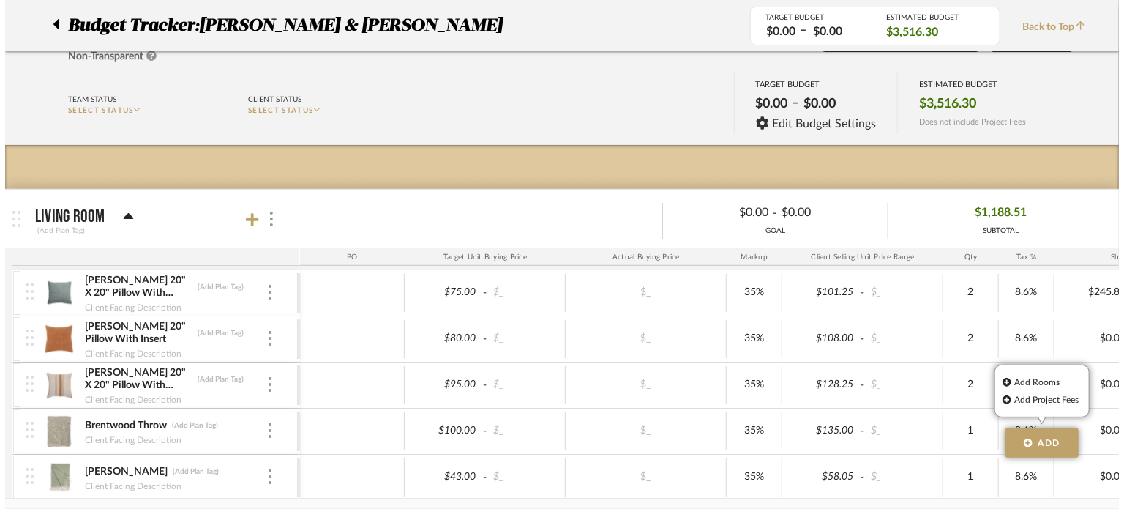
scroll to position [0, 0]
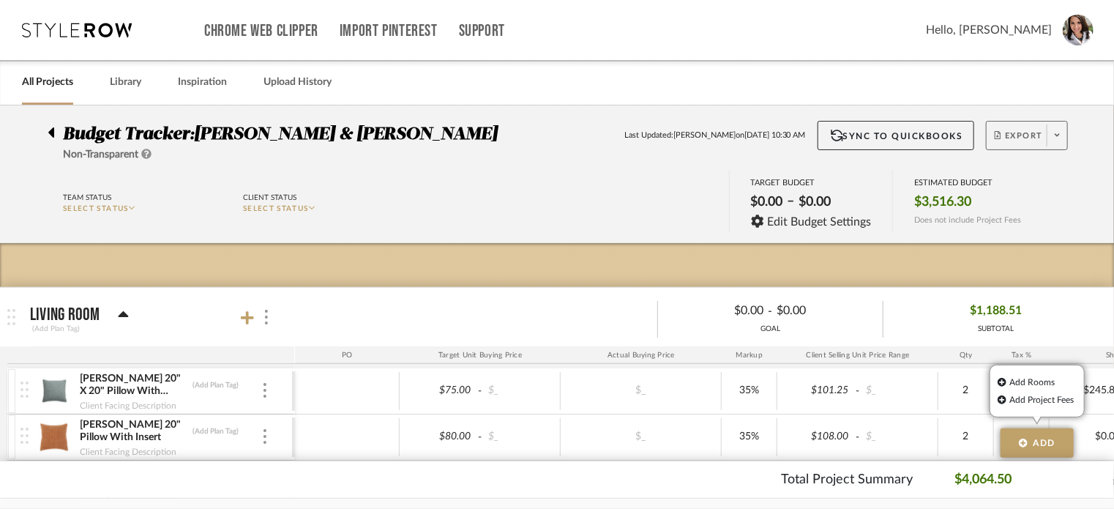
click at [1058, 137] on icon at bounding box center [1057, 135] width 5 height 8
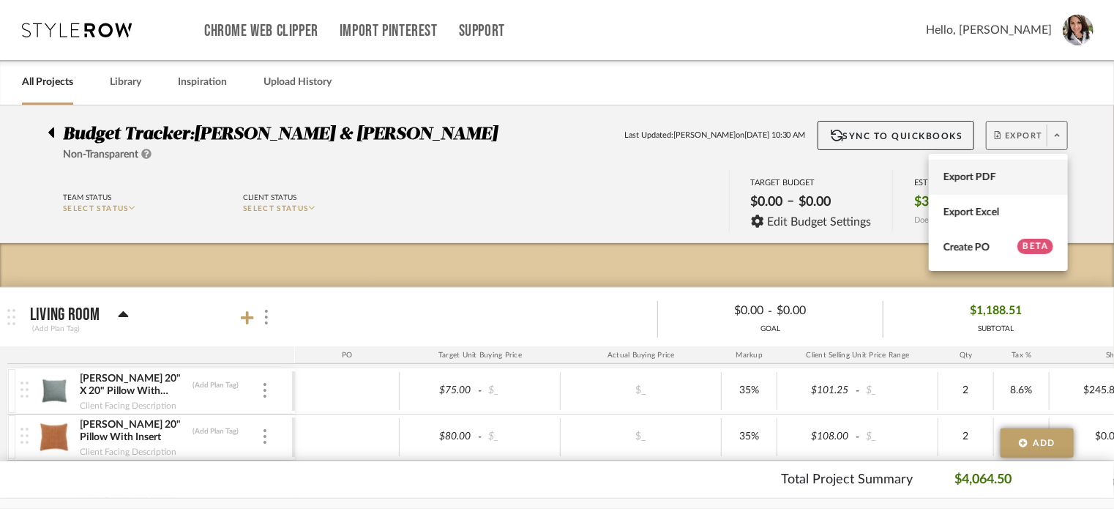
click at [999, 186] on button "Export PDF" at bounding box center [998, 177] width 139 height 35
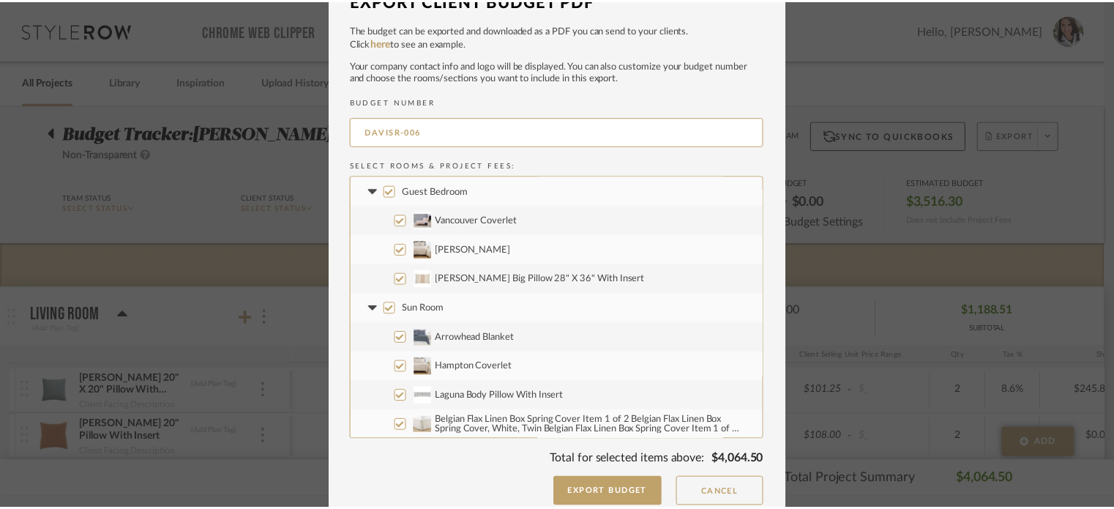
scroll to position [41, 0]
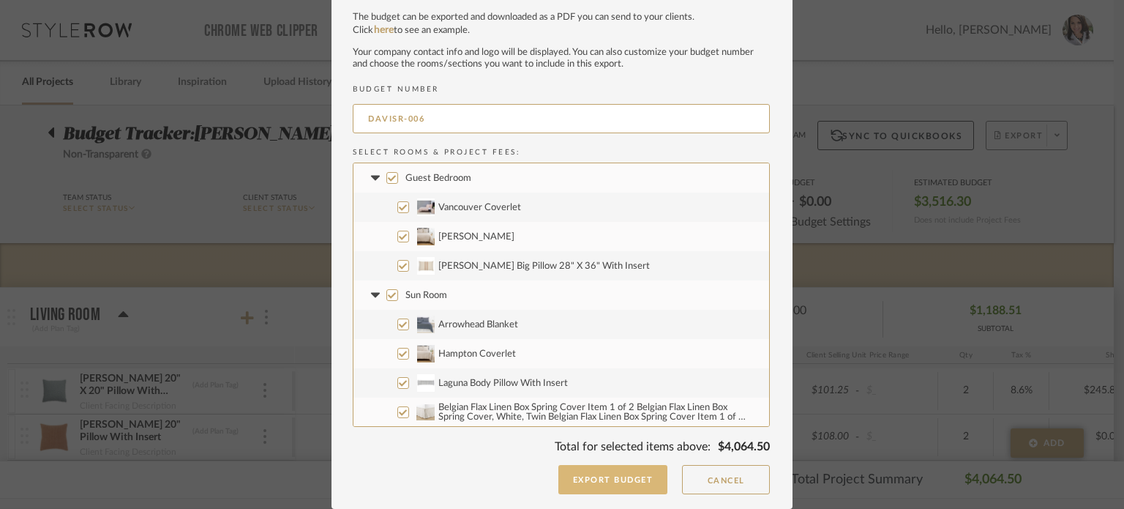
click at [612, 474] on button "Export Budget" at bounding box center [613, 479] width 110 height 29
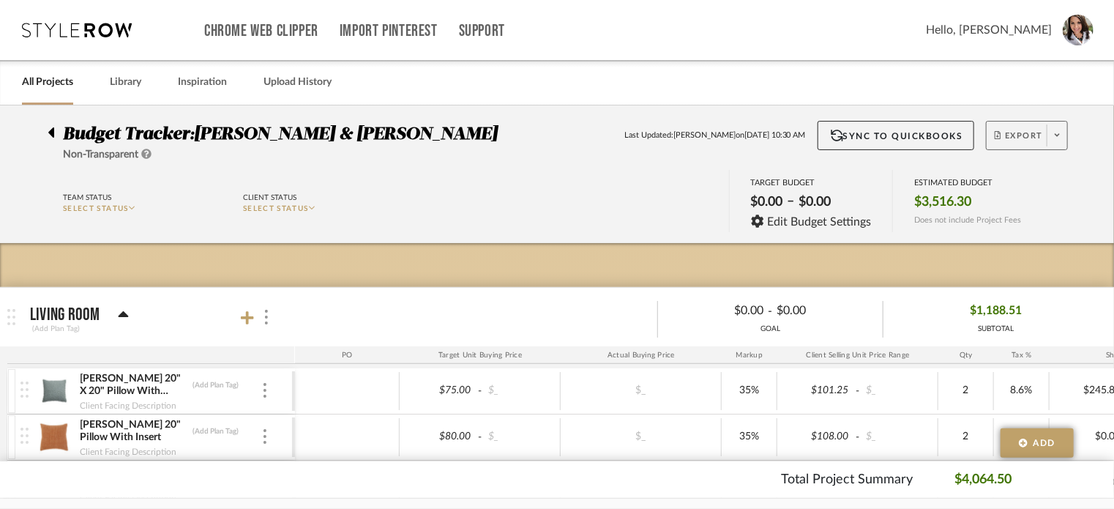
click at [45, 127] on div "Budget Tracker: [PERSON_NAME] & [PERSON_NAME] Last Updated: [PERSON_NAME] on [D…" at bounding box center [557, 142] width 1063 height 42
click at [48, 129] on icon at bounding box center [51, 133] width 7 height 18
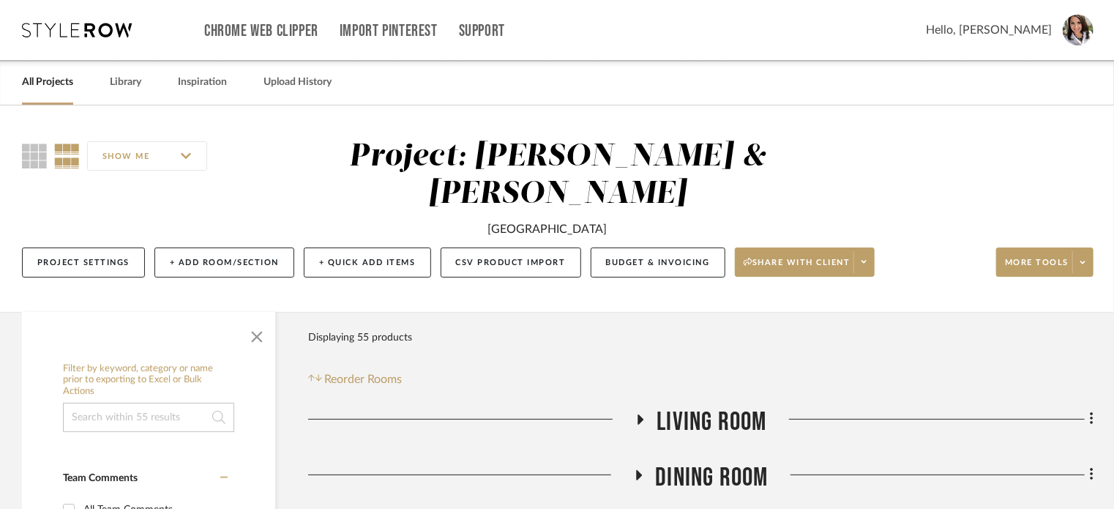
click at [645, 414] on icon at bounding box center [641, 419] width 18 height 11
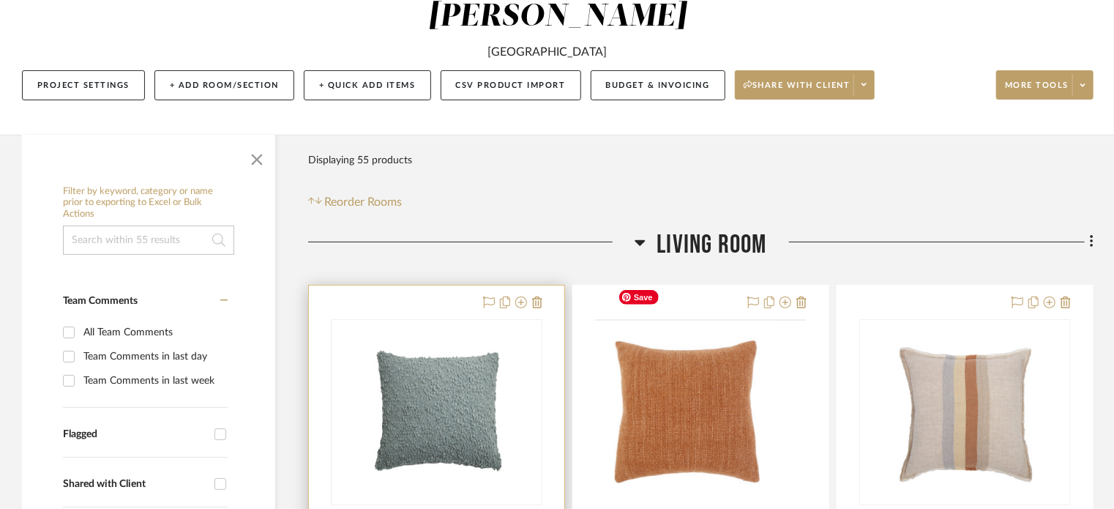
scroll to position [293, 0]
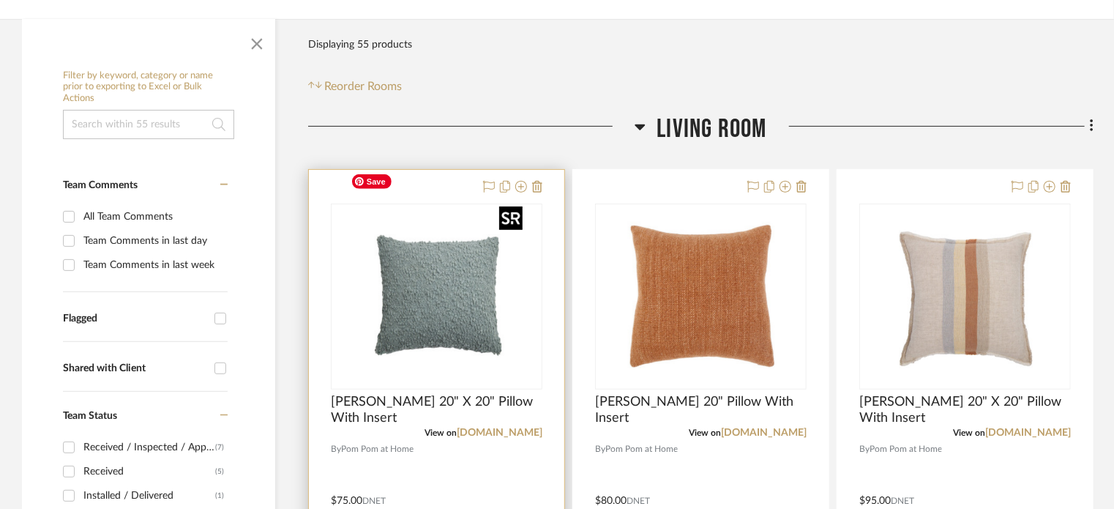
click at [0, 0] on img at bounding box center [0, 0] width 0 height 0
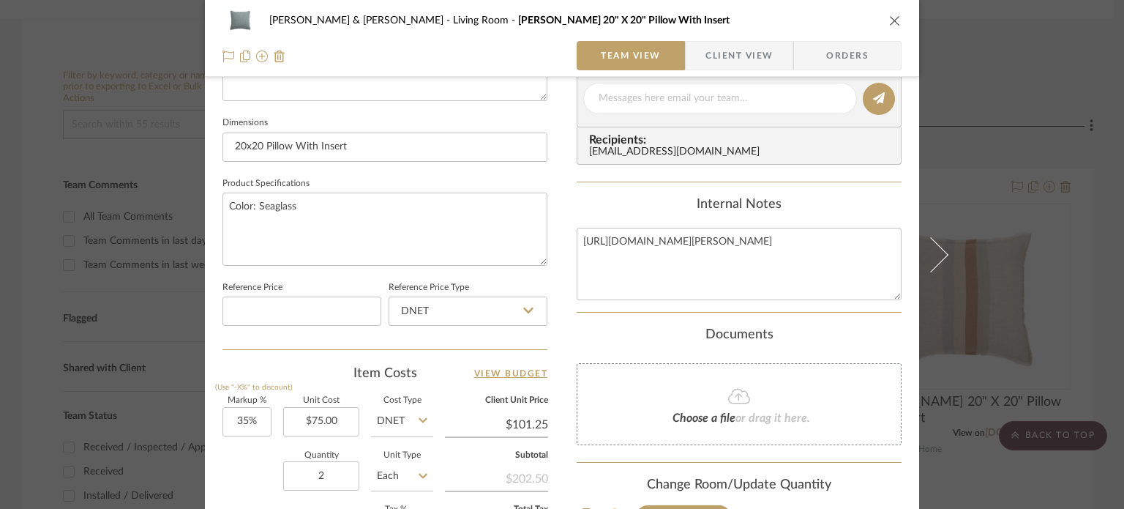
scroll to position [659, 0]
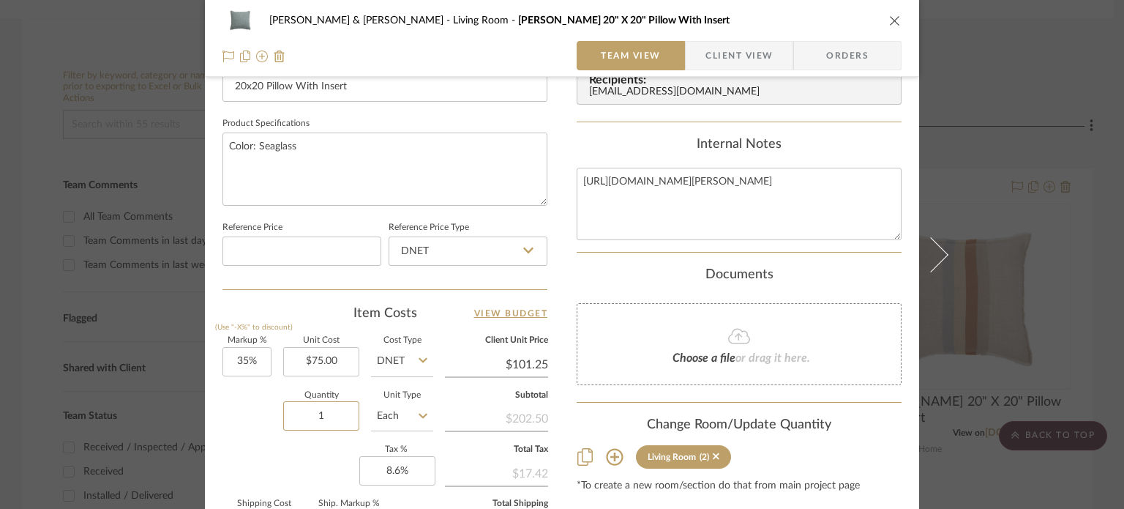
type input "1"
click at [261, 434] on div "Quantity 1 Unit Type Each" at bounding box center [328, 418] width 211 height 52
click at [889, 24] on icon "close" at bounding box center [895, 21] width 12 height 12
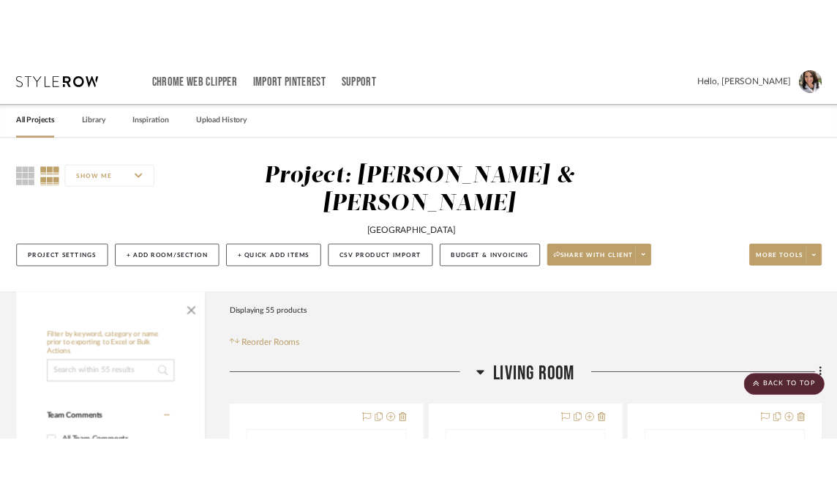
scroll to position [293, 0]
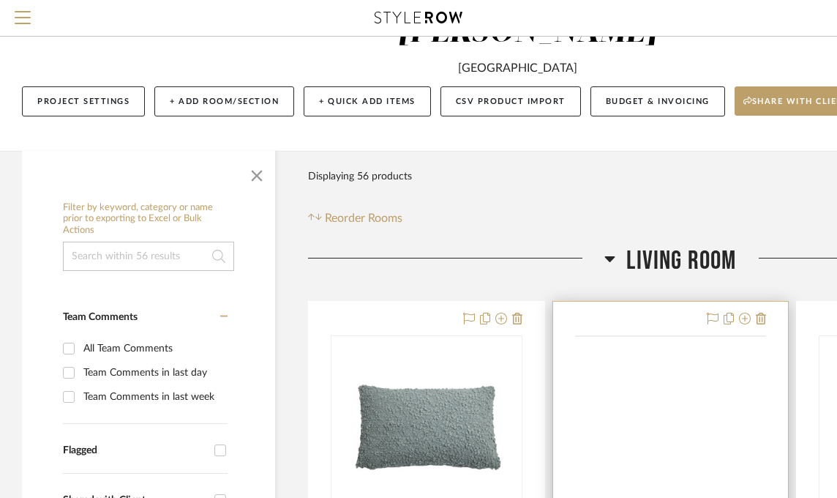
scroll to position [146, 0]
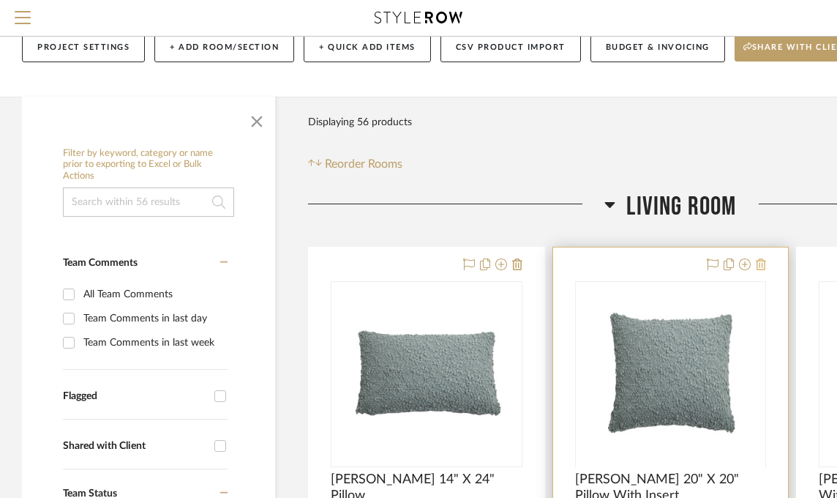
click at [762, 258] on icon at bounding box center [761, 264] width 10 height 12
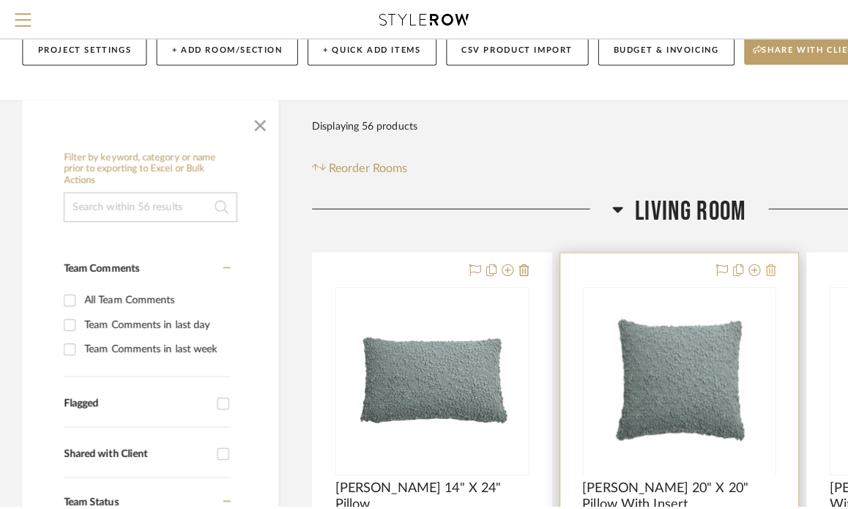
scroll to position [0, 0]
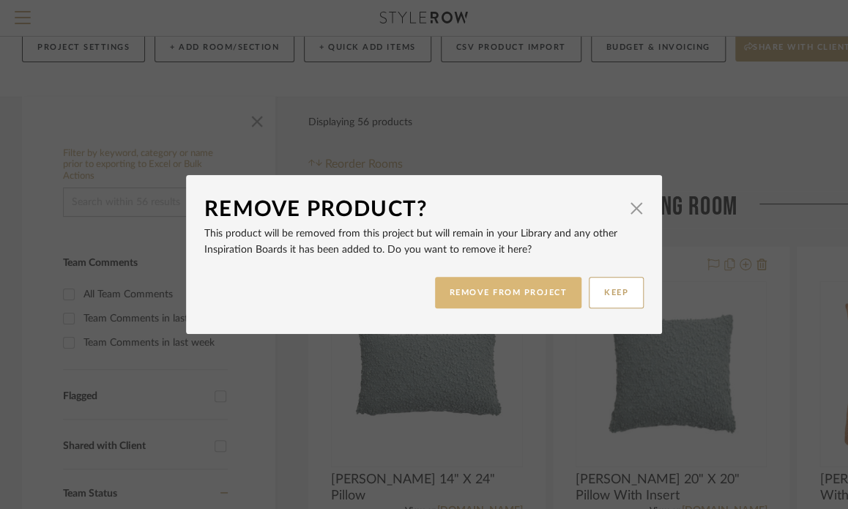
click at [528, 288] on button "REMOVE FROM PROJECT" at bounding box center [508, 292] width 147 height 31
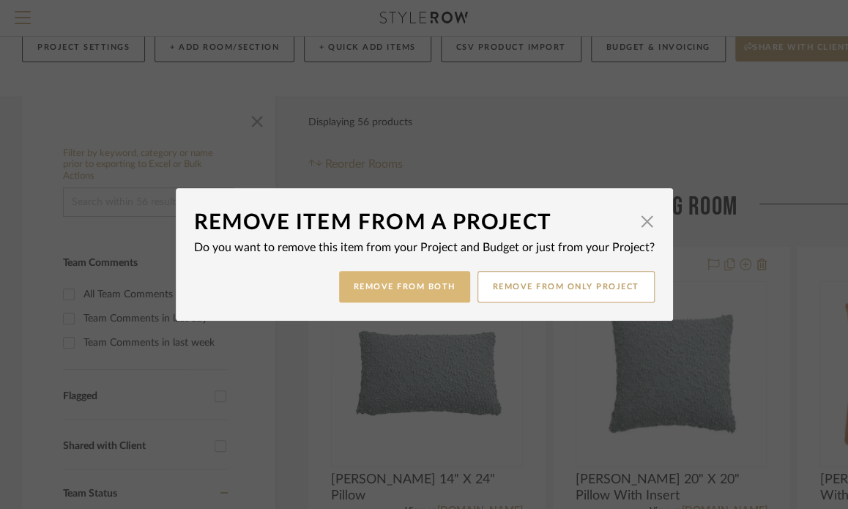
click at [388, 293] on button "Remove from Both" at bounding box center [404, 286] width 131 height 31
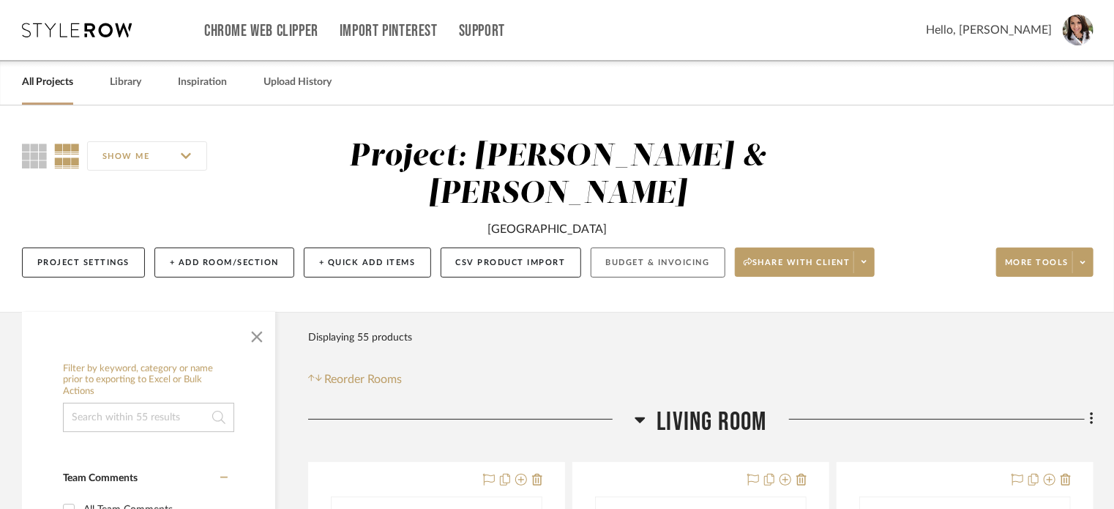
click at [646, 247] on button "Budget & Invoicing" at bounding box center [658, 262] width 135 height 30
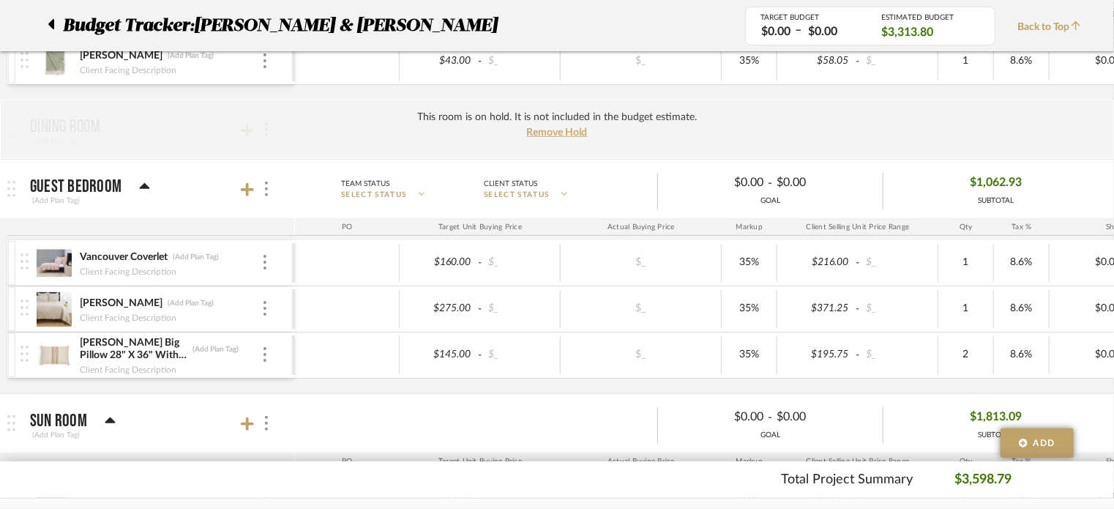
scroll to position [29, 0]
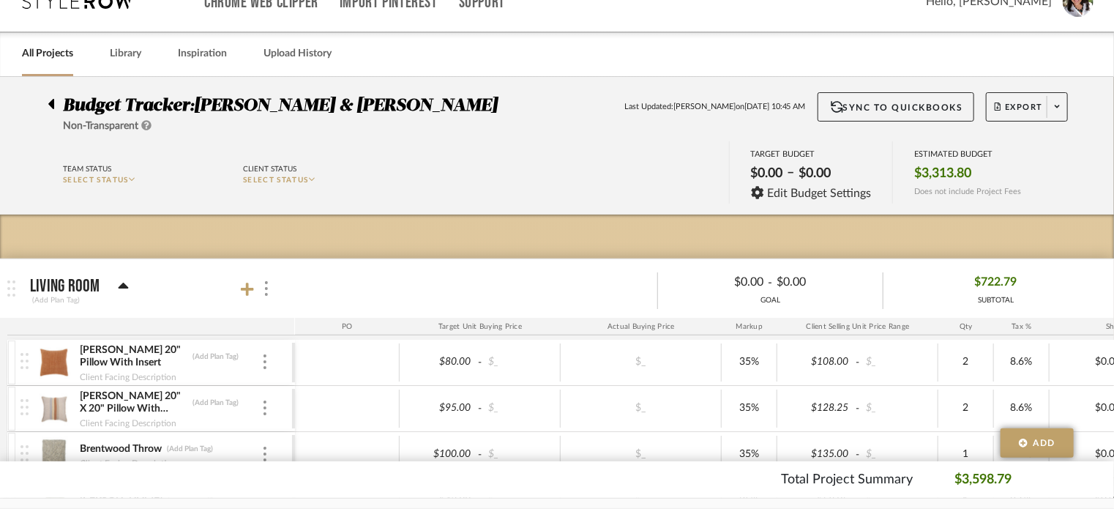
click at [56, 107] on div at bounding box center [55, 101] width 15 height 18
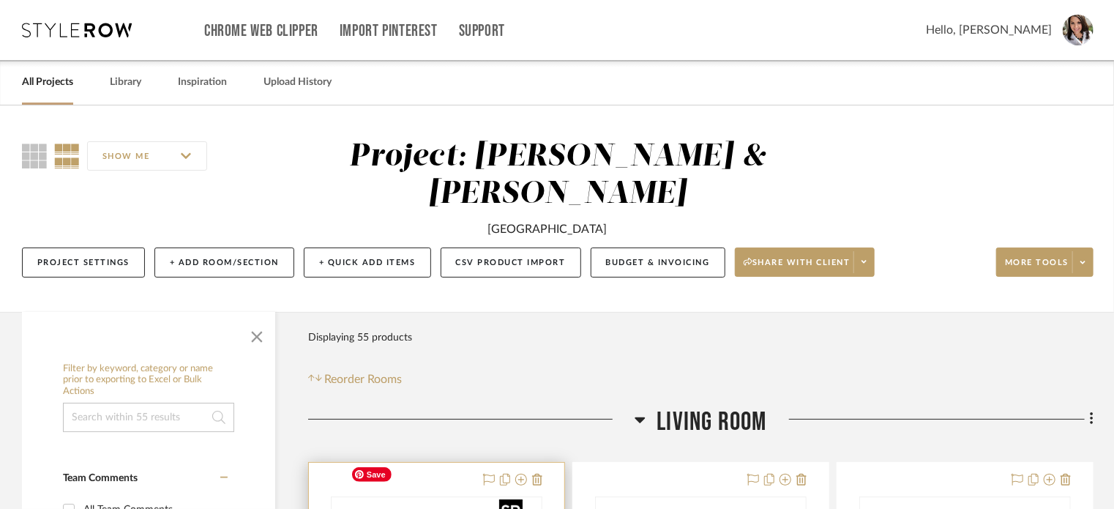
click at [0, 0] on img at bounding box center [0, 0] width 0 height 0
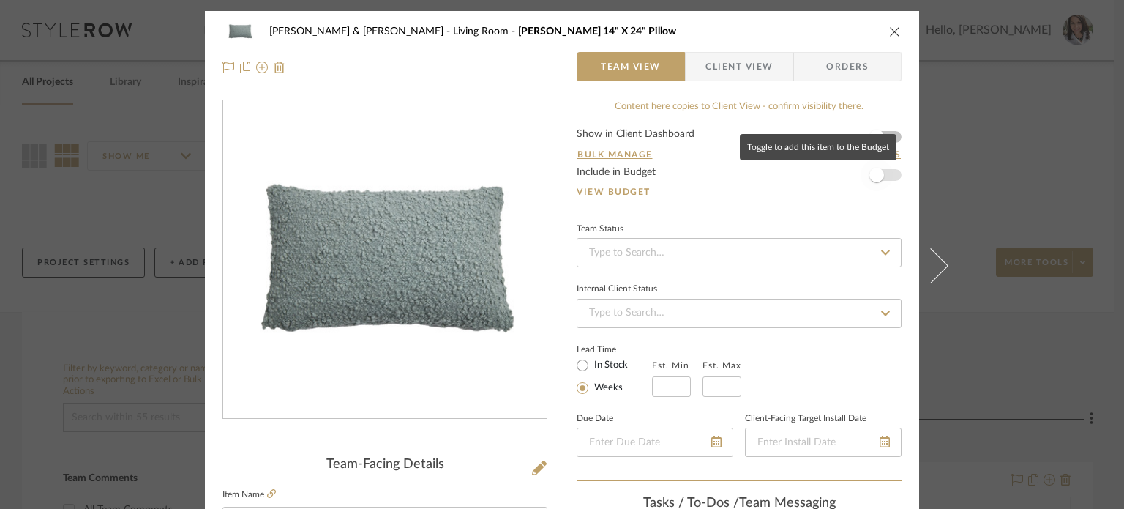
click at [847, 172] on span "button" at bounding box center [877, 175] width 32 height 32
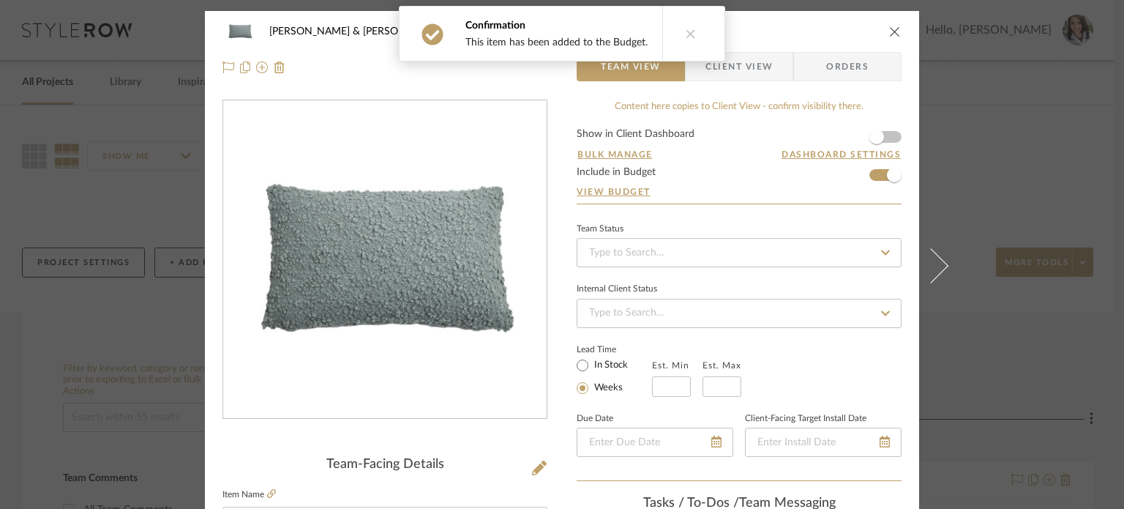
click at [686, 37] on icon at bounding box center [691, 34] width 10 height 10
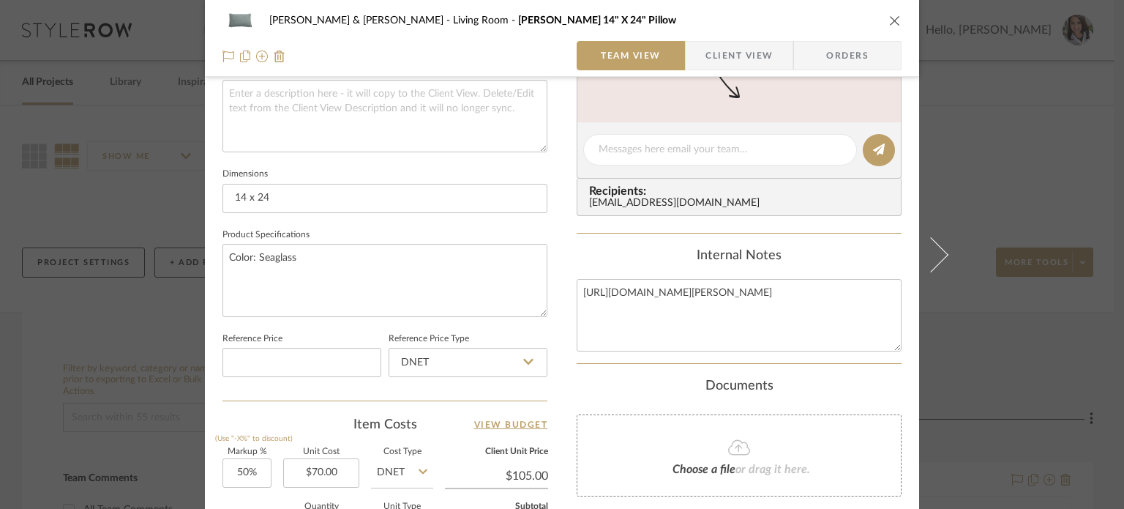
scroll to position [732, 0]
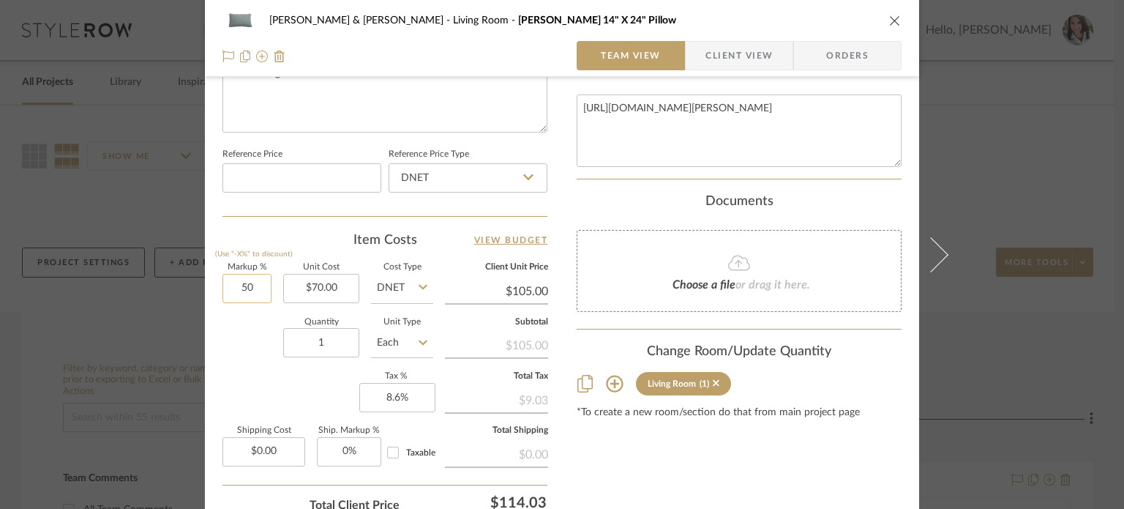
click at [258, 286] on input "50" at bounding box center [247, 288] width 49 height 29
type input "35%"
click at [253, 356] on div "Quantity 1 Unit Type Each" at bounding box center [328, 344] width 211 height 52
type input "$94.50"
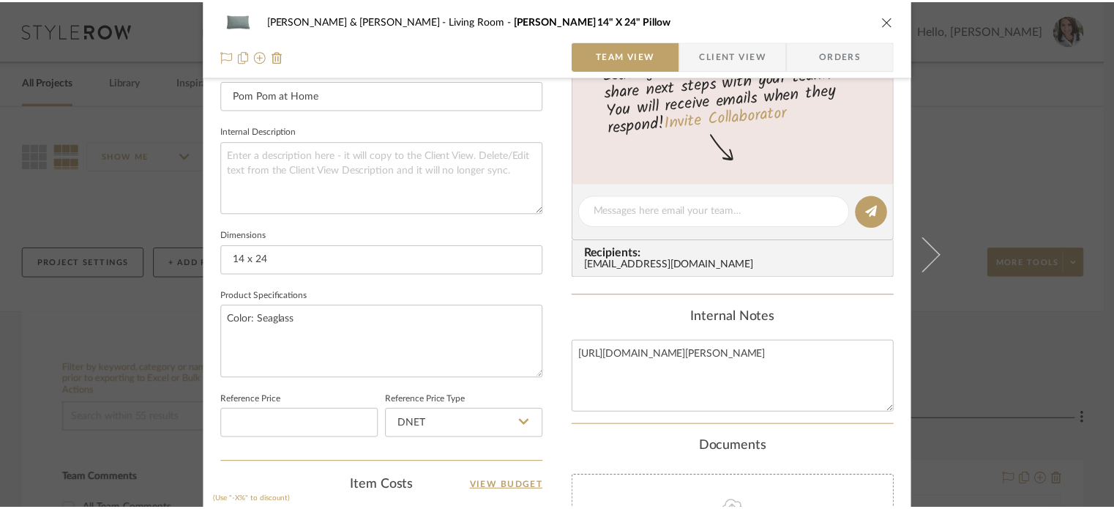
scroll to position [0, 0]
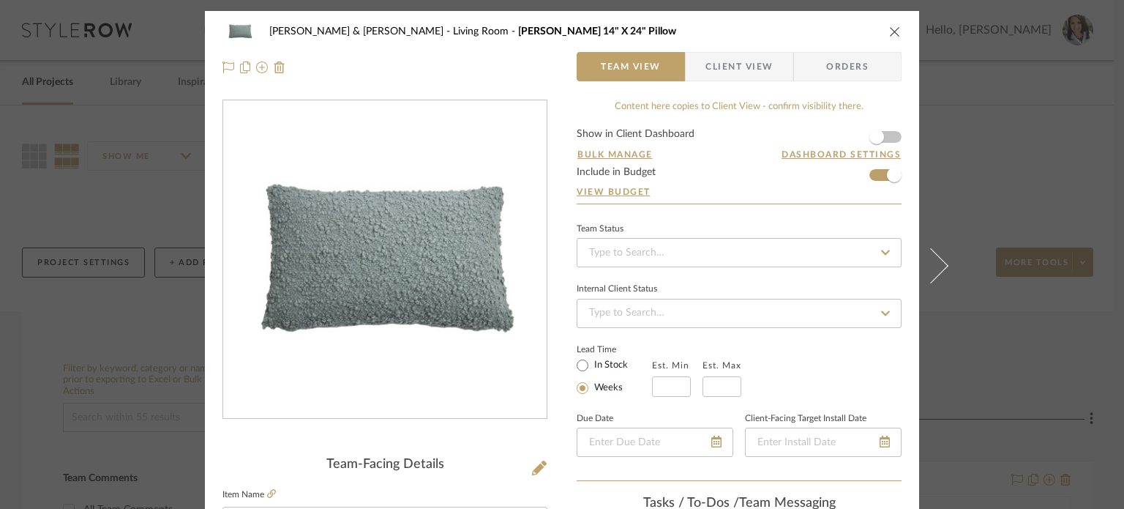
click at [847, 29] on icon "close" at bounding box center [895, 32] width 12 height 12
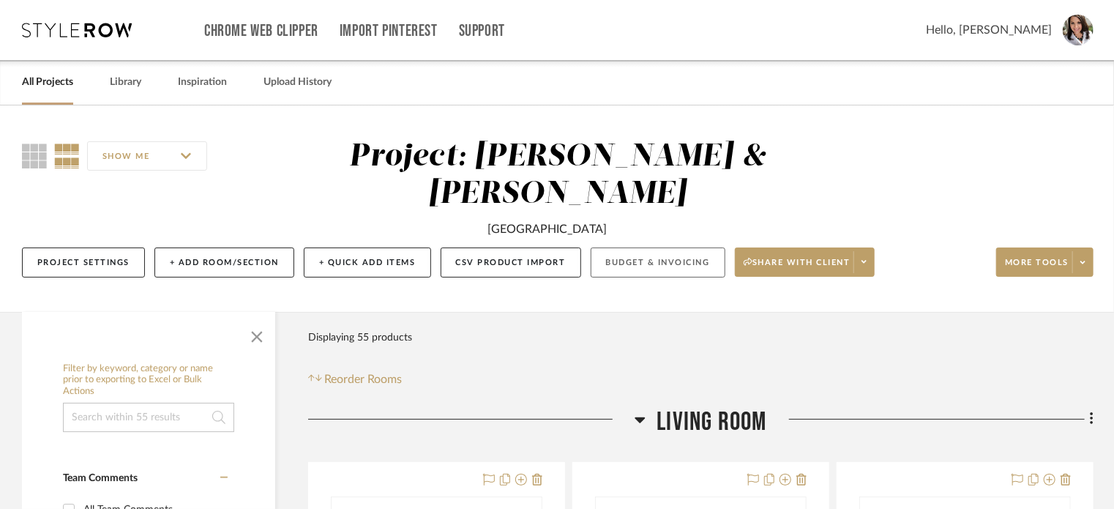
click at [672, 247] on button "Budget & Invoicing" at bounding box center [658, 262] width 135 height 30
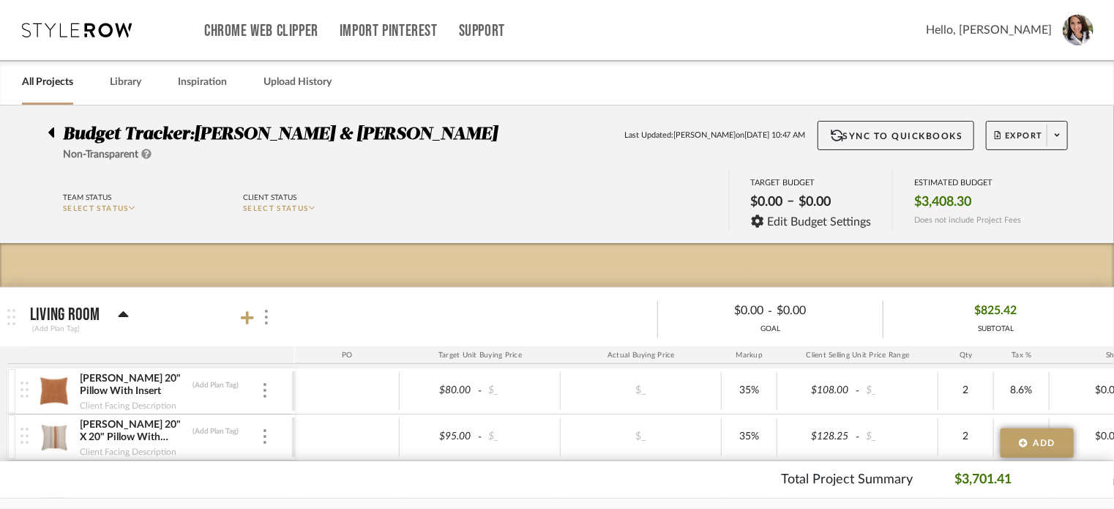
scroll to position [230, 0]
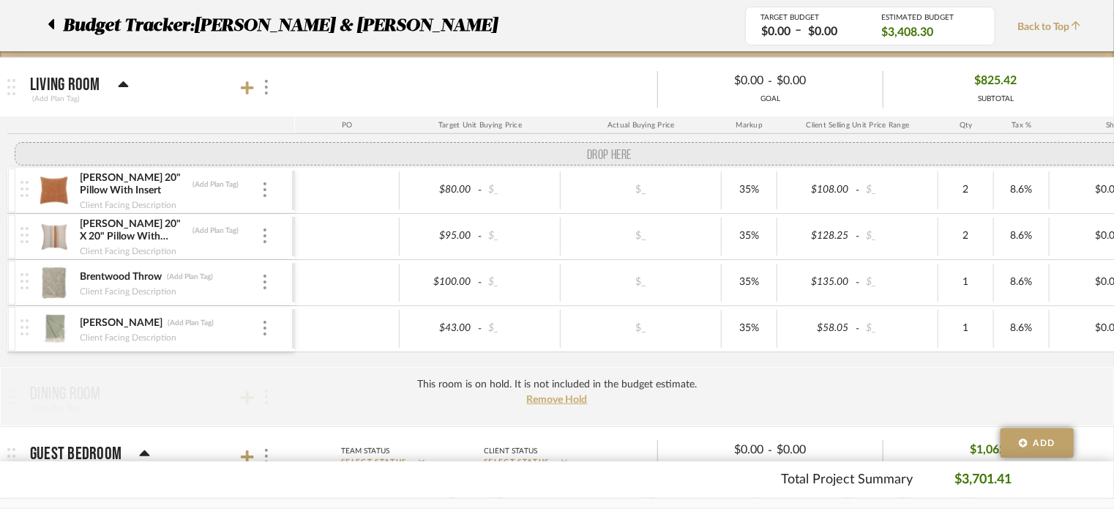
drag, startPoint x: 23, startPoint y: 350, endPoint x: 18, endPoint y: 151, distance: 199.2
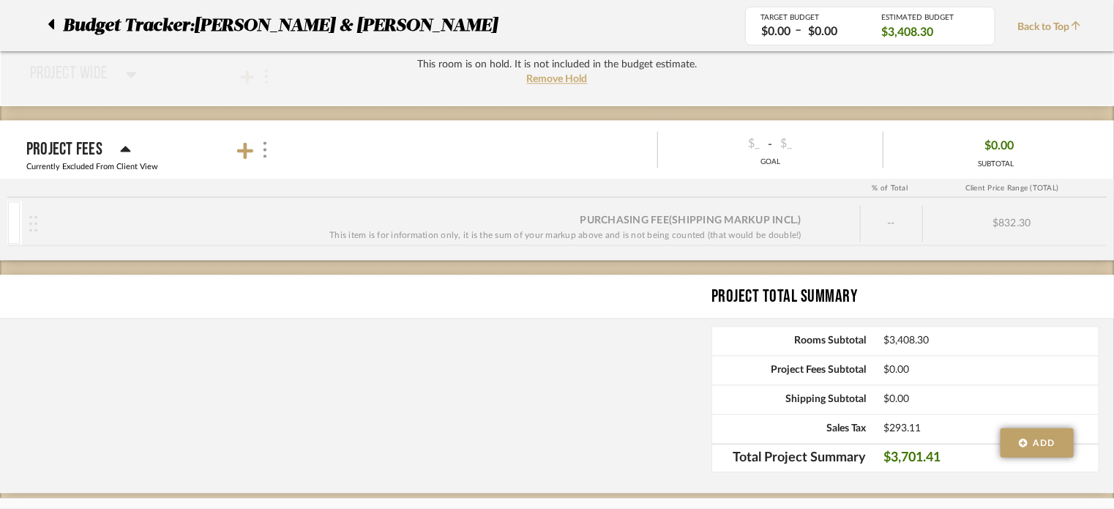
scroll to position [0, 0]
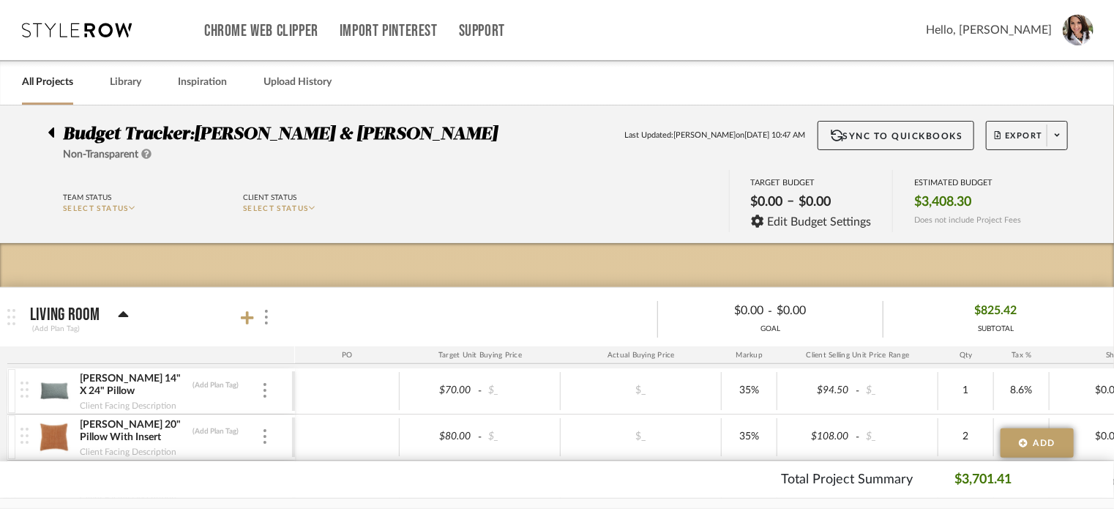
click at [847, 31] on span "Hello, [PERSON_NAME]" at bounding box center [989, 30] width 126 height 18
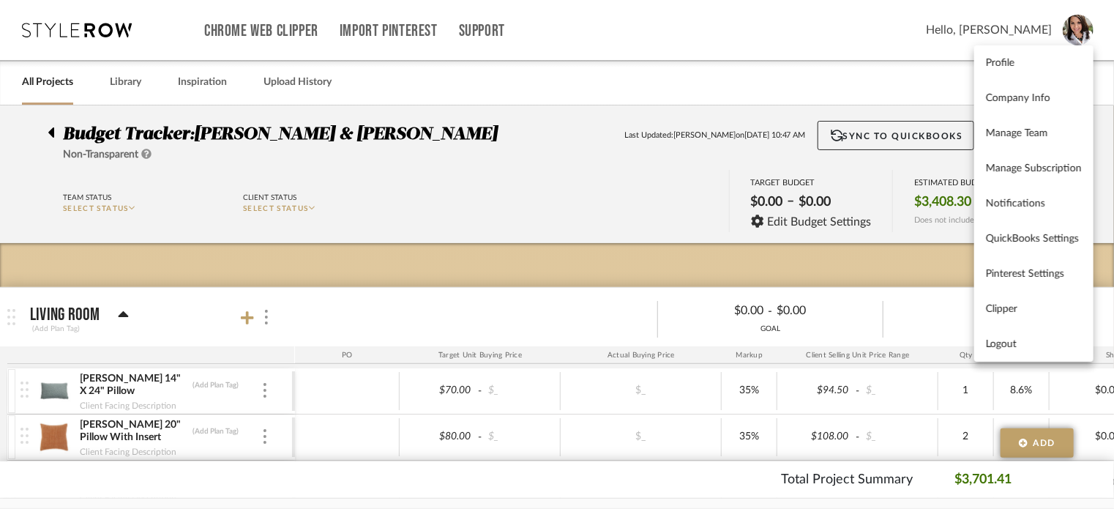
click at [32, 77] on div at bounding box center [557, 254] width 1114 height 509
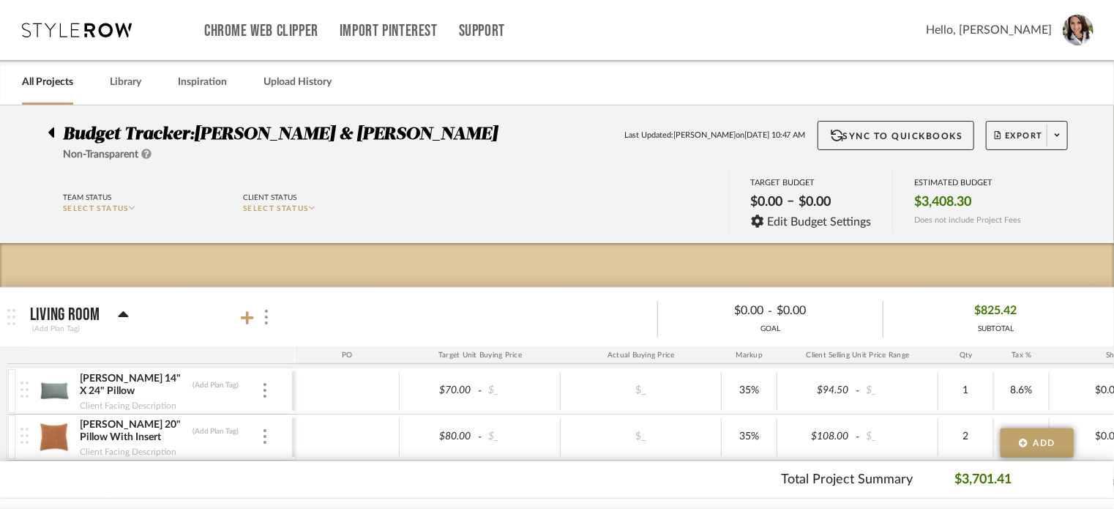
click at [55, 137] on div at bounding box center [55, 130] width 15 height 18
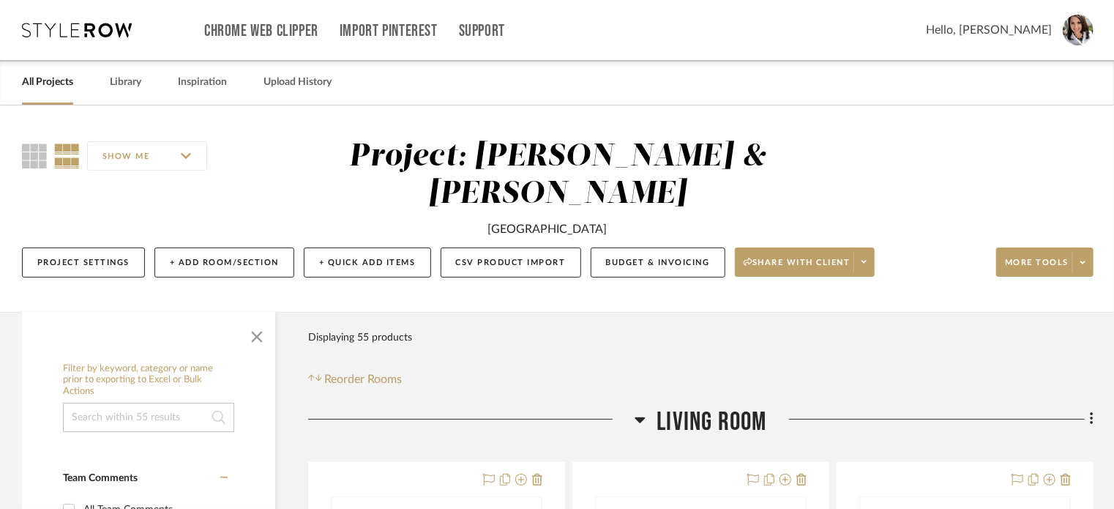
click at [37, 90] on link "All Projects" at bounding box center [47, 82] width 51 height 20
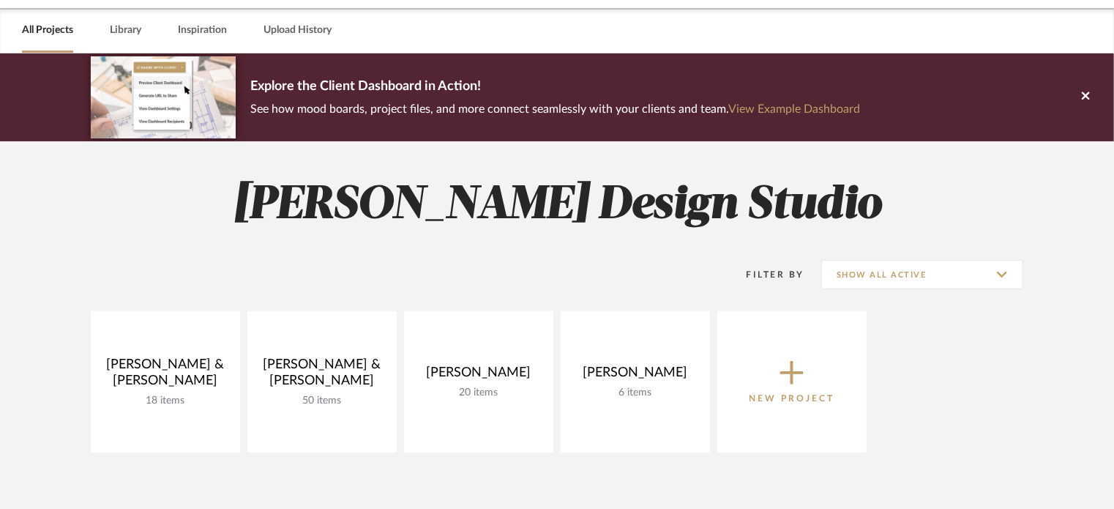
scroll to position [73, 0]
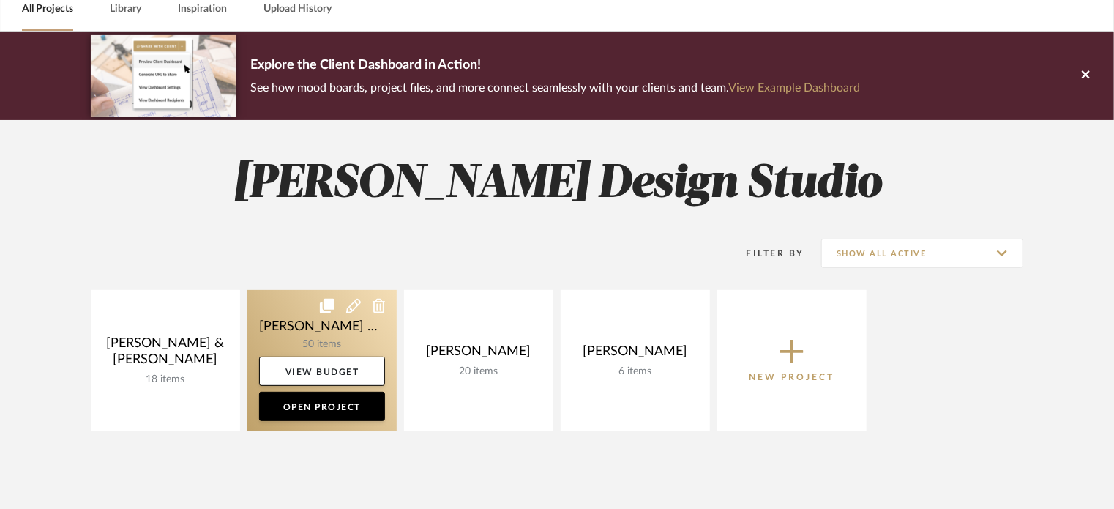
click at [291, 313] on link at bounding box center [321, 360] width 149 height 141
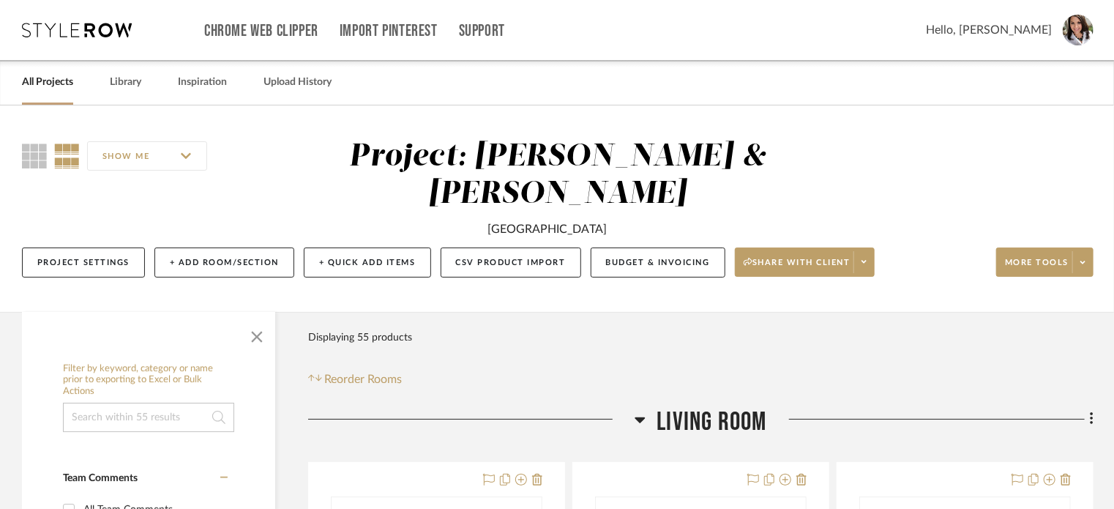
click at [39, 82] on link "All Projects" at bounding box center [47, 82] width 51 height 20
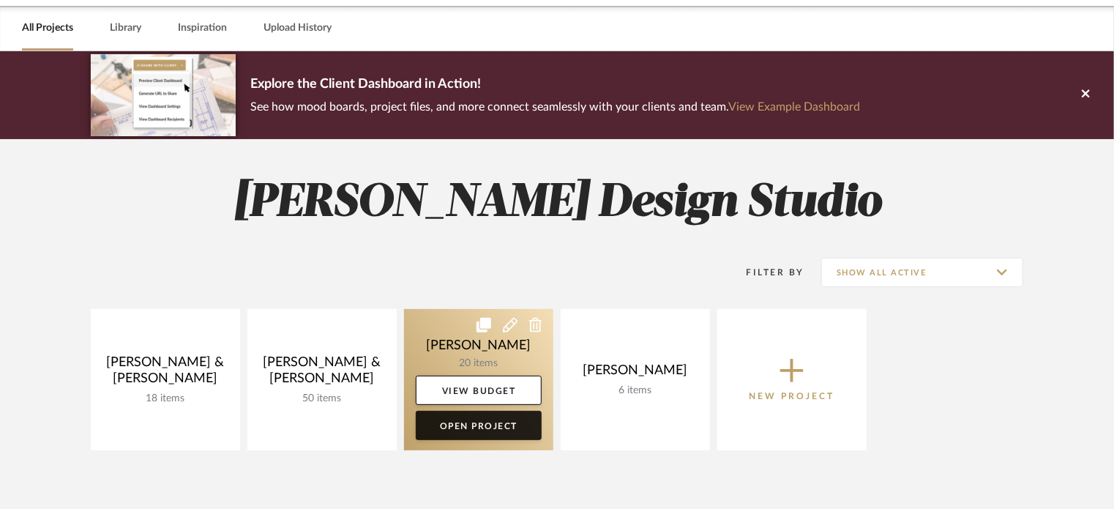
scroll to position [146, 0]
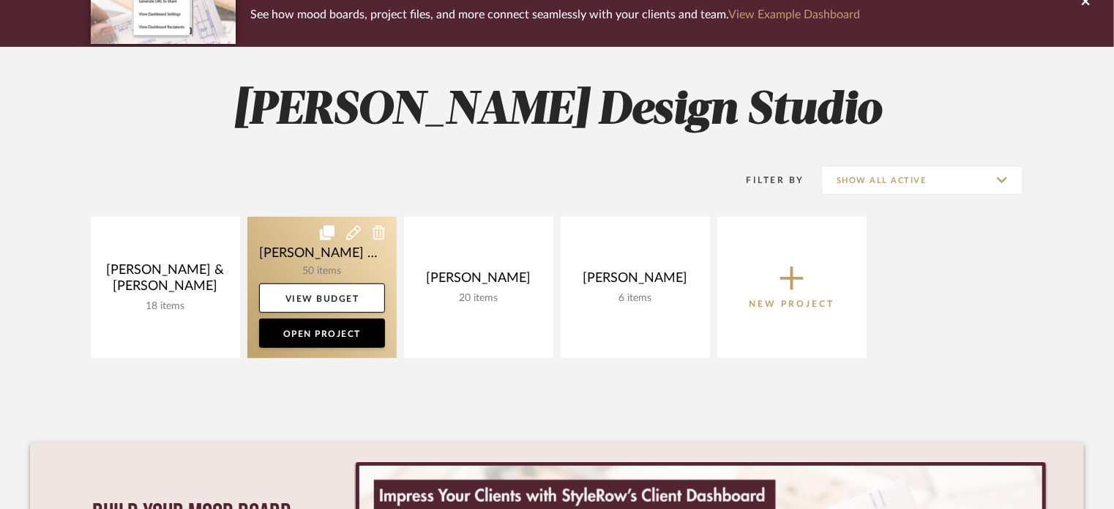
click at [384, 232] on icon at bounding box center [379, 232] width 13 height 15
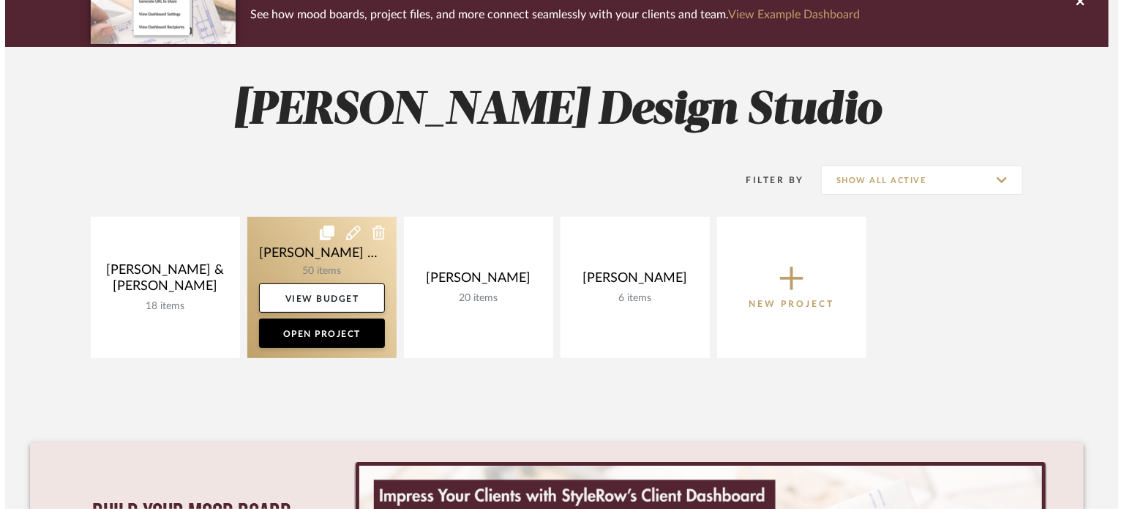
scroll to position [0, 0]
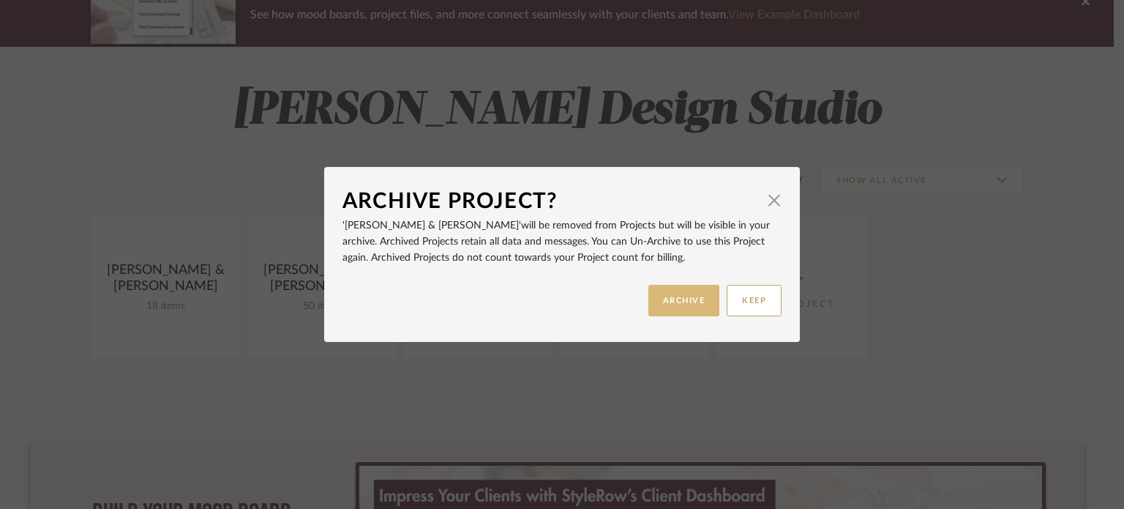
click at [674, 310] on button "ARCHIVE" at bounding box center [685, 300] width 72 height 31
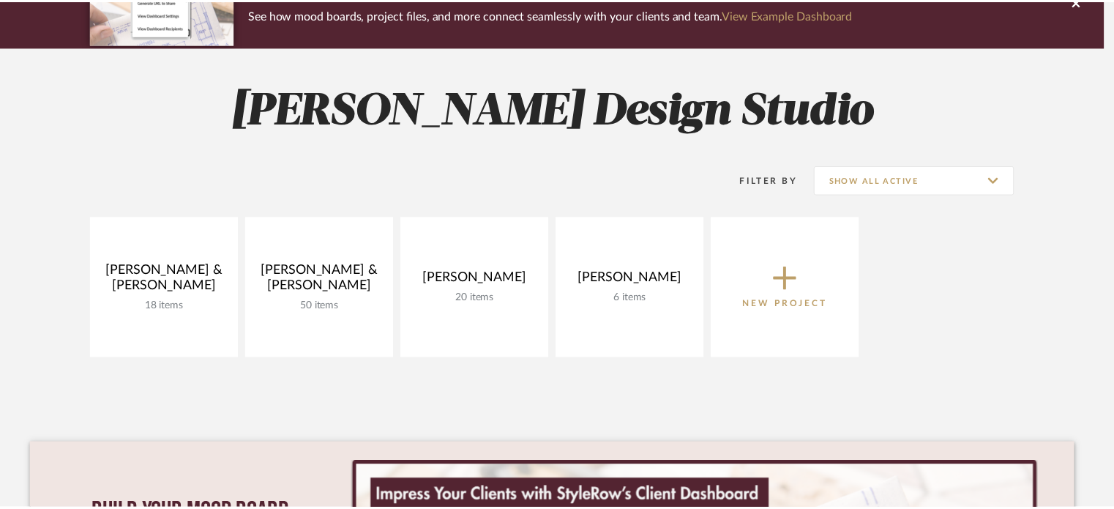
scroll to position [146, 0]
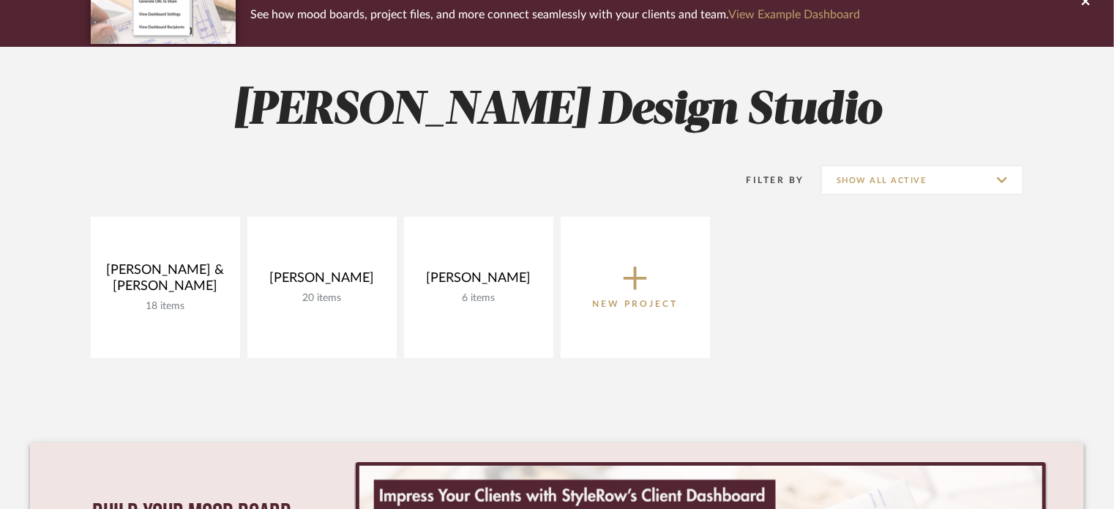
click at [668, 304] on p "New Project" at bounding box center [636, 303] width 86 height 15
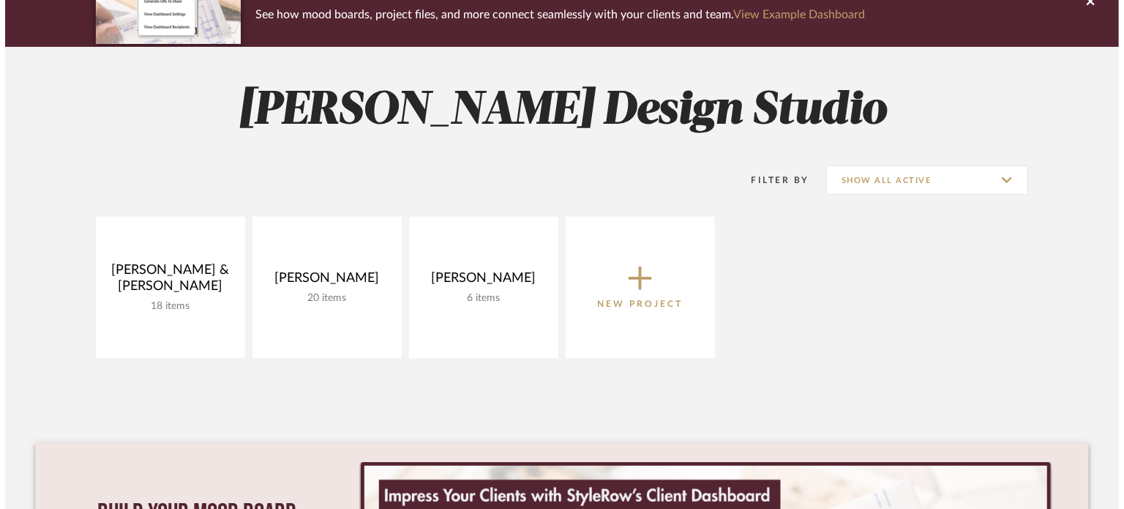
scroll to position [0, 0]
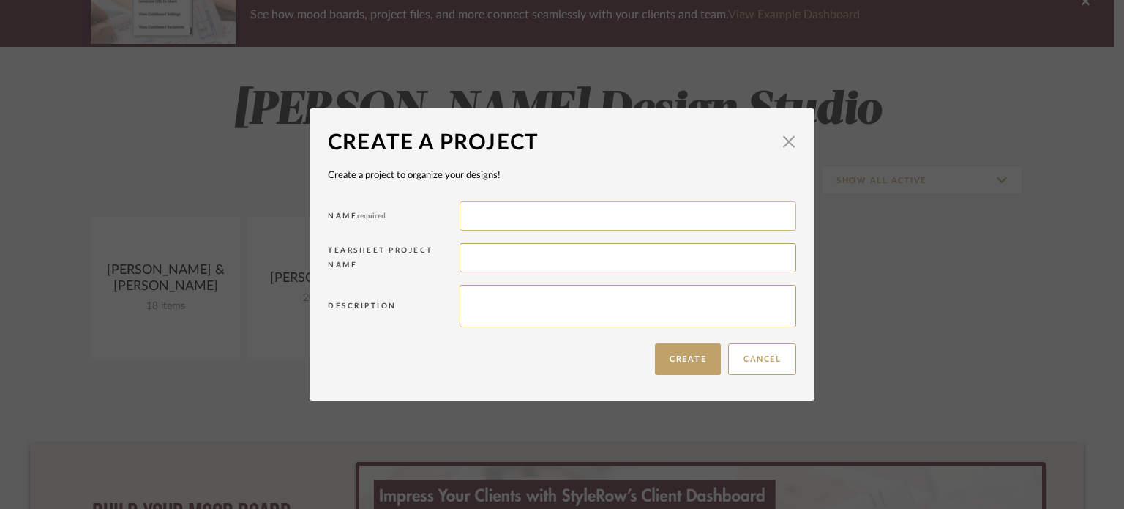
click at [488, 213] on input at bounding box center [628, 215] width 337 height 29
type input "Z"
type input "The Wine Collective"
type textarea "Outdoor / Patio"
click at [676, 351] on button "Create" at bounding box center [688, 358] width 66 height 31
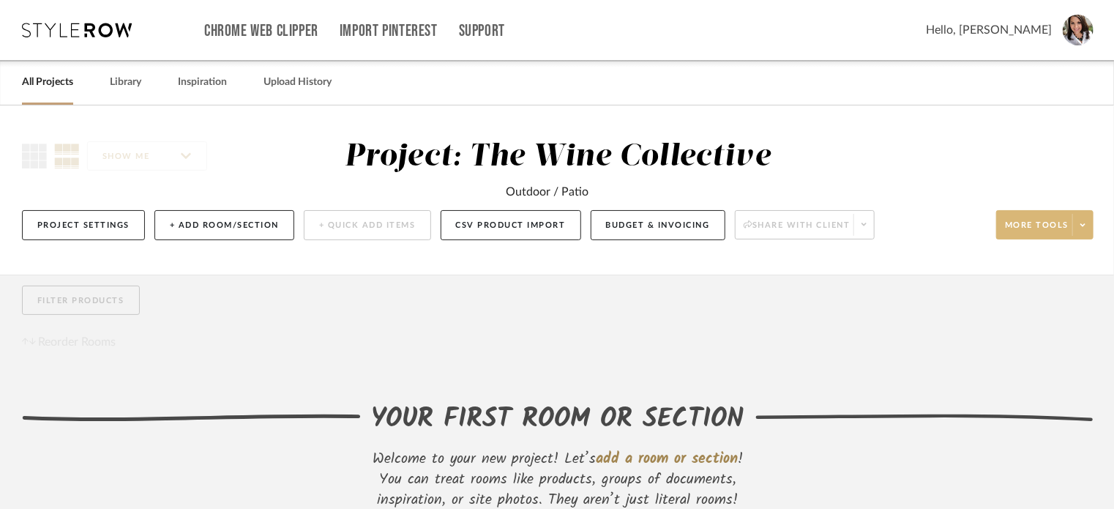
click at [847, 220] on span "More tools" at bounding box center [1037, 231] width 64 height 22
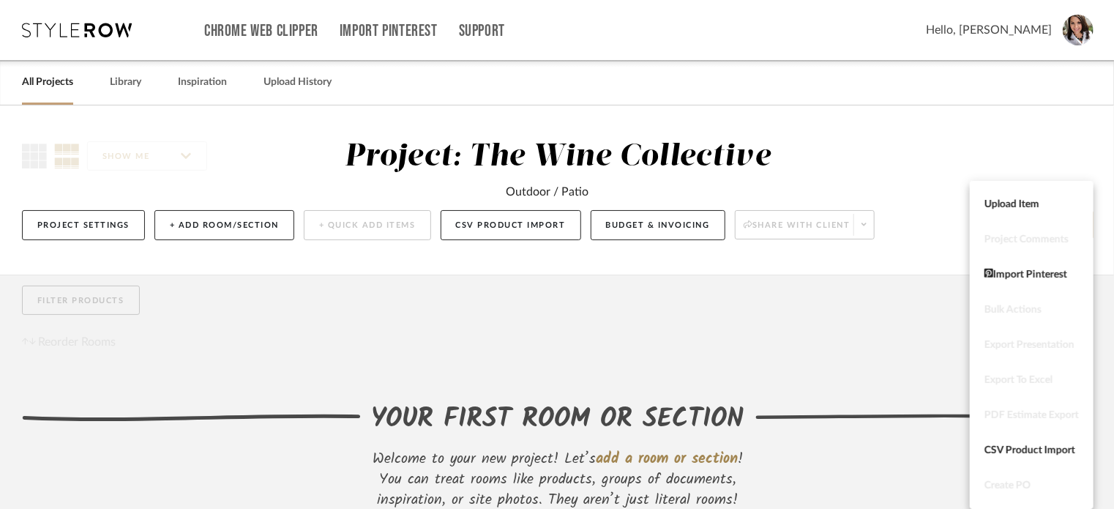
drag, startPoint x: 632, startPoint y: 313, endPoint x: 635, endPoint y: 296, distance: 16.4
click at [630, 313] on div at bounding box center [557, 254] width 1114 height 509
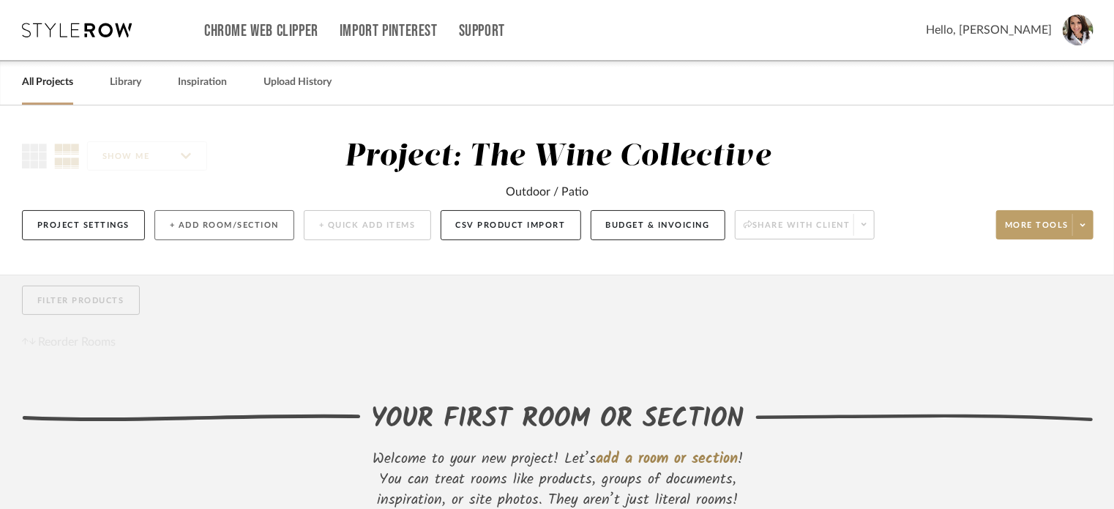
click at [213, 225] on button "+ Add Room/Section" at bounding box center [224, 225] width 140 height 30
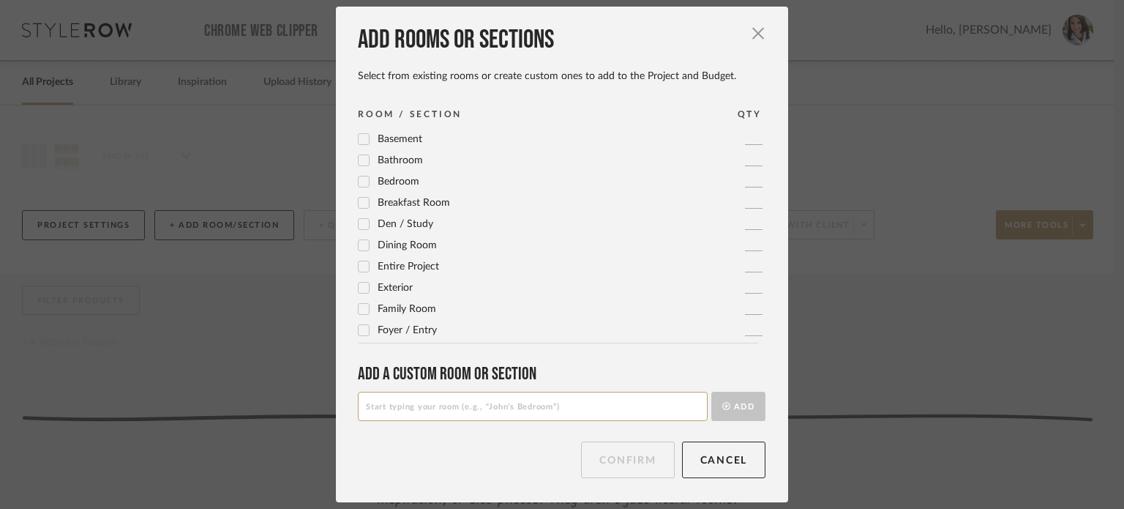
click at [412, 397] on input at bounding box center [533, 406] width 350 height 29
type input "Patio"
click at [738, 411] on button "Add" at bounding box center [738, 406] width 54 height 29
click at [616, 453] on button "Confirm" at bounding box center [627, 459] width 93 height 37
